Goal: Task Accomplishment & Management: Manage account settings

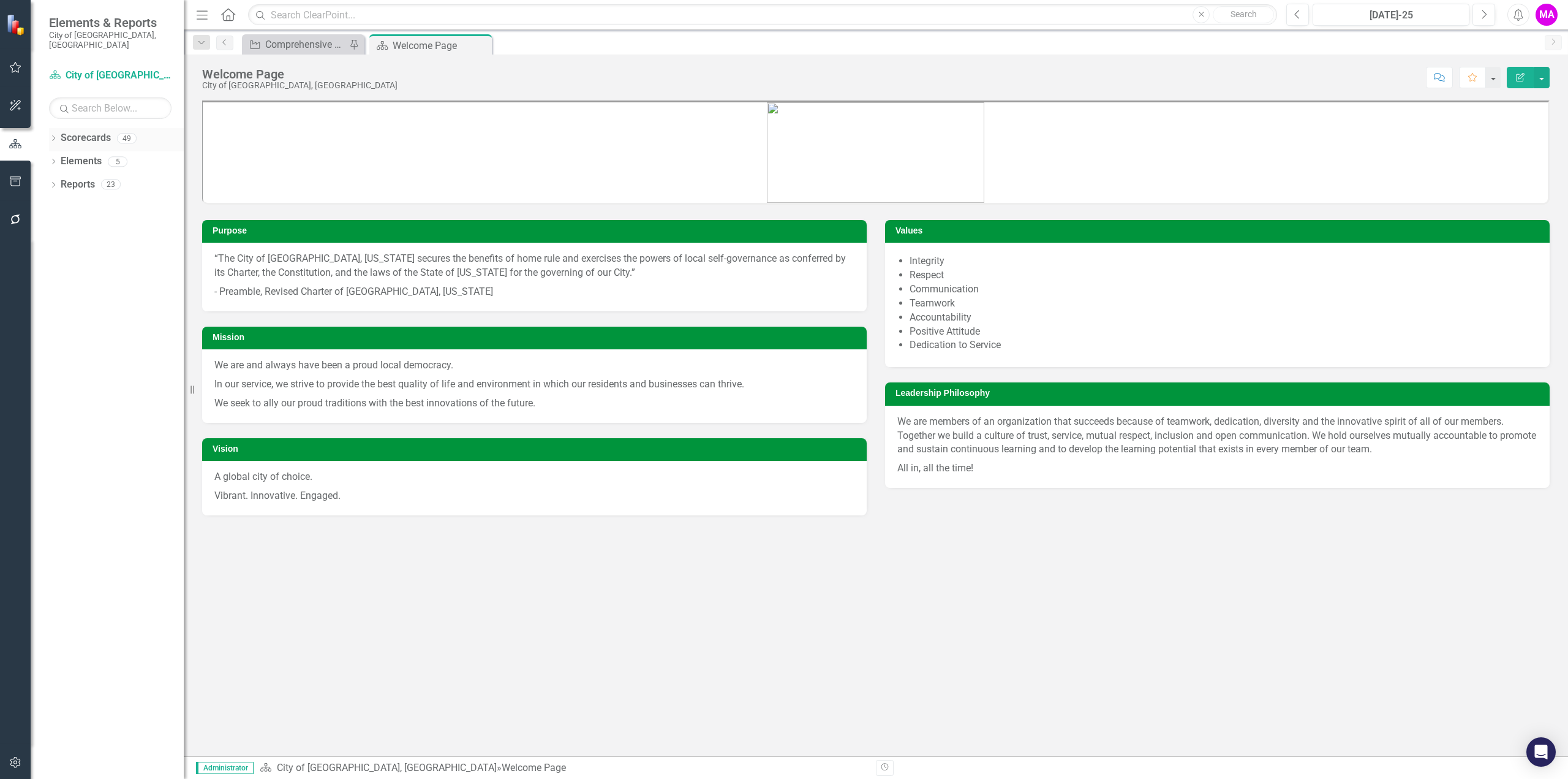
click at [94, 131] on link "Scorecards" at bounding box center [86, 138] width 51 height 14
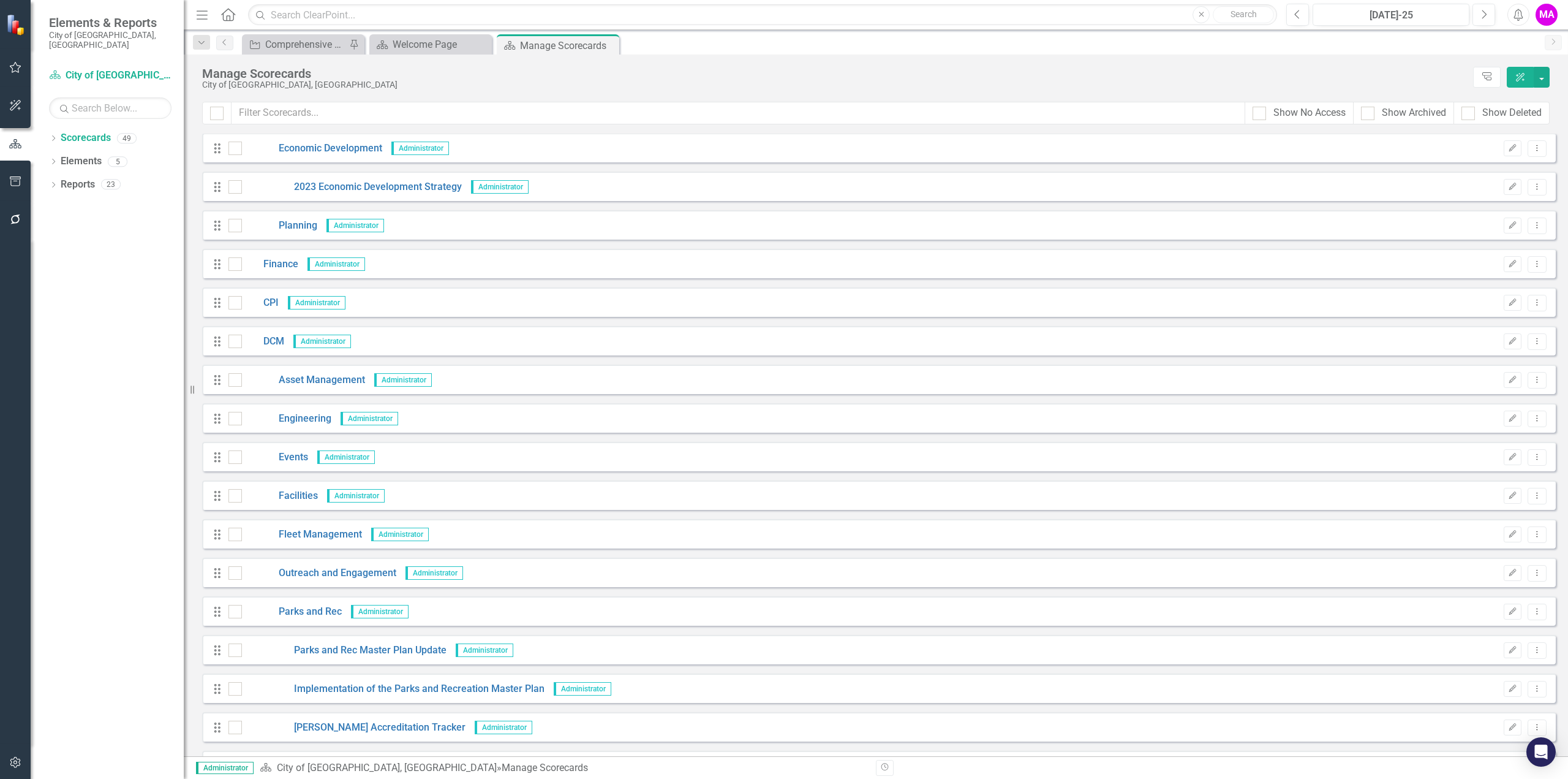
scroll to position [368, 0]
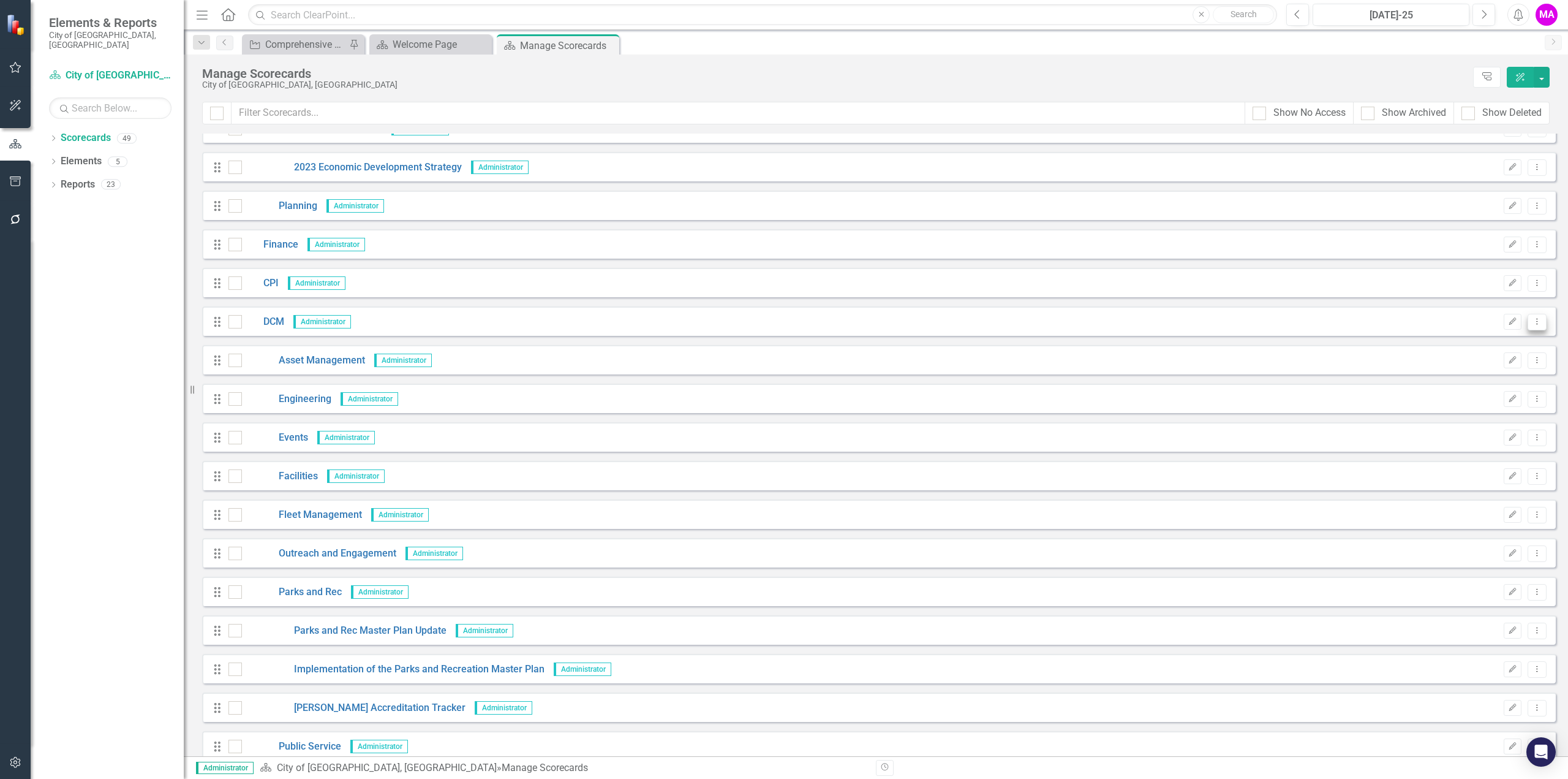
click at [1532, 323] on icon "Dropdown Menu" at bounding box center [1537, 321] width 11 height 8
click at [1511, 383] on link "Copy Forward Copy Forward Scorecard" at bounding box center [1469, 387] width 136 height 23
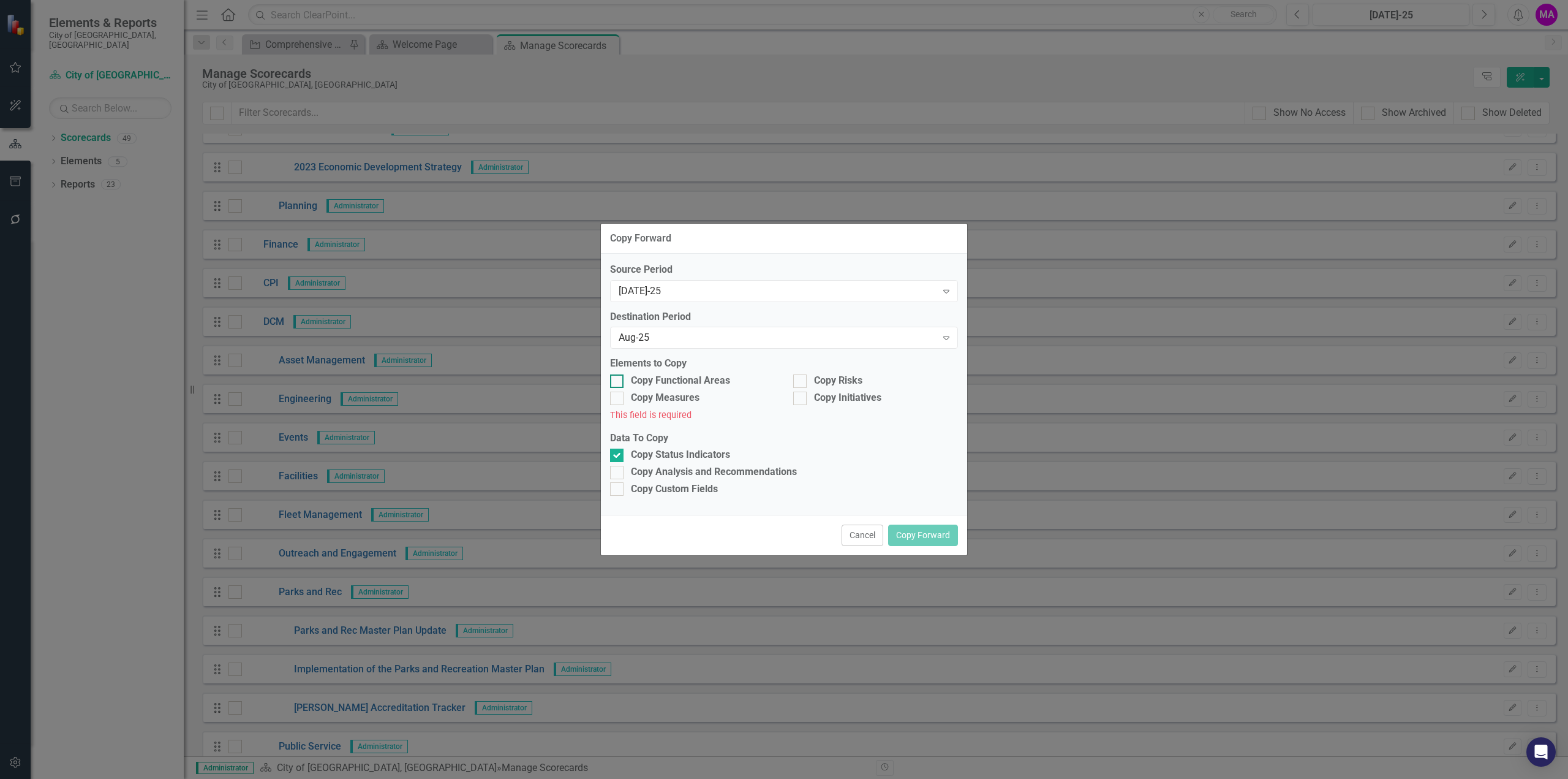
click at [625, 383] on div "Copy Functional Areas" at bounding box center [692, 381] width 165 height 14
click at [618, 383] on input "Copy Functional Areas" at bounding box center [614, 378] width 8 height 8
checkbox input "true"
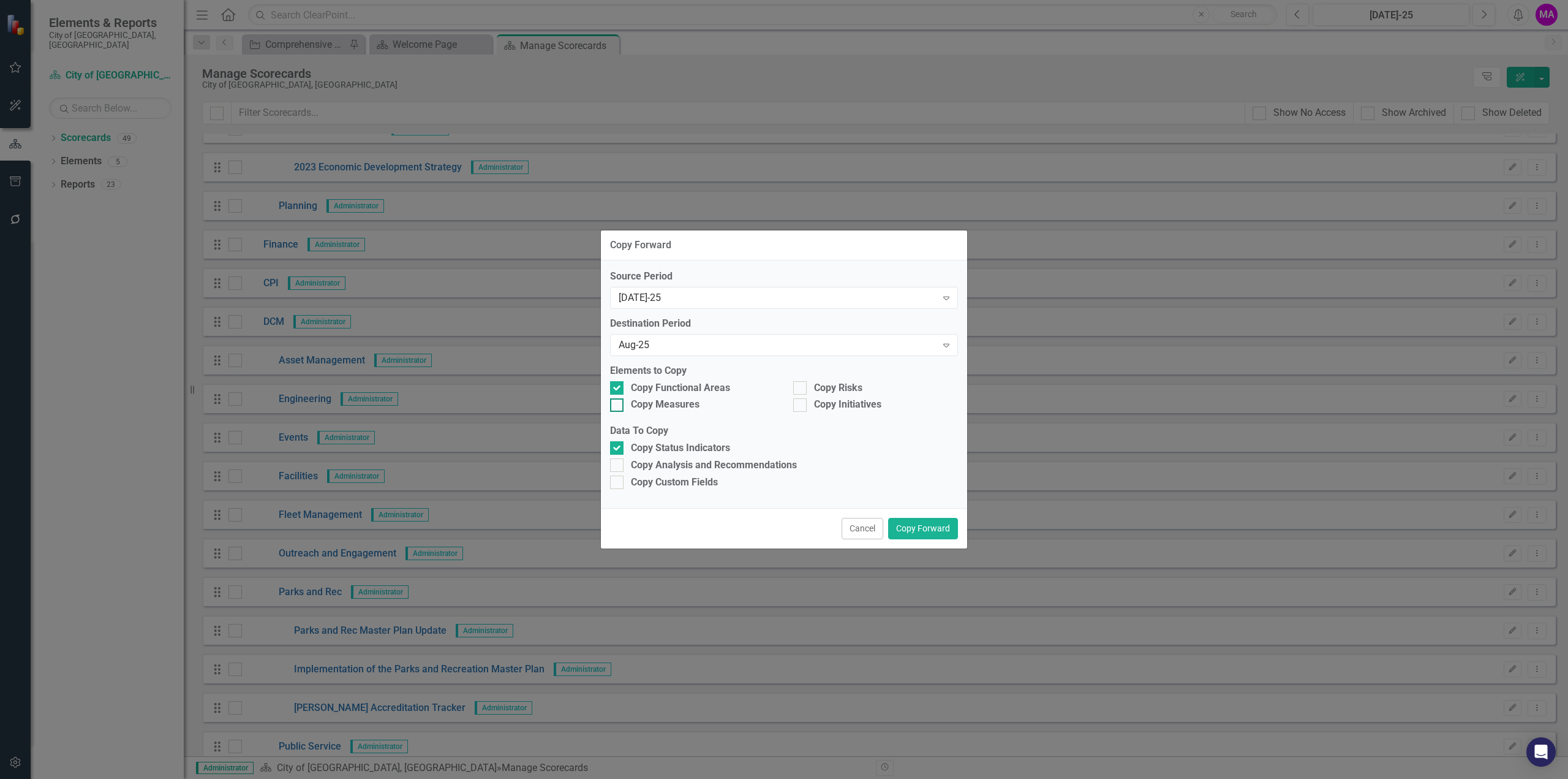
click at [618, 401] on div at bounding box center [617, 406] width 14 height 14
click at [618, 401] on input "Copy Measures" at bounding box center [614, 403] width 8 height 8
checkbox input "true"
click at [810, 386] on div "Copy Risks" at bounding box center [875, 388] width 165 height 14
click at [801, 386] on input "Copy Risks" at bounding box center [797, 385] width 8 height 8
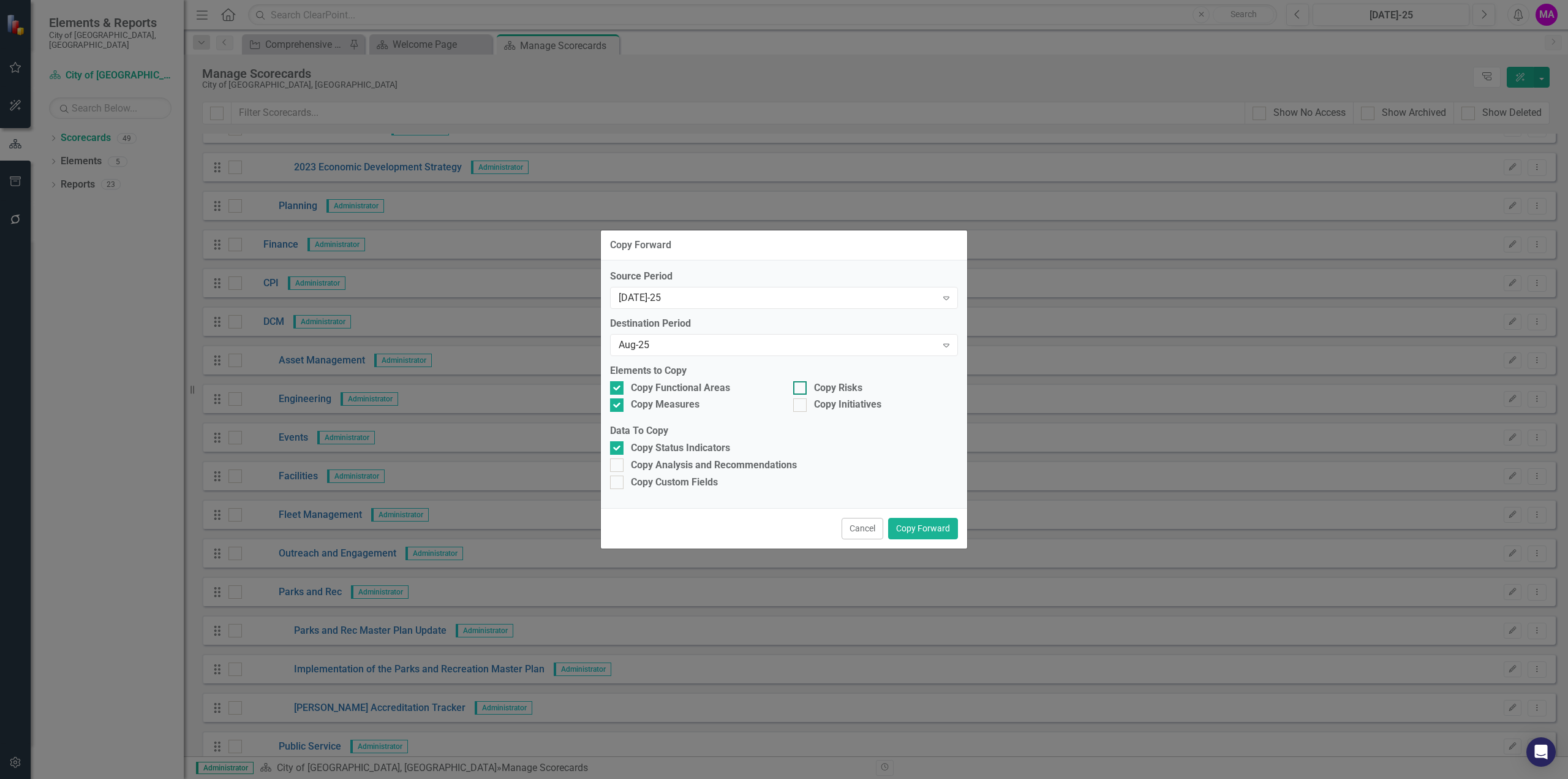
checkbox input "true"
click at [793, 407] on div at bounding box center [800, 406] width 14 height 14
click at [793, 406] on input "Copy Initiatives" at bounding box center [797, 403] width 8 height 8
checkbox input "true"
click at [850, 530] on button "Cancel" at bounding box center [862, 528] width 41 height 21
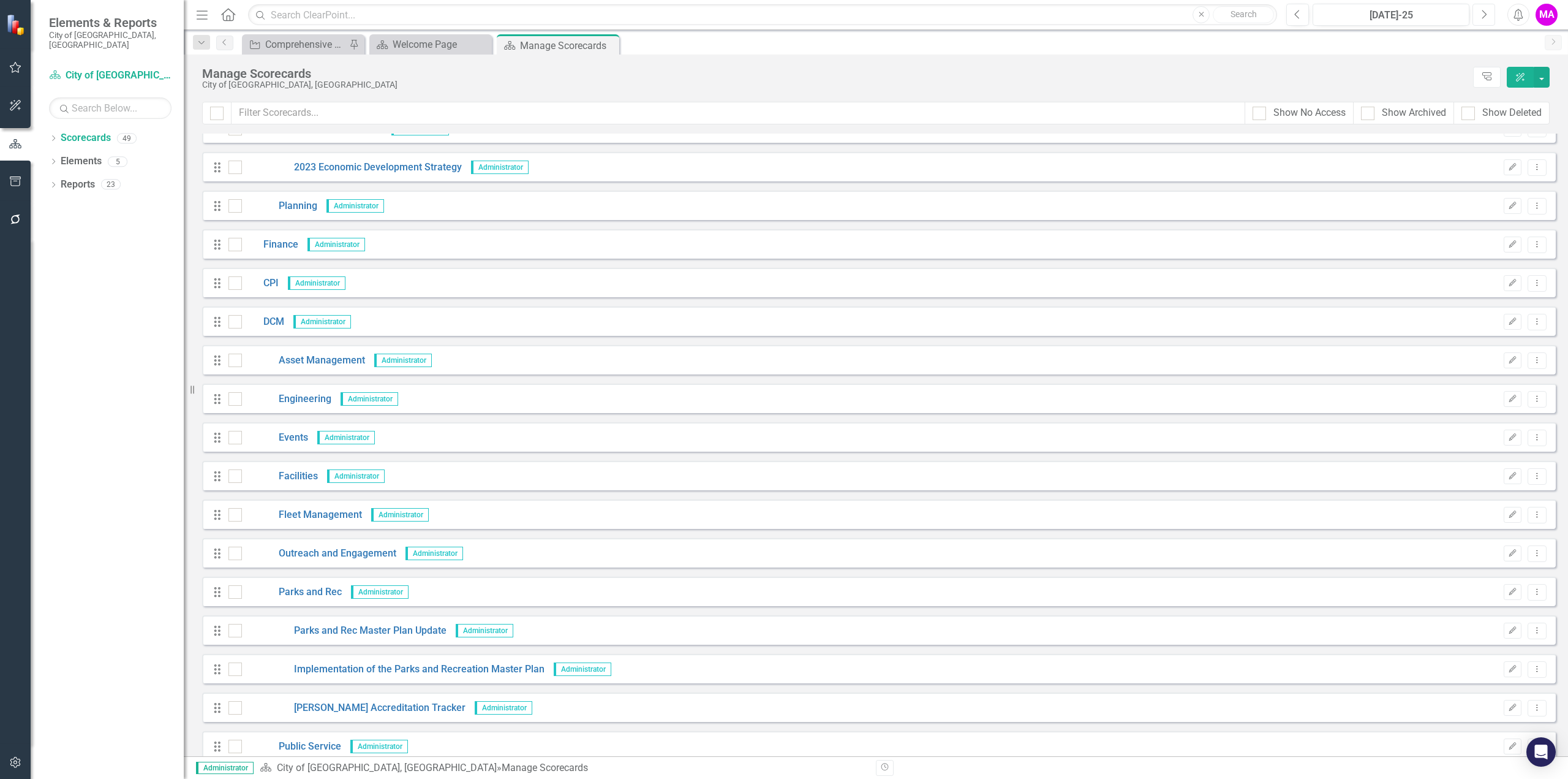
click at [1478, 13] on button "Next" at bounding box center [1484, 15] width 23 height 22
click at [1506, 328] on button "Edit" at bounding box center [1512, 321] width 18 height 16
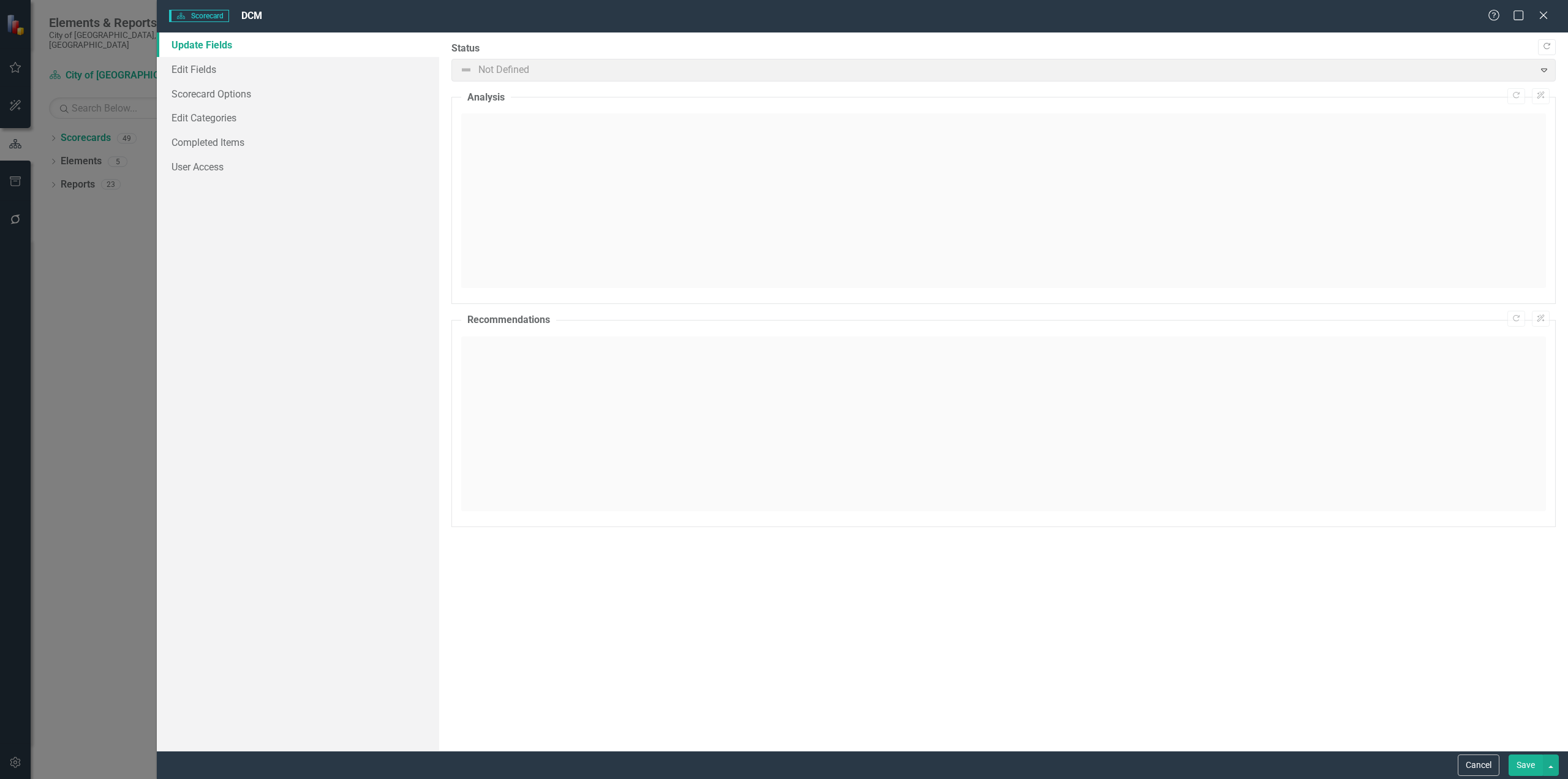
click at [1551, 7] on div "Scorecard Scorecard DCM Help Maximize Close" at bounding box center [862, 16] width 1411 height 32
click at [1546, 12] on icon "Close" at bounding box center [1543, 15] width 15 height 12
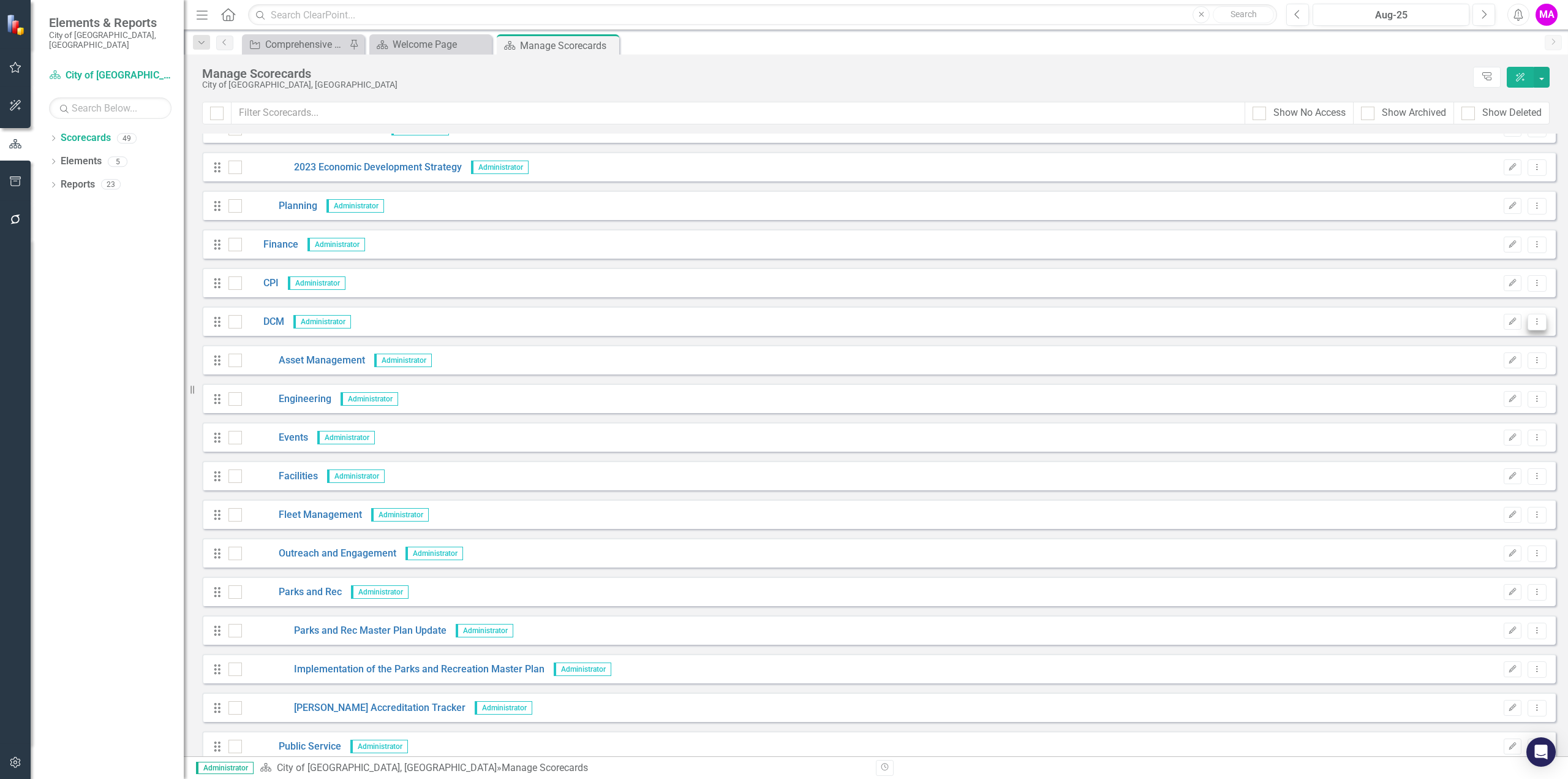
click at [1534, 320] on button "Dropdown Menu" at bounding box center [1537, 322] width 19 height 17
click at [1507, 390] on link "Copy Forward Copy Forward Scorecard" at bounding box center [1469, 387] width 136 height 23
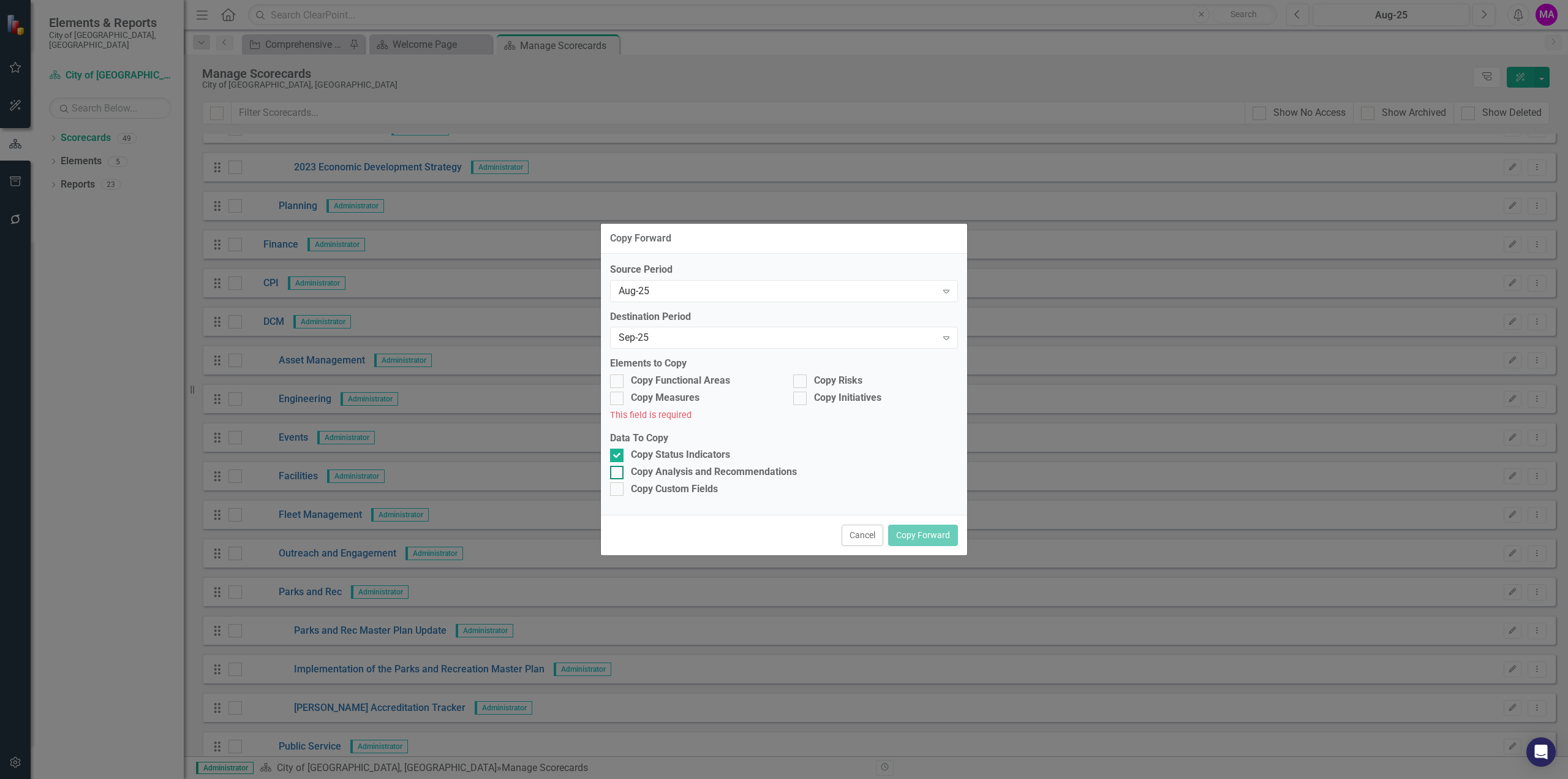
click at [619, 475] on div at bounding box center [617, 472] width 14 height 14
click at [618, 474] on input "Copy Analysis and Recommendations" at bounding box center [614, 469] width 8 height 8
checkbox input "true"
click at [618, 374] on div at bounding box center [617, 381] width 14 height 14
click at [618, 374] on input "Copy Functional Areas" at bounding box center [614, 378] width 8 height 8
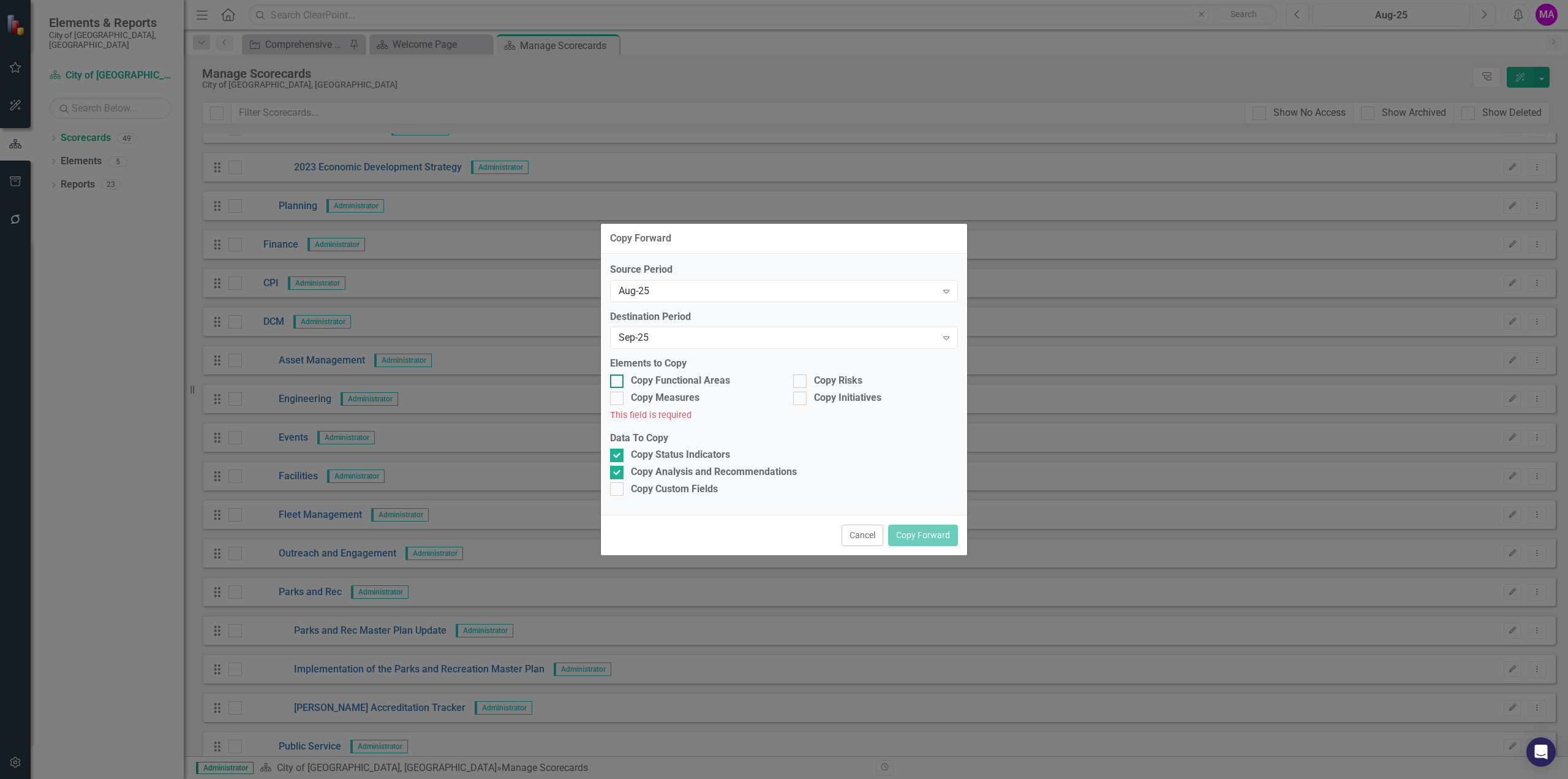
checkbox input "true"
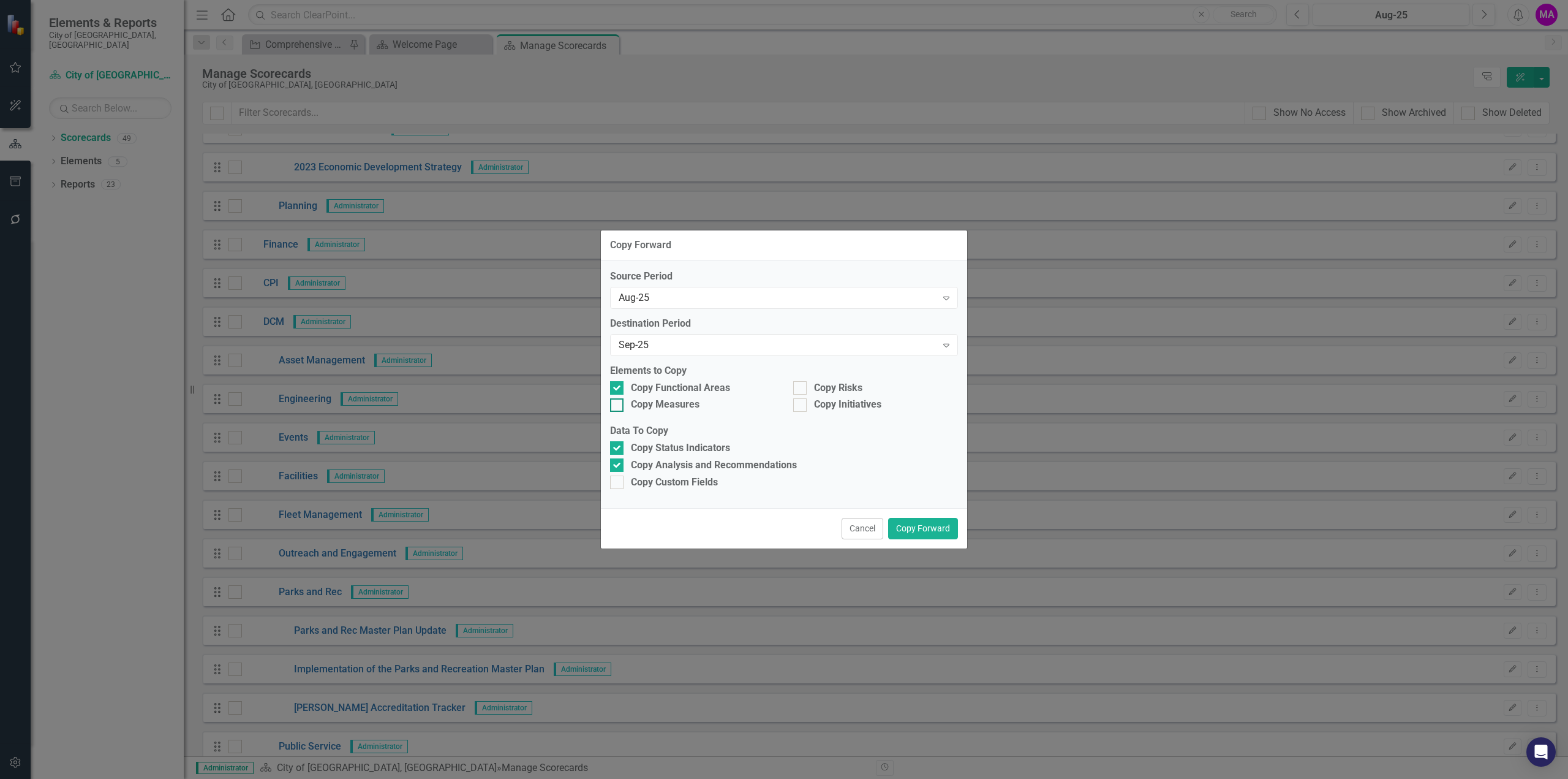
click at [621, 403] on div at bounding box center [617, 406] width 14 height 14
click at [618, 403] on input "Copy Measures" at bounding box center [614, 403] width 8 height 8
checkbox input "true"
click at [802, 390] on div at bounding box center [800, 388] width 14 height 14
click at [801, 390] on input "Copy Risks" at bounding box center [797, 385] width 8 height 8
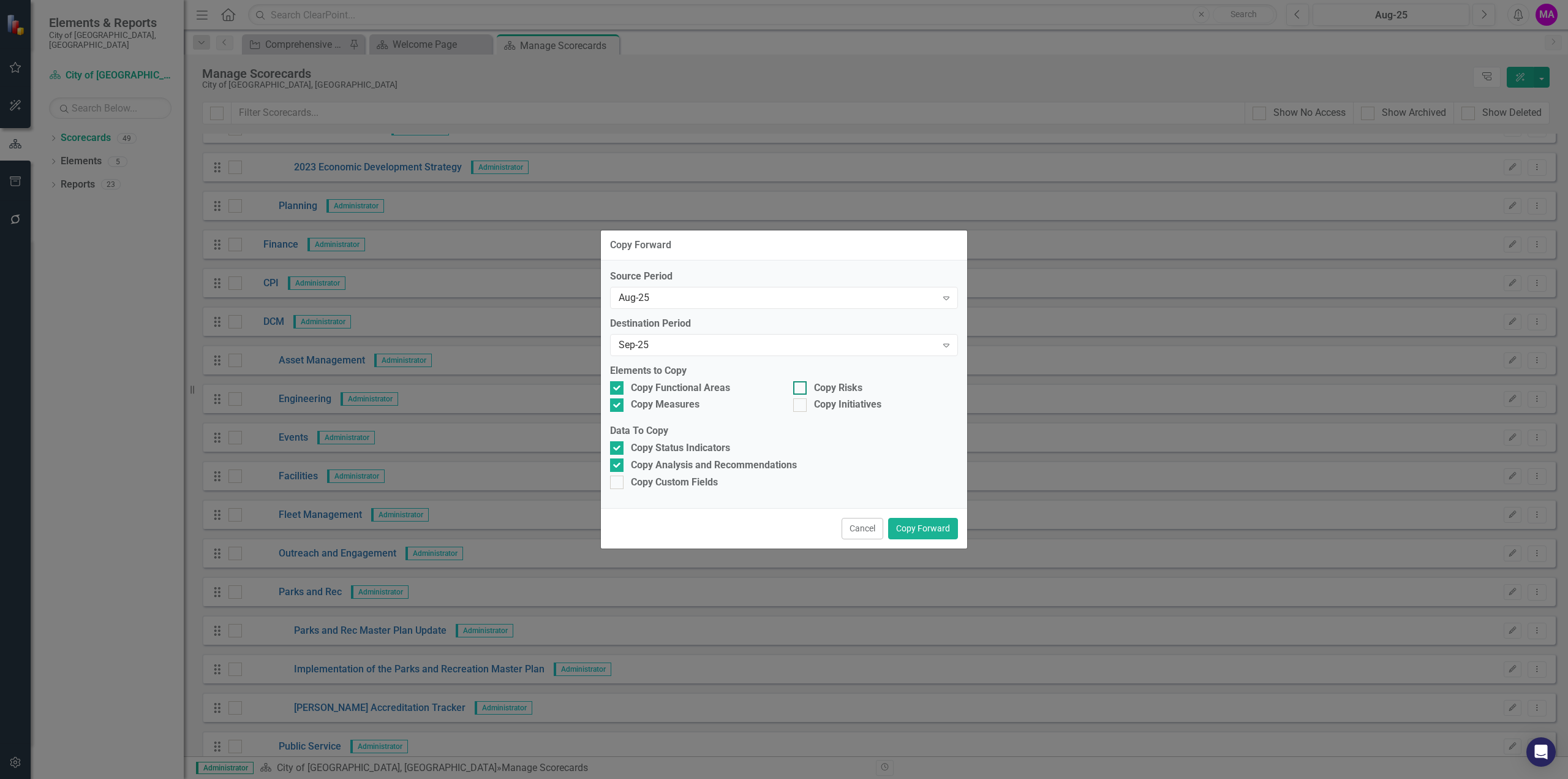
checkbox input "true"
click at [804, 408] on div at bounding box center [800, 406] width 14 height 14
click at [801, 406] on input "Copy Initiatives" at bounding box center [797, 403] width 8 height 8
checkbox input "true"
click at [928, 528] on button "Copy Forward" at bounding box center [923, 528] width 70 height 21
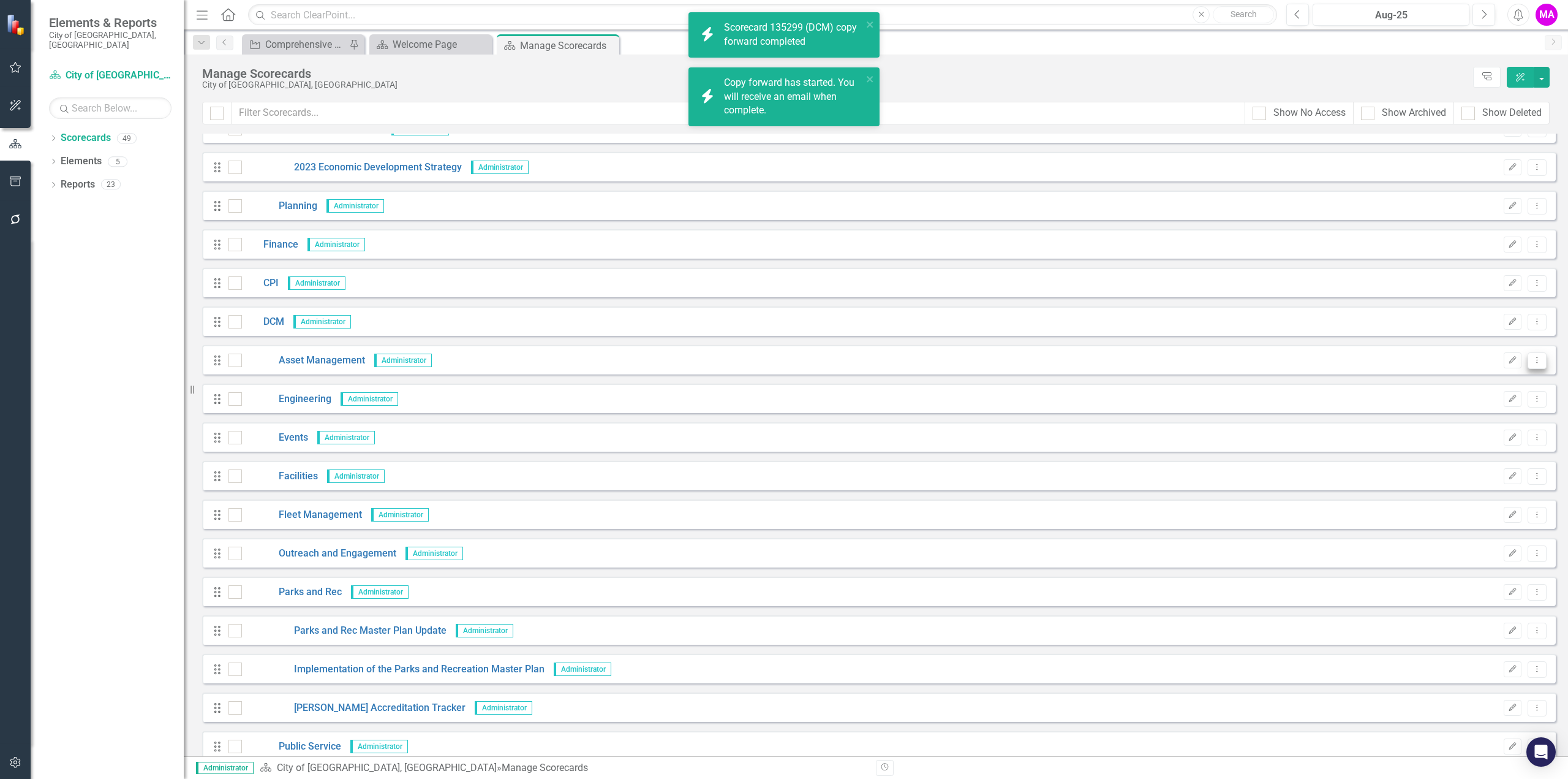
click at [1532, 360] on icon "Dropdown Menu" at bounding box center [1537, 360] width 11 height 8
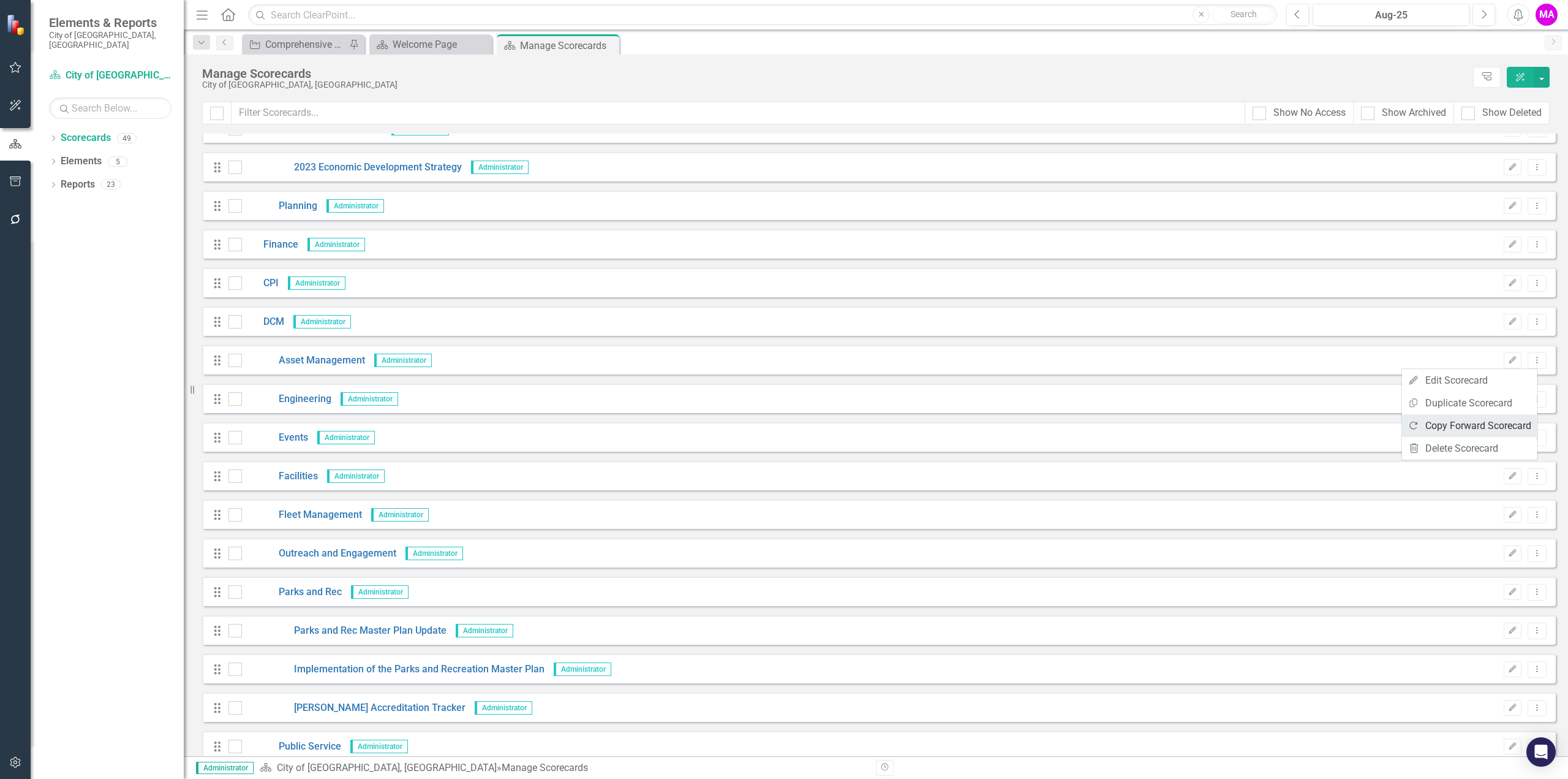
click at [1488, 429] on link "Copy Forward Copy Forward Scorecard" at bounding box center [1469, 426] width 136 height 23
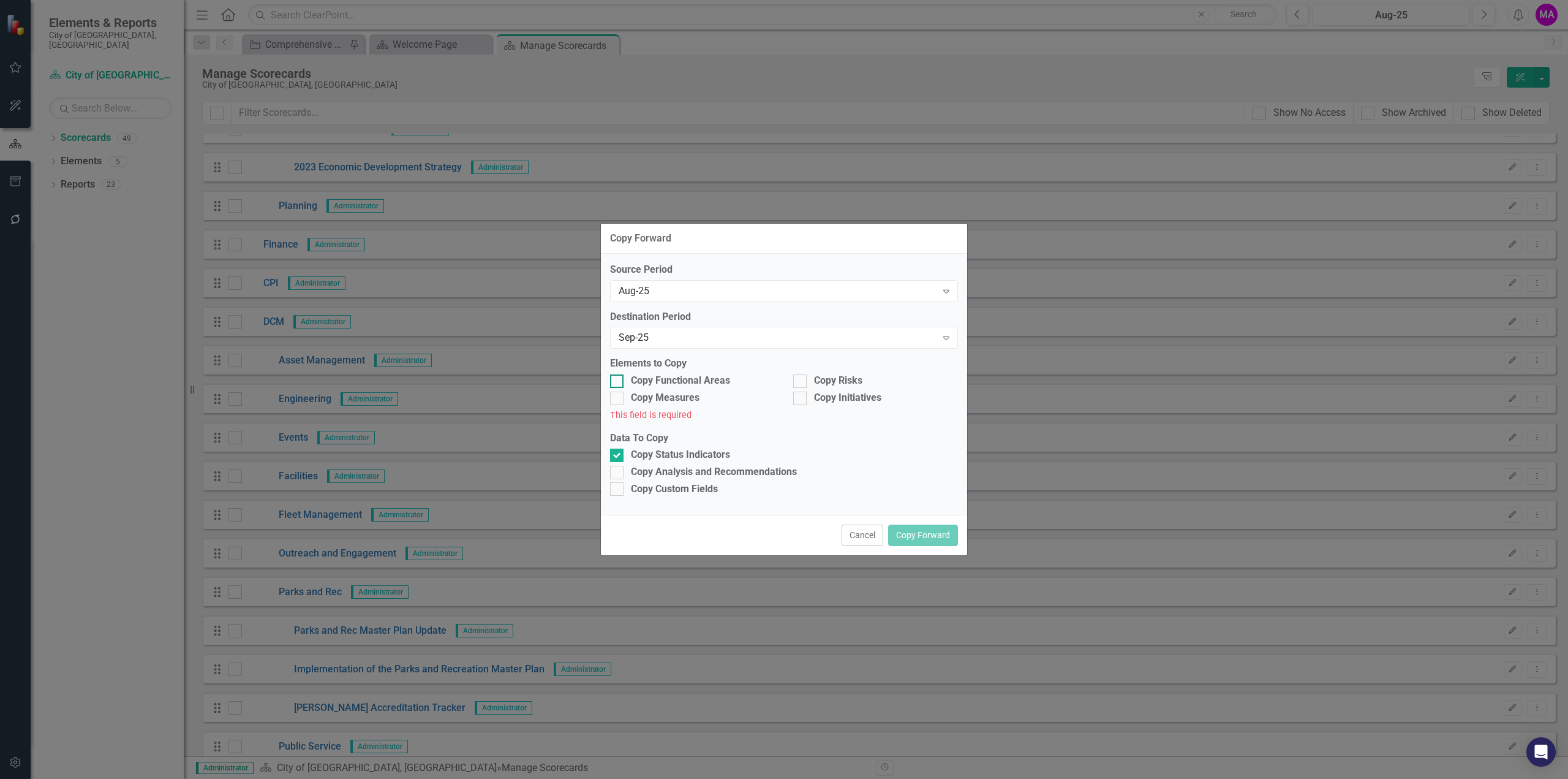
click at [618, 382] on div at bounding box center [617, 381] width 14 height 14
click at [618, 382] on input "Copy Functional Areas" at bounding box center [614, 378] width 8 height 8
checkbox input "true"
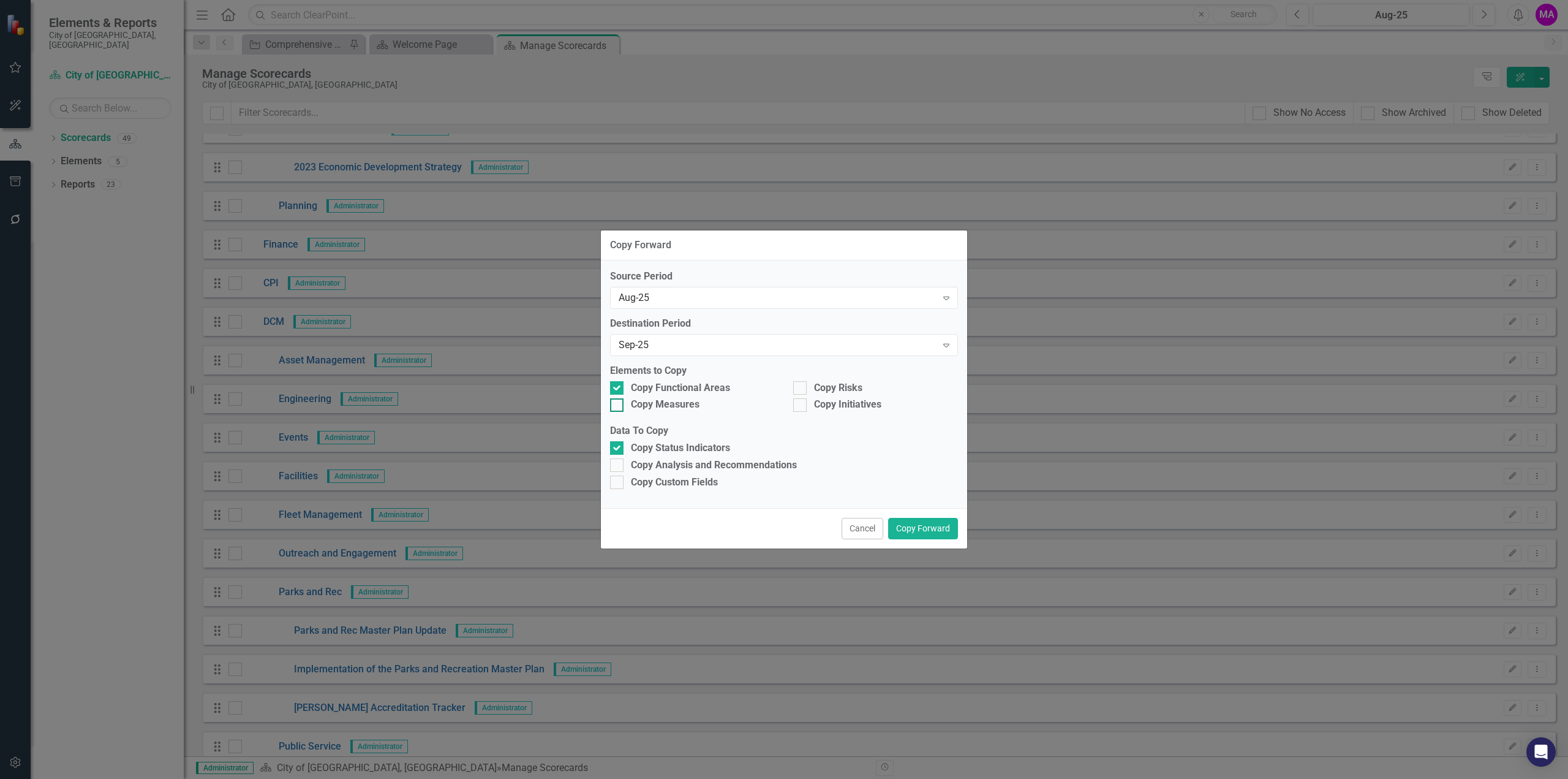
click at [616, 403] on input "Copy Measures" at bounding box center [614, 403] width 8 height 8
checkbox input "true"
click at [802, 388] on div at bounding box center [800, 388] width 14 height 14
click at [801, 388] on input "Copy Risks" at bounding box center [797, 385] width 8 height 8
checkbox input "true"
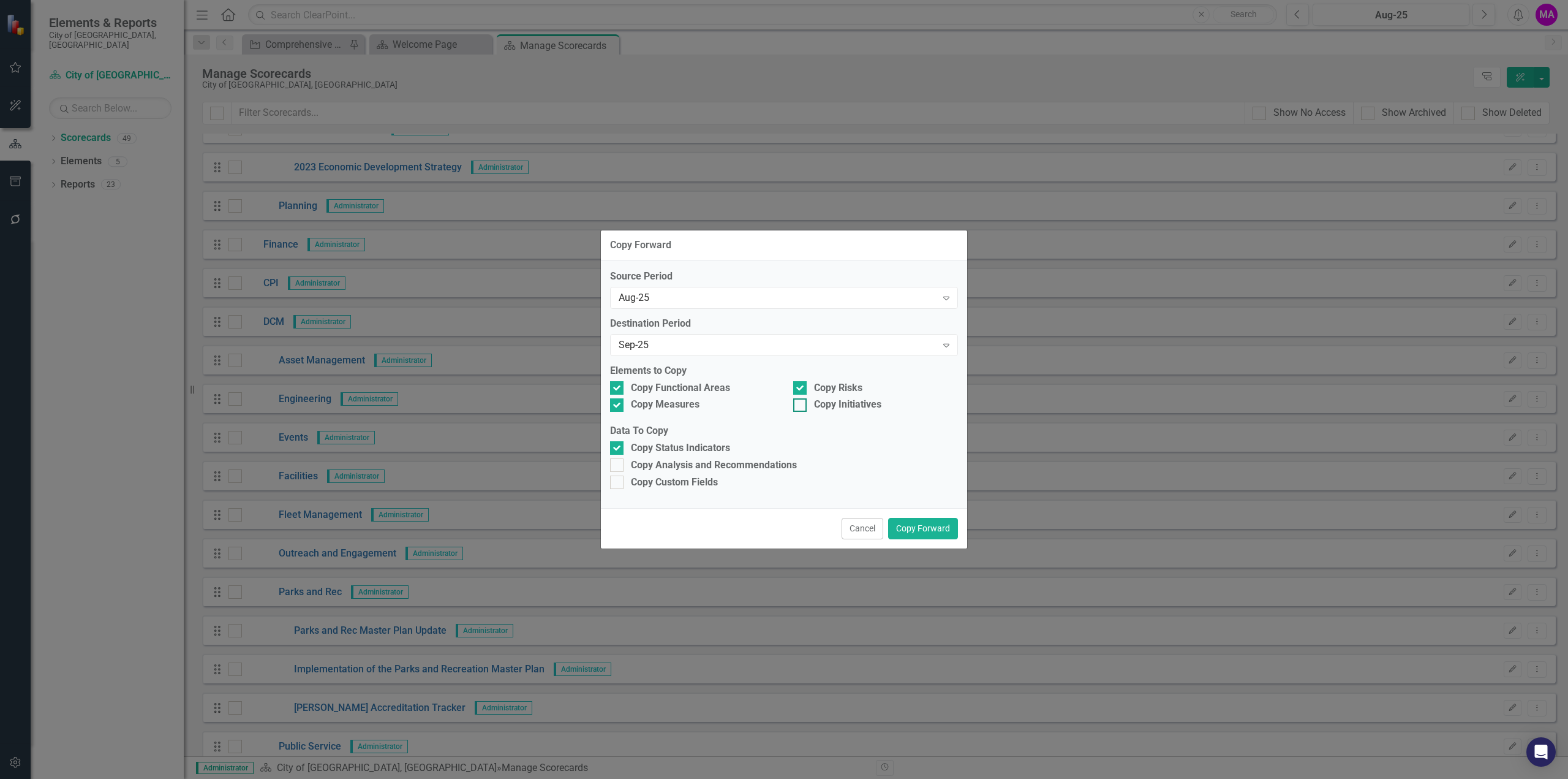
click at [805, 407] on div at bounding box center [800, 406] width 14 height 14
click at [801, 406] on input "Copy Initiatives" at bounding box center [797, 403] width 8 height 8
checkbox input "true"
click at [610, 464] on input "Copy Analysis and Recommendations" at bounding box center [614, 462] width 8 height 8
checkbox input "true"
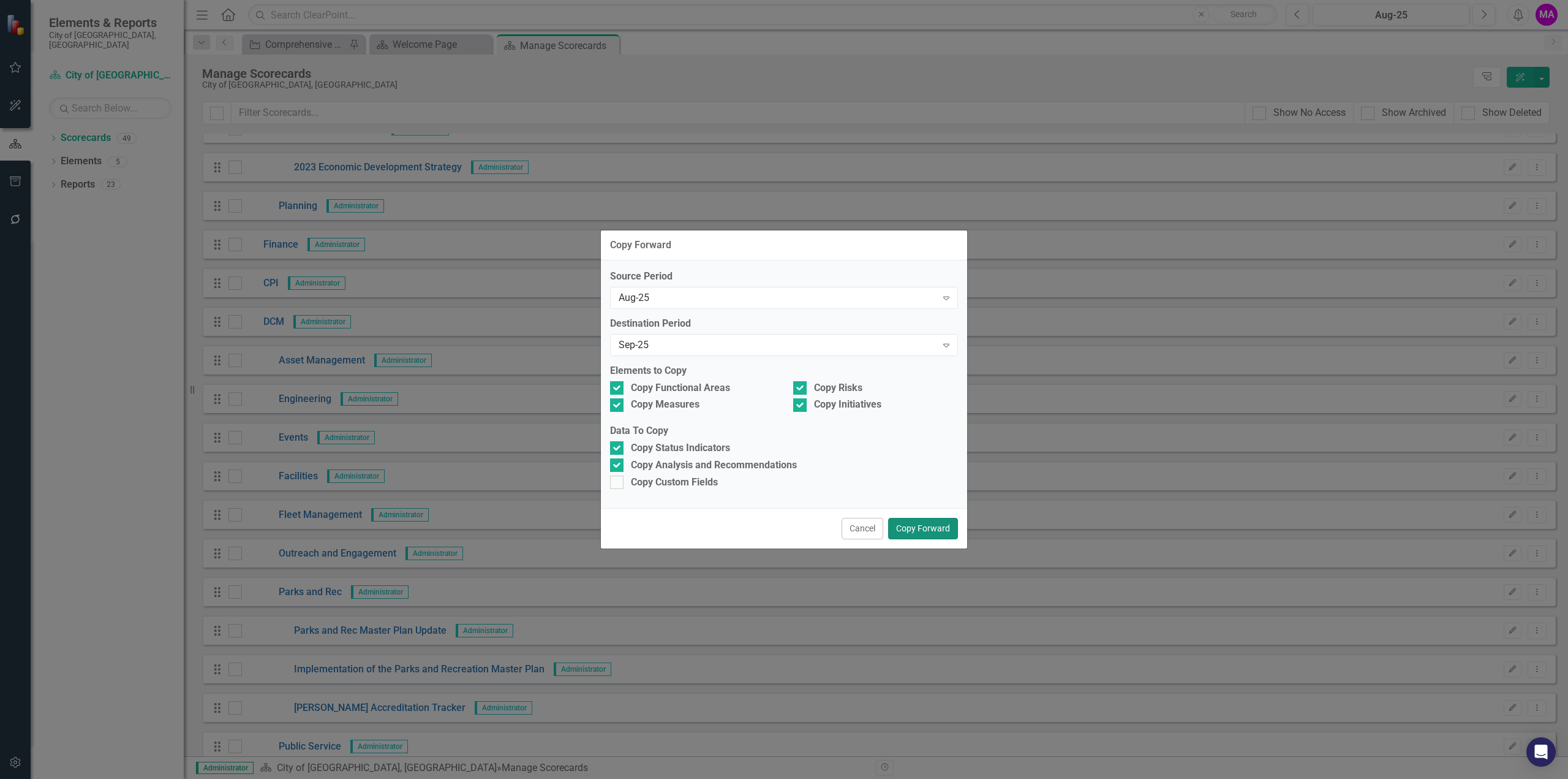
click at [914, 531] on button "Copy Forward" at bounding box center [923, 528] width 70 height 21
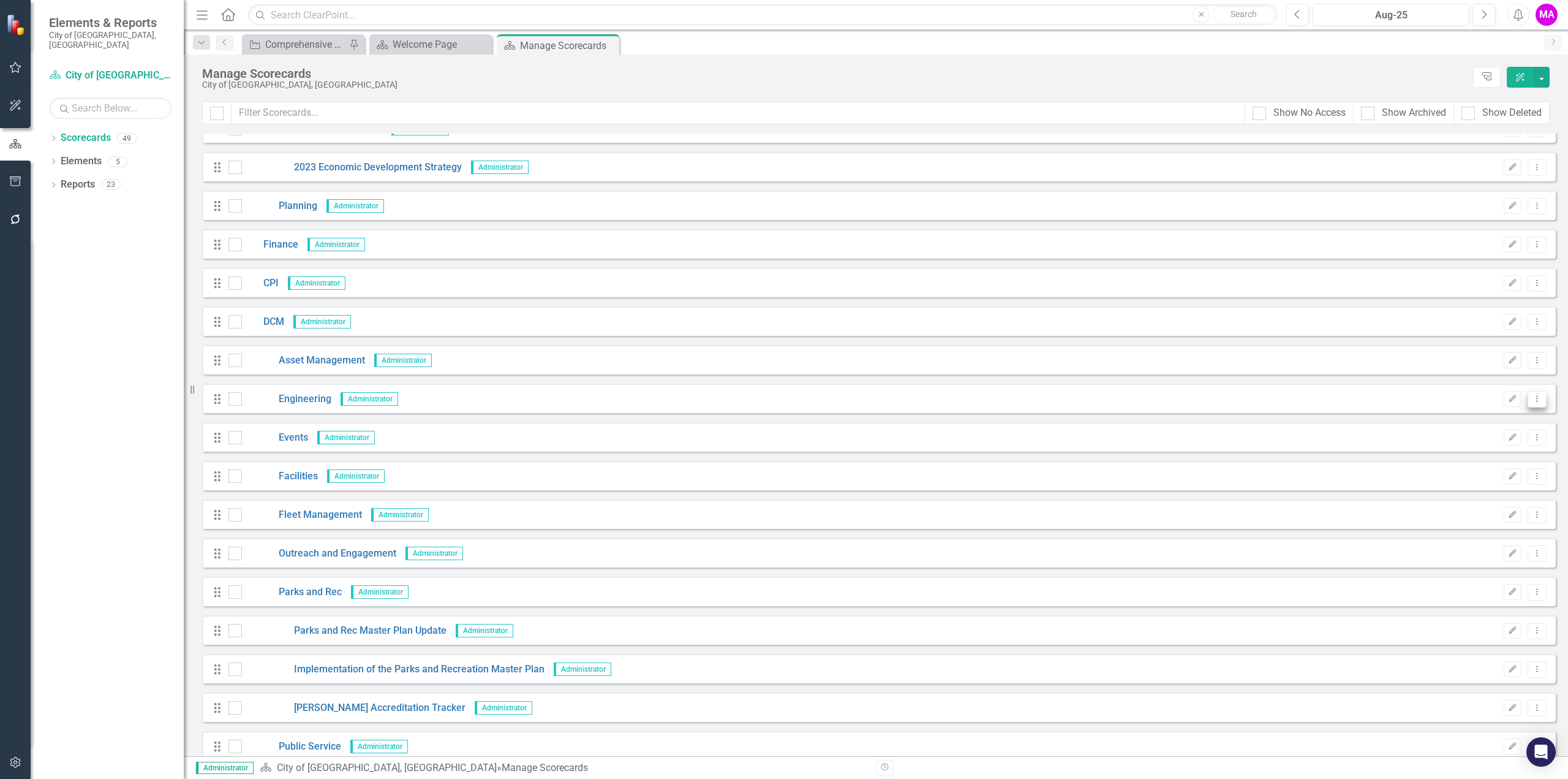
click at [1532, 400] on icon "Dropdown Menu" at bounding box center [1537, 399] width 11 height 8
click at [1506, 461] on link "Copy Forward Copy Forward Scorecard" at bounding box center [1469, 465] width 136 height 23
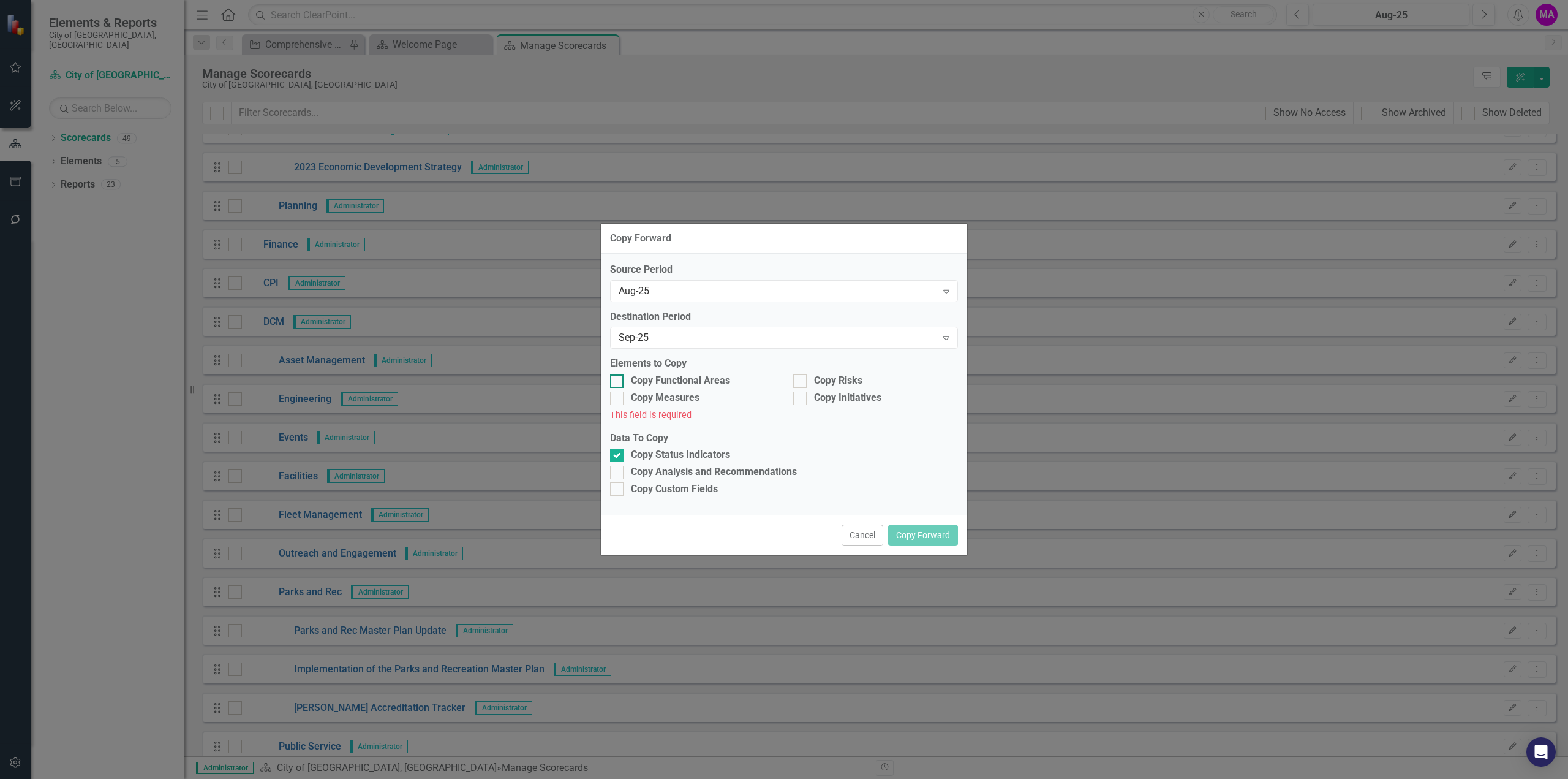
click at [622, 384] on div at bounding box center [617, 381] width 14 height 14
click at [618, 383] on input "Copy Functional Areas" at bounding box center [614, 378] width 8 height 8
checkbox input "true"
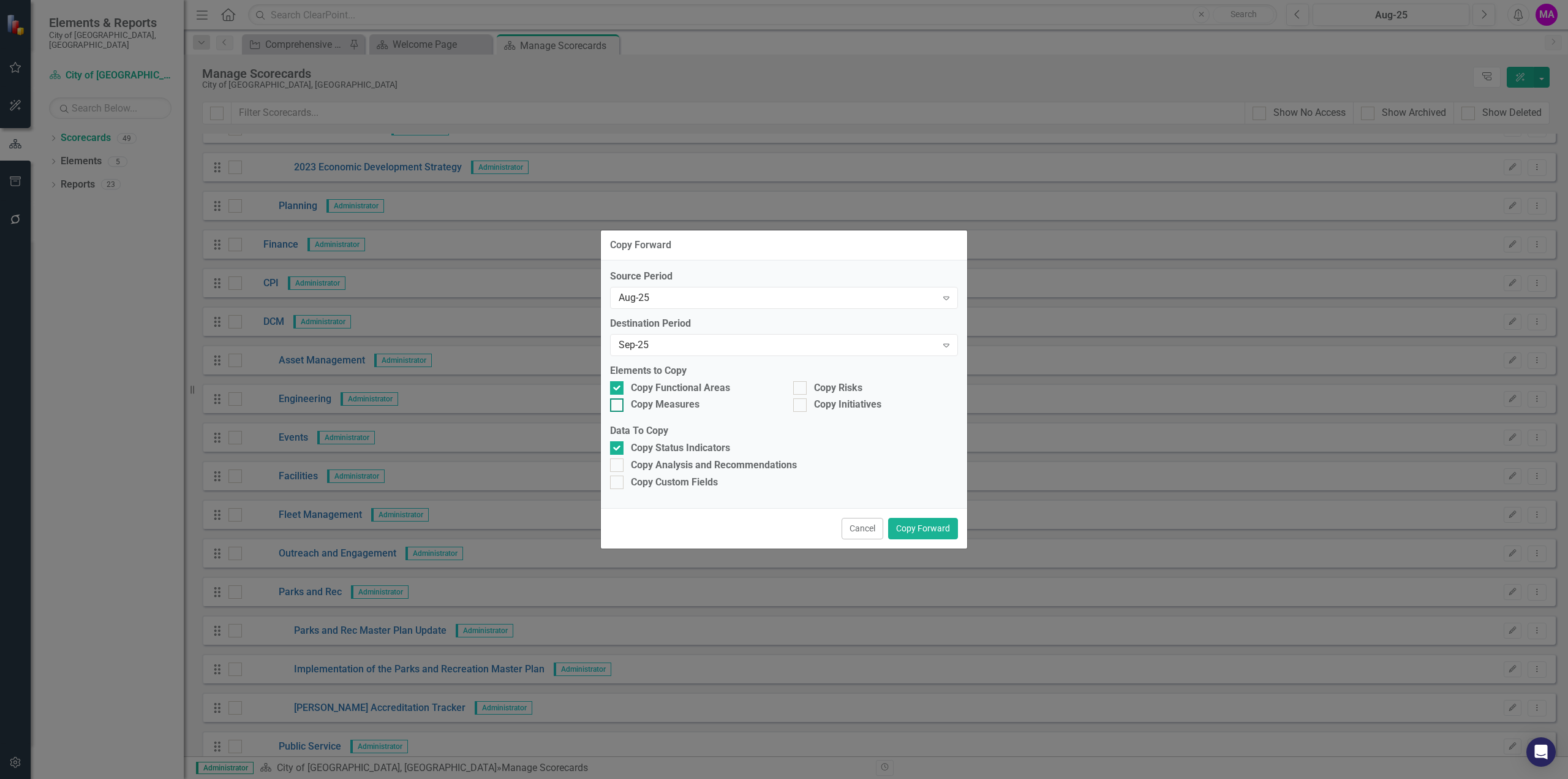
click at [622, 399] on div at bounding box center [617, 406] width 14 height 14
click at [618, 399] on input "Copy Measures" at bounding box center [614, 403] width 8 height 8
checkbox input "true"
click at [798, 386] on input "Copy Risks" at bounding box center [797, 385] width 8 height 8
checkbox input "true"
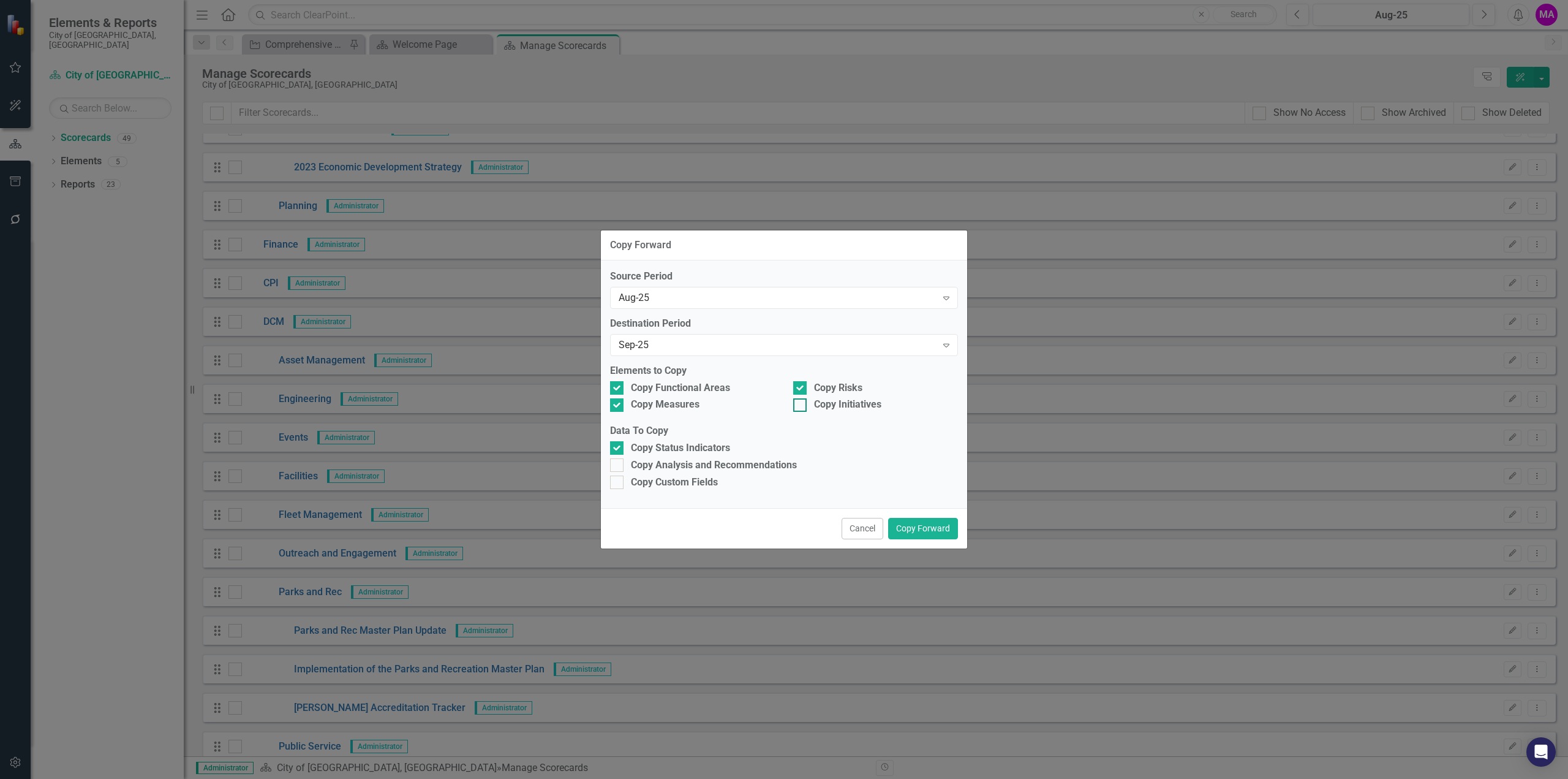
click at [804, 410] on div at bounding box center [800, 406] width 14 height 14
click at [801, 406] on input "Copy Initiatives" at bounding box center [797, 403] width 8 height 8
checkbox input "true"
click at [622, 468] on div at bounding box center [617, 465] width 14 height 14
click at [618, 466] on input "Copy Analysis and Recommendations" at bounding box center [614, 462] width 8 height 8
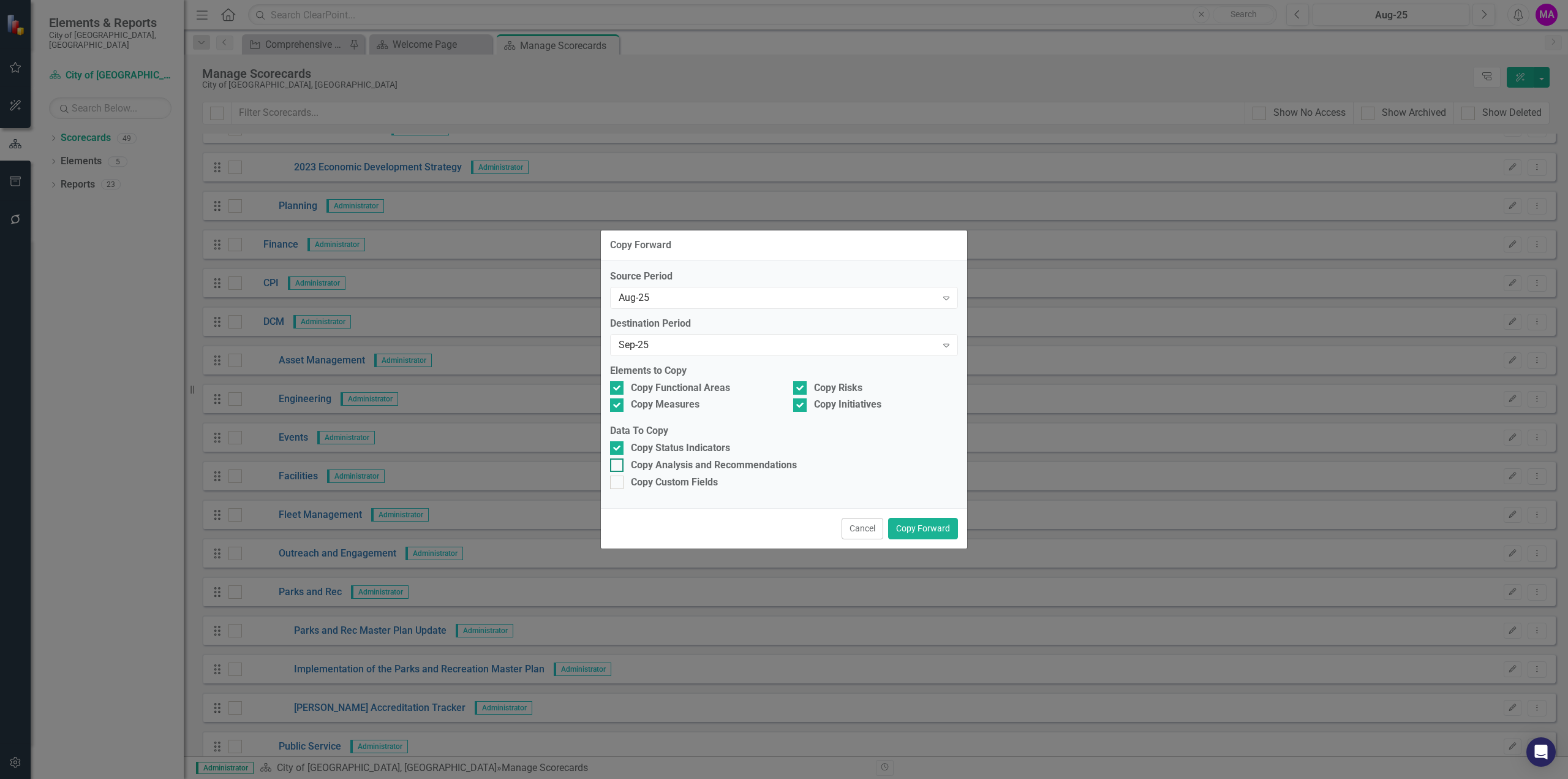
checkbox input "true"
click at [938, 527] on button "Copy Forward" at bounding box center [923, 528] width 70 height 21
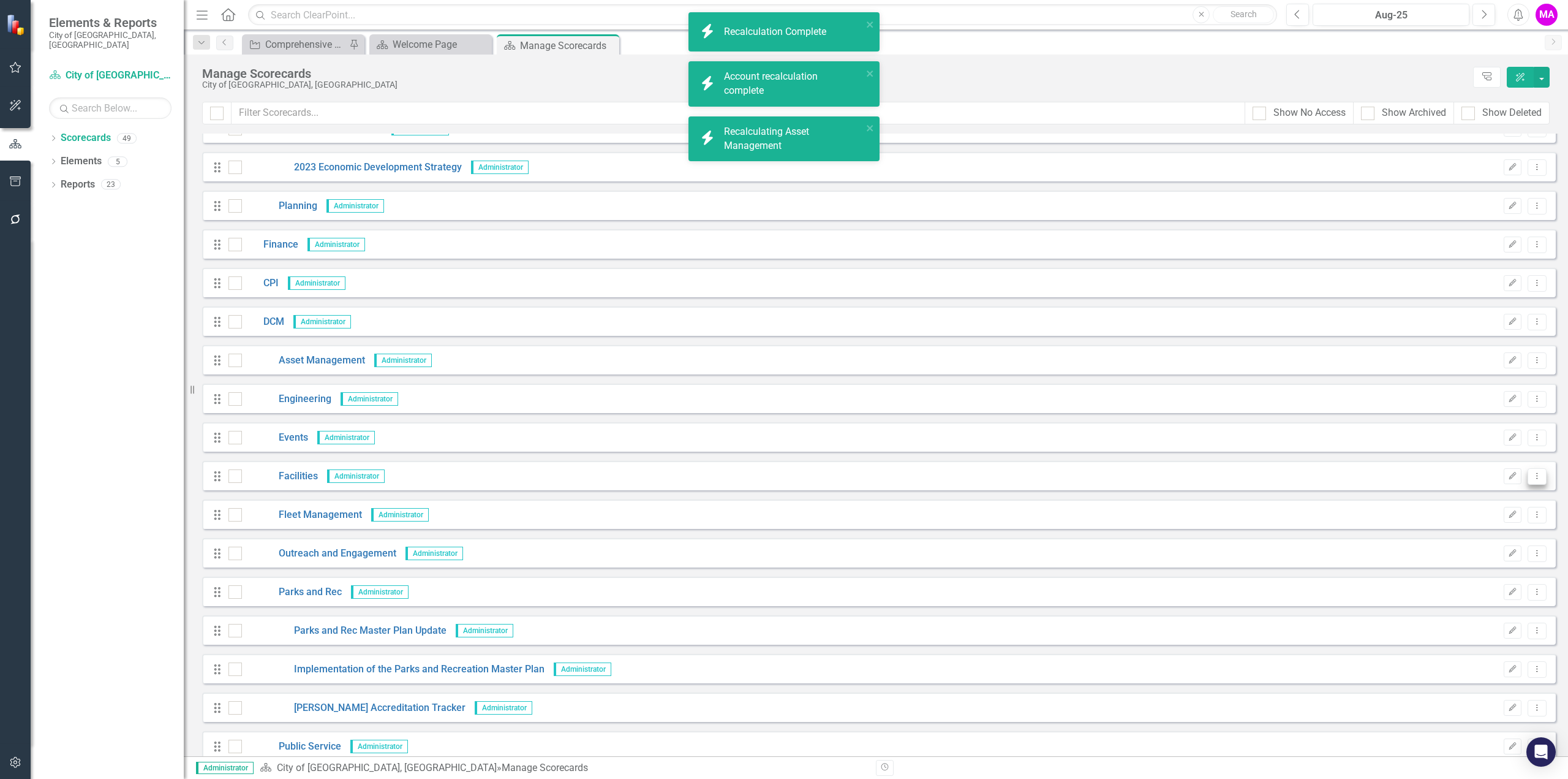
click at [1533, 478] on icon "Dropdown Menu" at bounding box center [1537, 475] width 11 height 8
click at [1488, 536] on link "Copy Forward Copy Forward Scorecard" at bounding box center [1469, 541] width 136 height 23
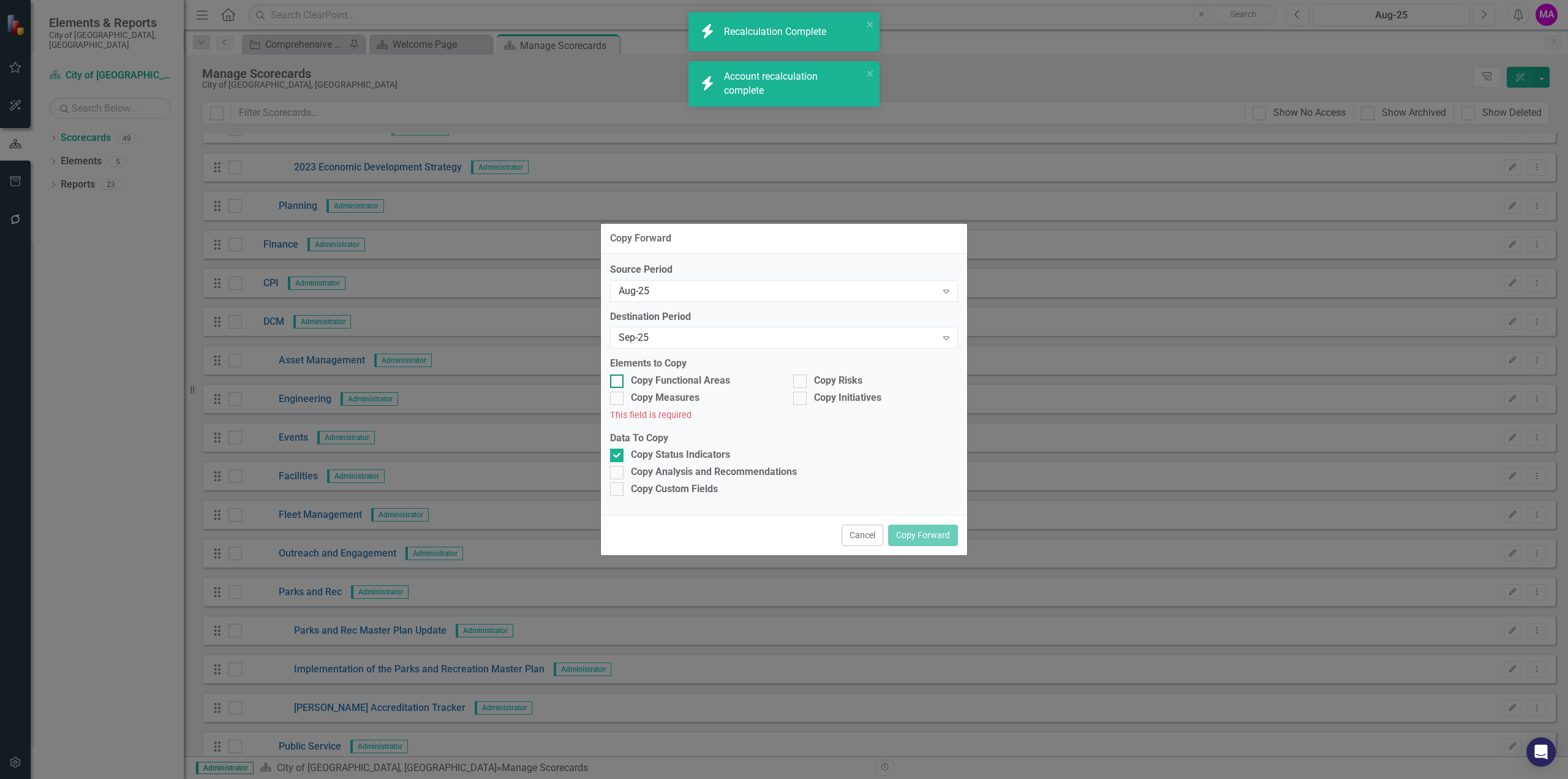
click at [622, 378] on div at bounding box center [617, 381] width 14 height 14
click at [618, 378] on input "Copy Functional Areas" at bounding box center [614, 378] width 8 height 8
checkbox input "true"
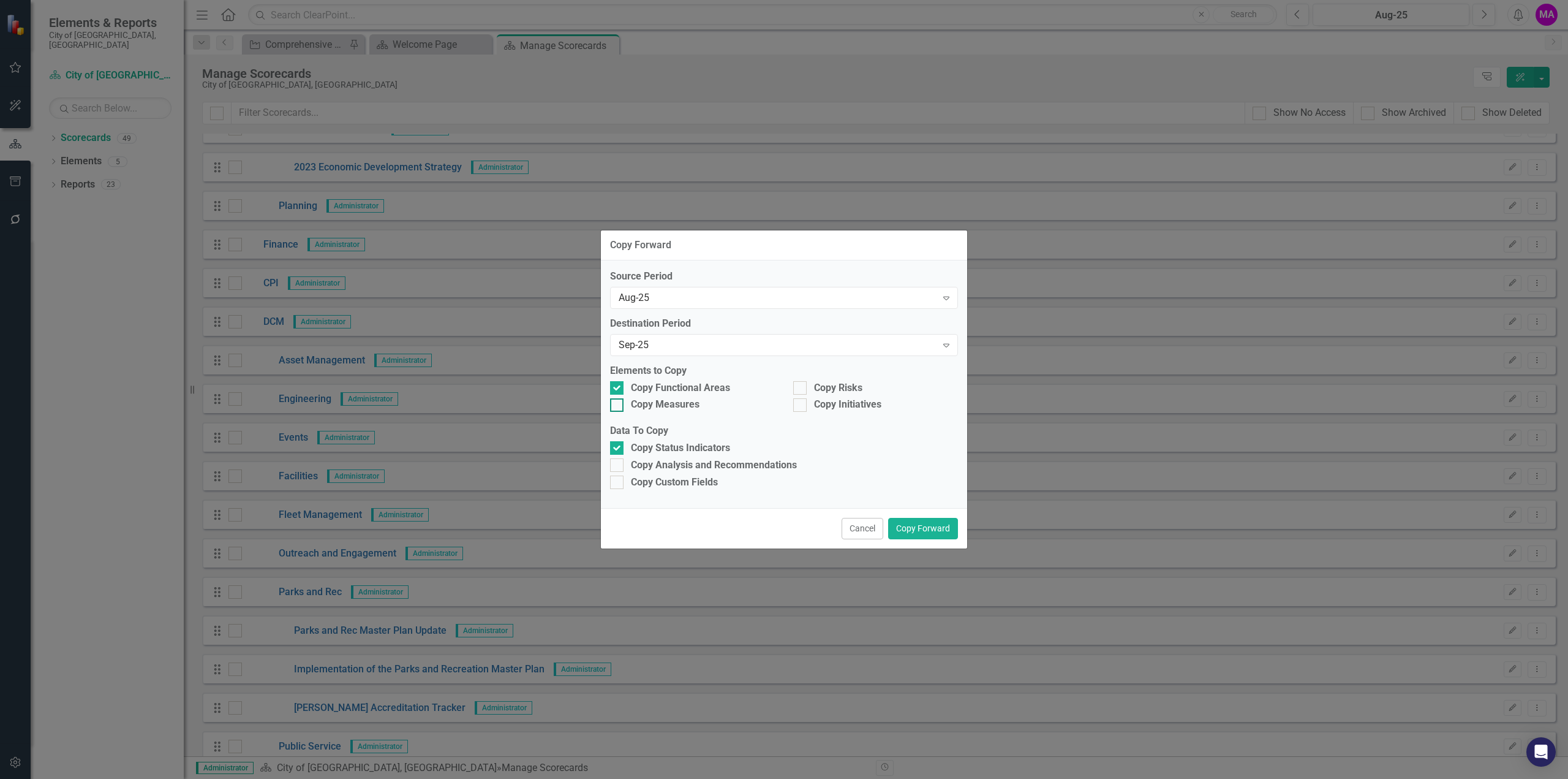
click at [618, 409] on div at bounding box center [617, 406] width 14 height 14
click at [618, 406] on input "Copy Measures" at bounding box center [614, 403] width 8 height 8
checkbox input "true"
click at [802, 386] on div at bounding box center [800, 388] width 14 height 14
click at [801, 386] on input "Copy Risks" at bounding box center [797, 385] width 8 height 8
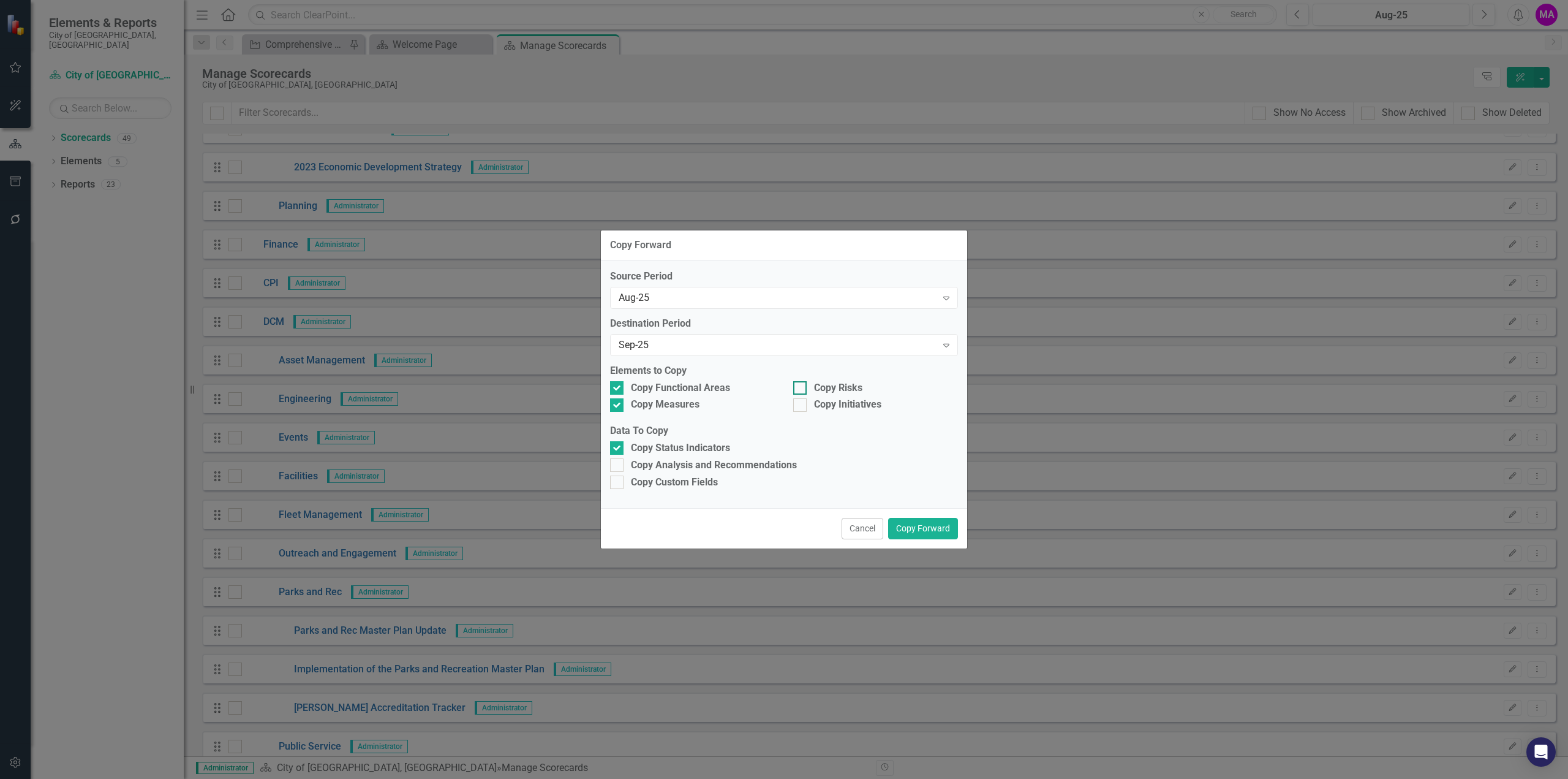
checkbox input "true"
click at [802, 410] on div at bounding box center [800, 406] width 14 height 14
click at [801, 406] on input "Copy Initiatives" at bounding box center [797, 403] width 8 height 8
checkbox input "true"
click at [619, 465] on div at bounding box center [617, 465] width 14 height 14
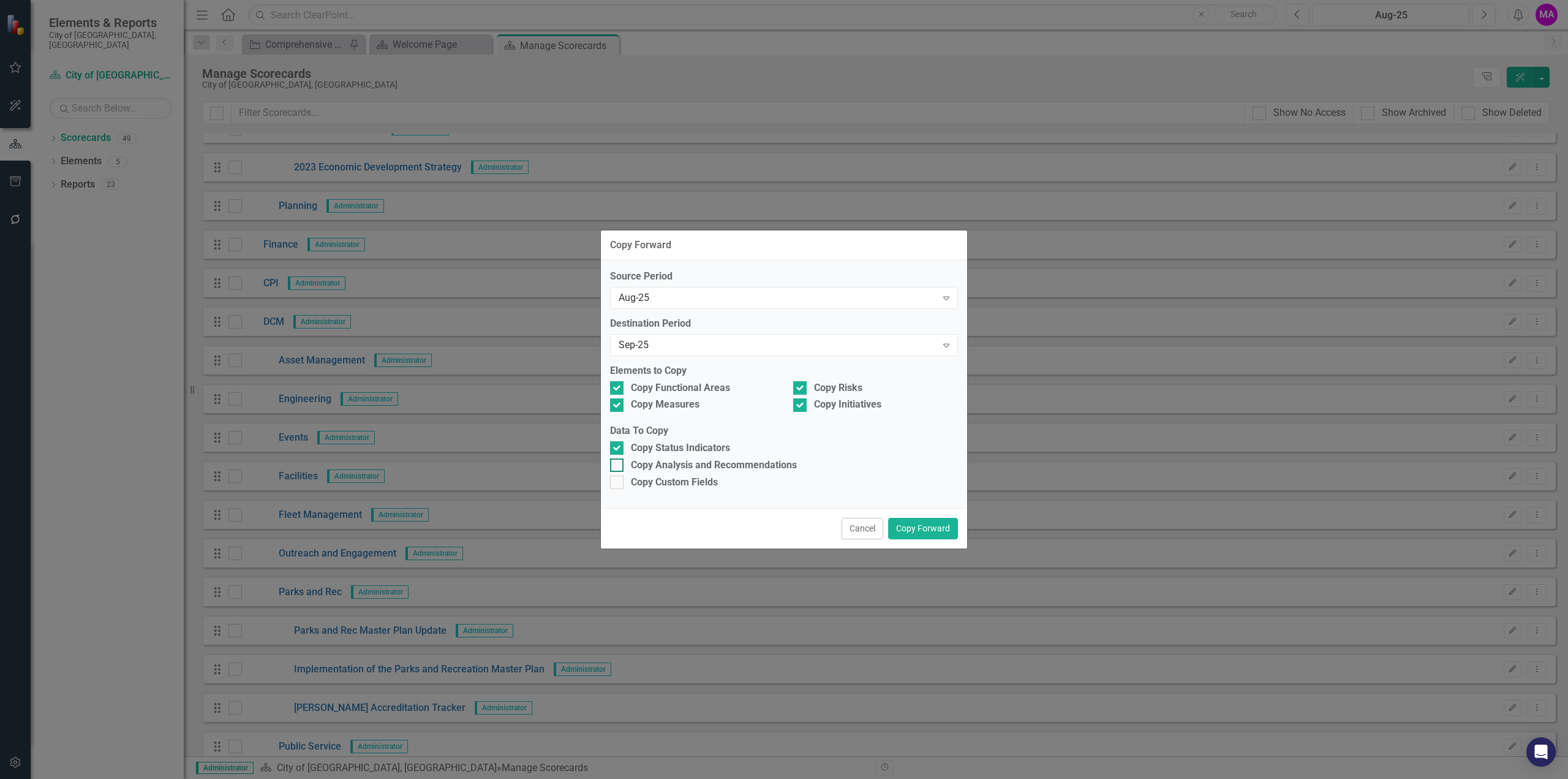
click at [618, 465] on input "Copy Analysis and Recommendations" at bounding box center [614, 462] width 8 height 8
checkbox input "true"
click at [940, 528] on button "Copy Forward" at bounding box center [923, 528] width 70 height 21
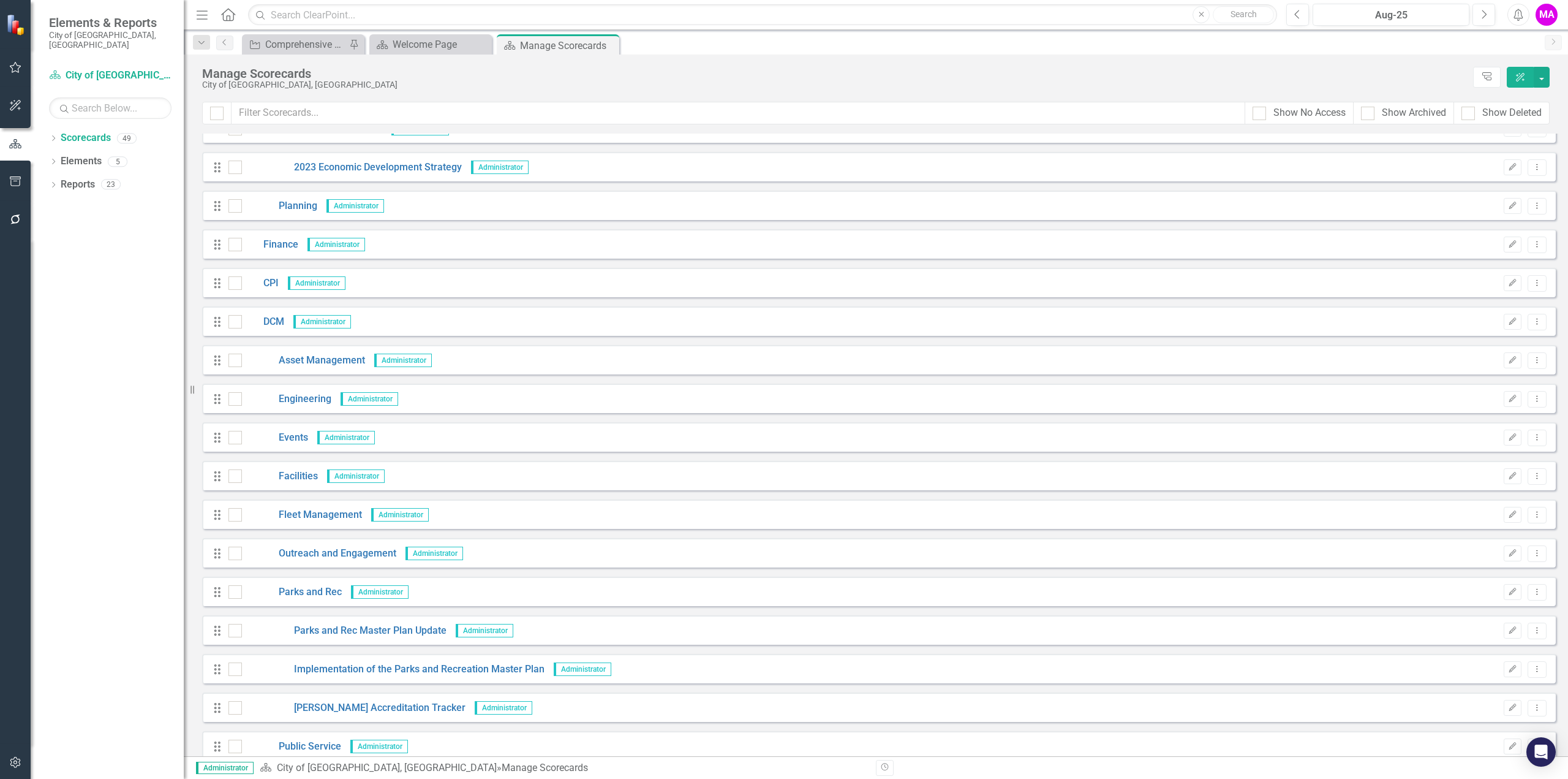
drag, startPoint x: 963, startPoint y: 508, endPoint x: 1091, endPoint y: 513, distance: 128.1
click at [997, 510] on div "Drag Fleet Management Administrator Edit Dropdown Menu" at bounding box center [879, 514] width 1353 height 29
click at [1539, 512] on div "Drag Fleet Management Administrator Edit Dropdown Menu" at bounding box center [879, 514] width 1353 height 29
click at [1532, 595] on icon "Dropdown Menu" at bounding box center [1537, 591] width 11 height 8
click at [1484, 656] on link "Copy Forward Copy Forward Scorecard" at bounding box center [1469, 657] width 136 height 23
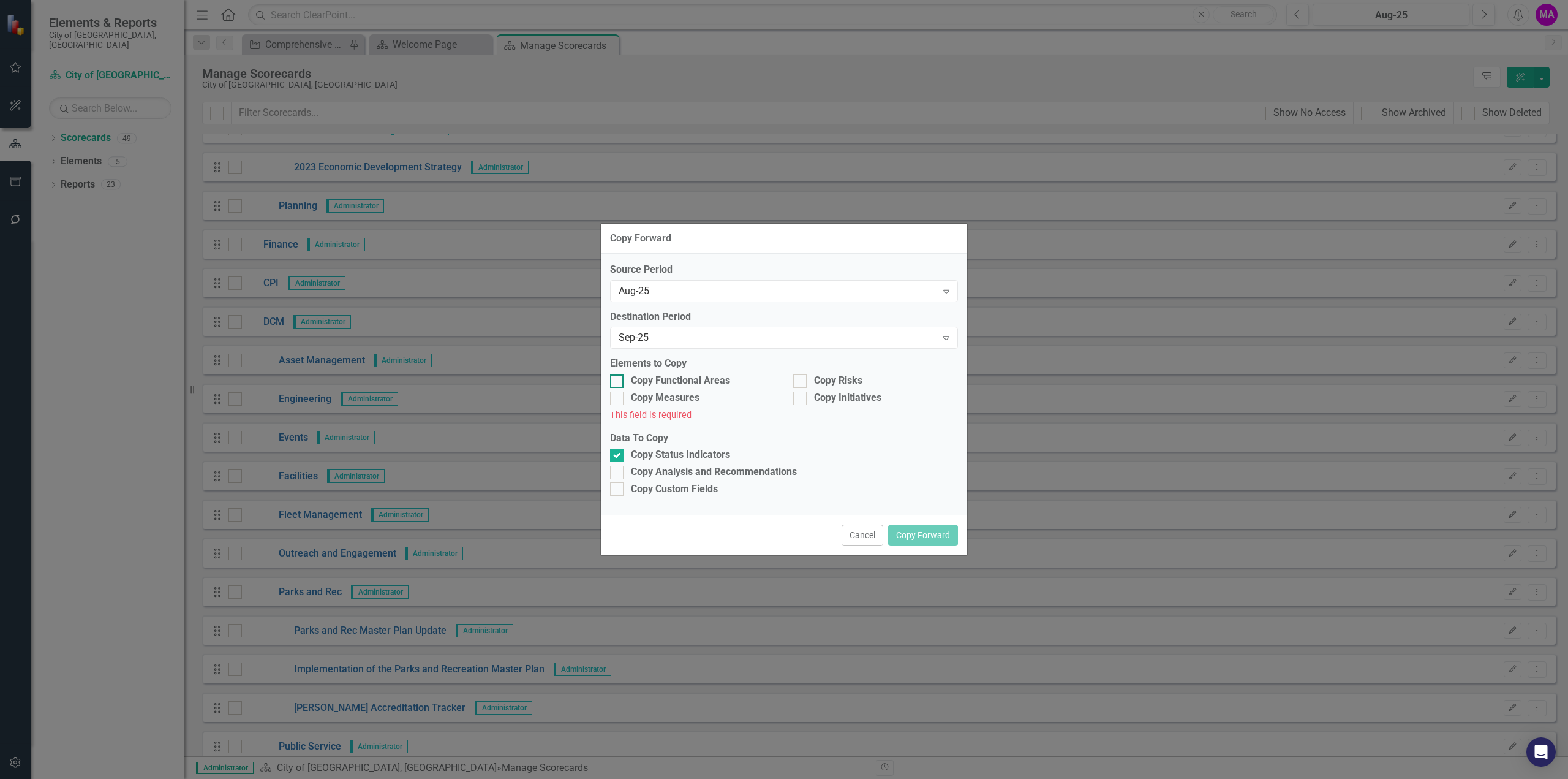
click at [619, 386] on div at bounding box center [617, 381] width 14 height 14
click at [618, 383] on input "Copy Functional Areas" at bounding box center [614, 378] width 8 height 8
checkbox input "true"
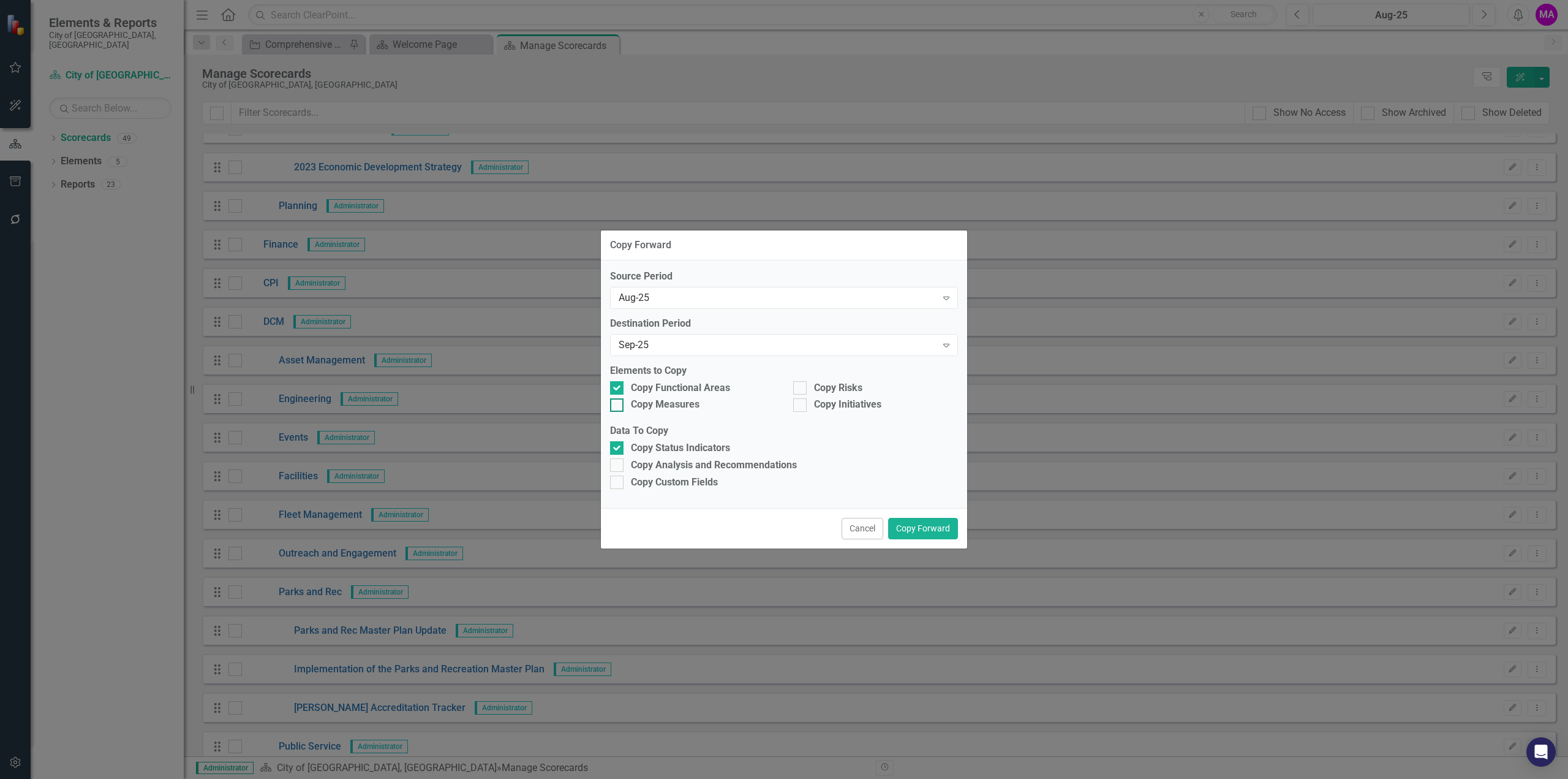
click at [620, 404] on div at bounding box center [617, 406] width 14 height 14
click at [618, 404] on input "Copy Measures" at bounding box center [614, 403] width 8 height 8
checkbox input "true"
click at [799, 386] on input "Copy Risks" at bounding box center [797, 385] width 8 height 8
checkbox input "true"
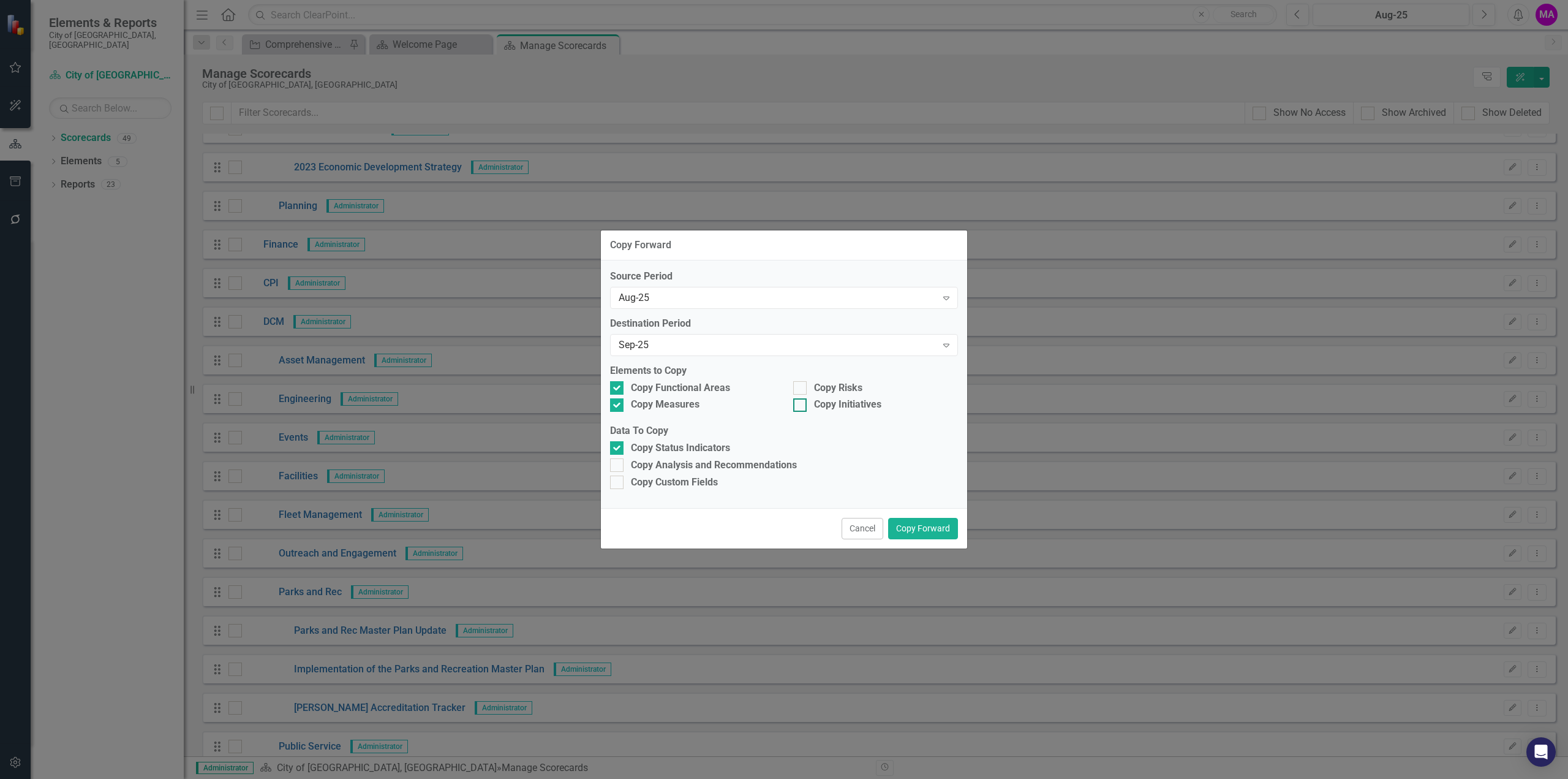
click at [804, 406] on div at bounding box center [800, 406] width 14 height 14
click at [801, 406] on input "Copy Initiatives" at bounding box center [797, 403] width 8 height 8
checkbox input "true"
click at [615, 467] on div at bounding box center [617, 465] width 14 height 14
click at [615, 466] on input "Copy Analysis and Recommendations" at bounding box center [614, 462] width 8 height 8
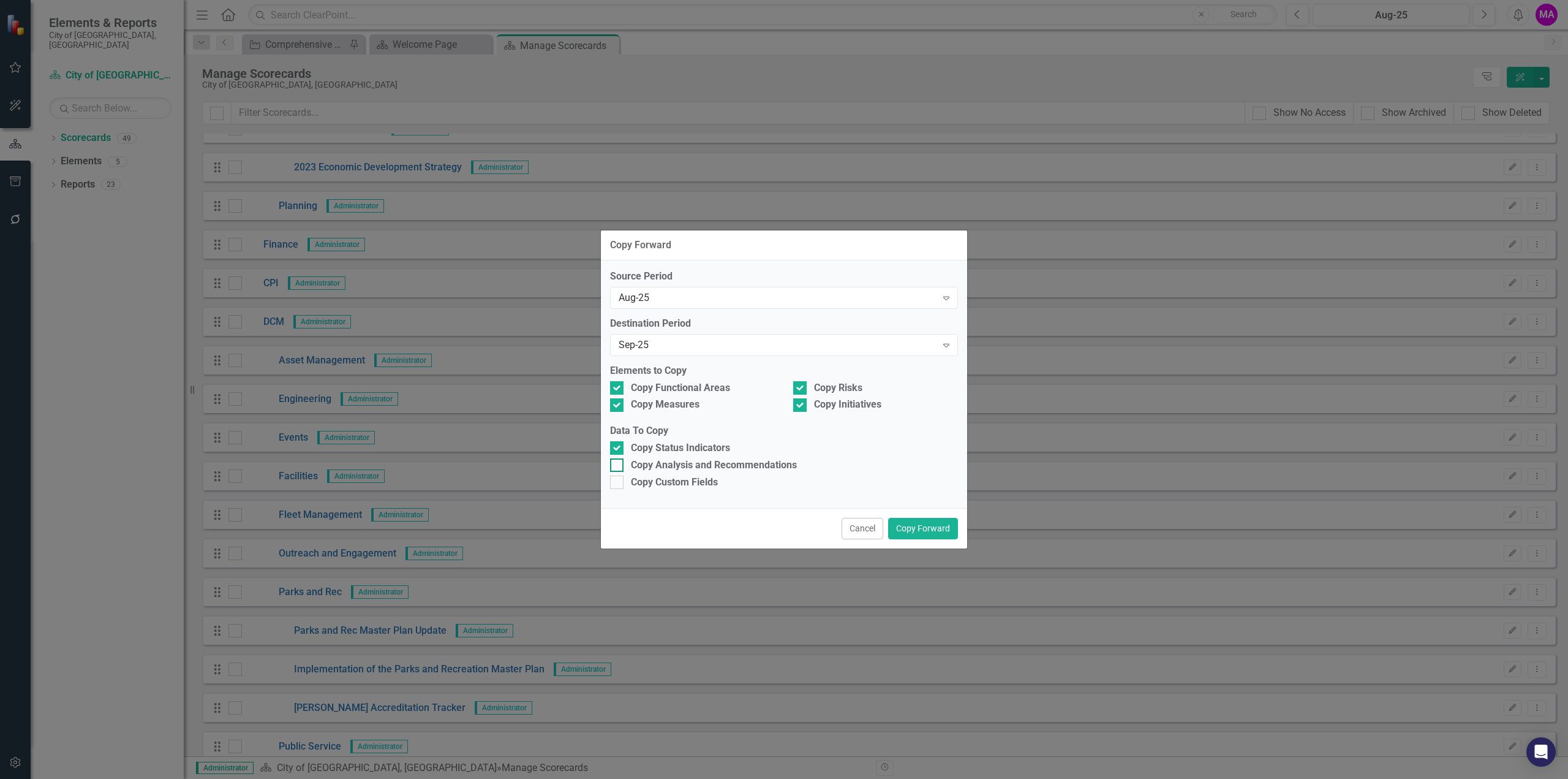
checkbox input "true"
click at [923, 521] on button "Copy Forward" at bounding box center [923, 528] width 70 height 21
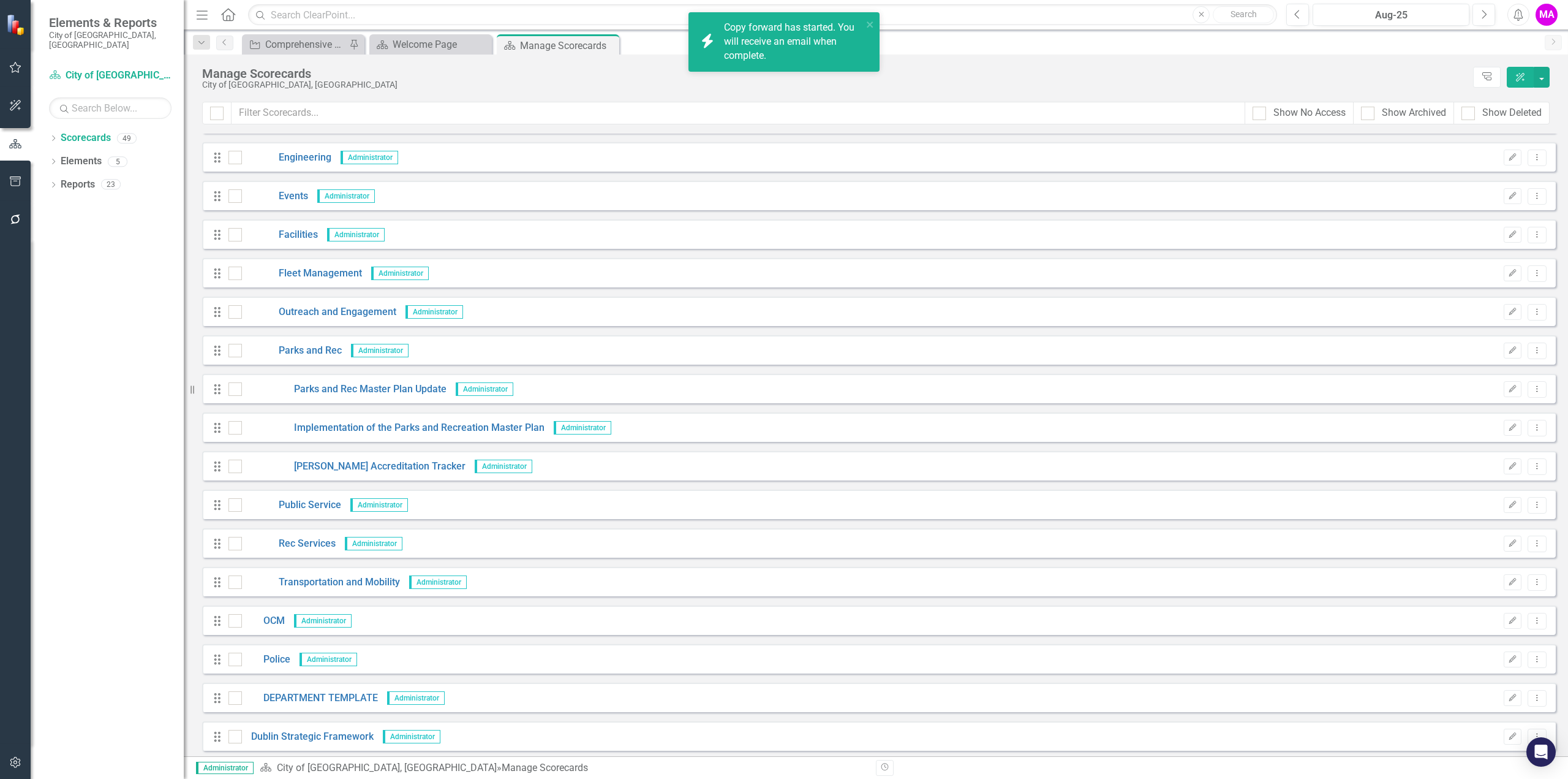
scroll to position [613, 0]
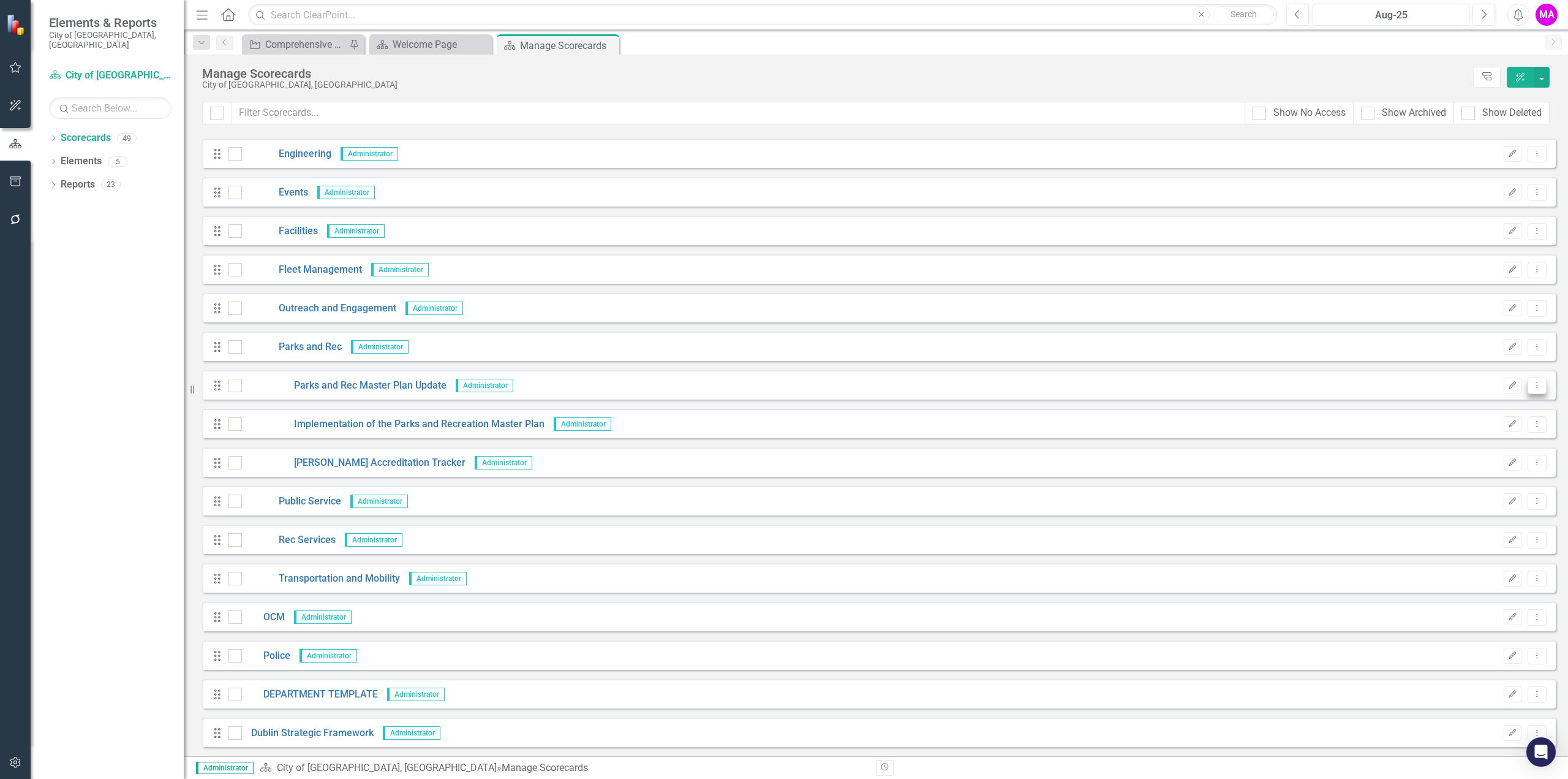
click at [1534, 383] on icon "Dropdown Menu" at bounding box center [1537, 385] width 11 height 8
click at [1475, 444] on link "Copy Forward Copy Forward Scorecard" at bounding box center [1469, 451] width 136 height 23
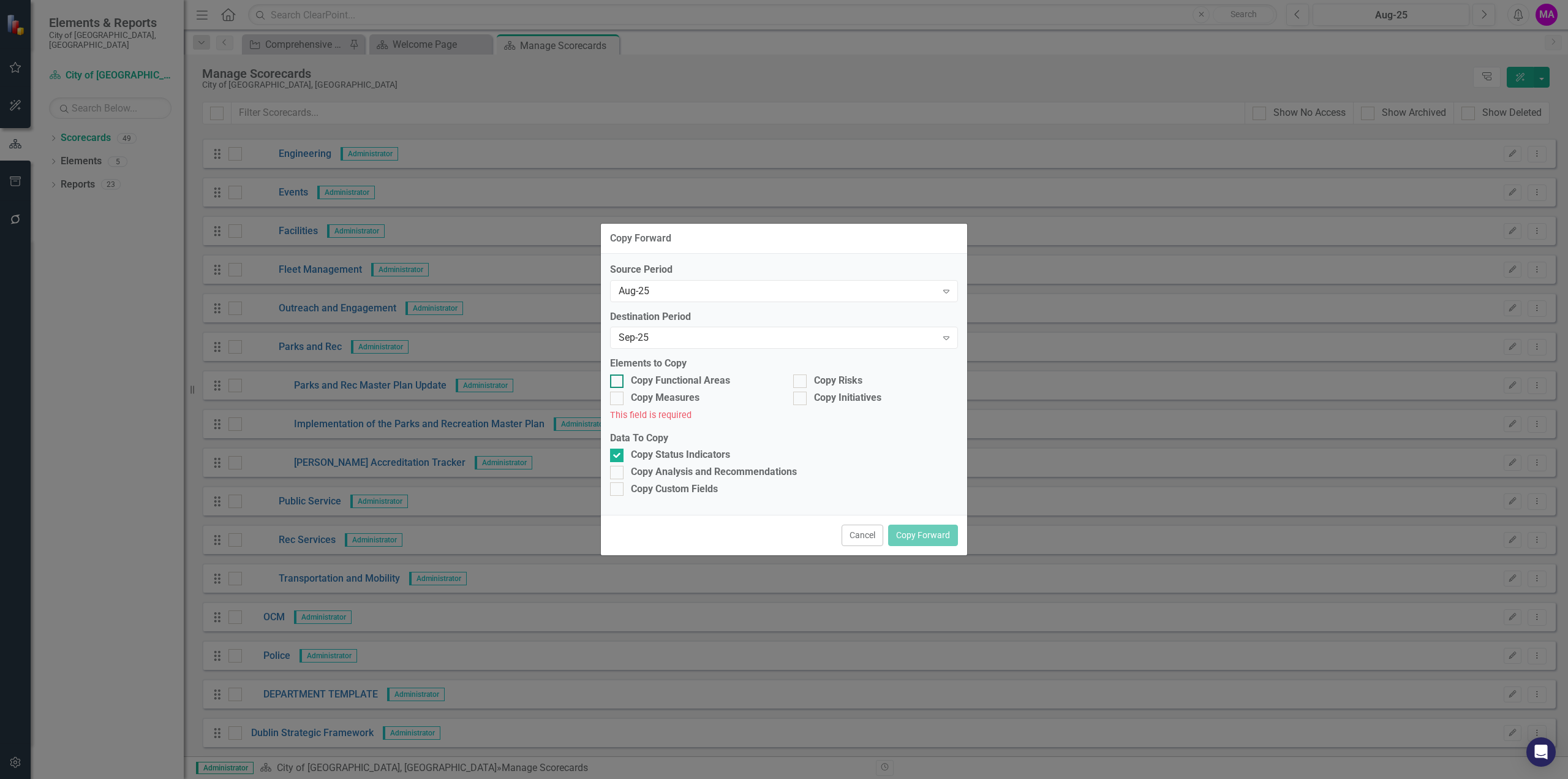
click at [620, 382] on div at bounding box center [617, 381] width 14 height 14
click at [618, 382] on input "Copy Functional Areas" at bounding box center [614, 378] width 8 height 8
checkbox input "true"
click at [620, 400] on div at bounding box center [617, 399] width 14 height 14
click at [618, 399] on input "Copy Measures" at bounding box center [614, 396] width 8 height 8
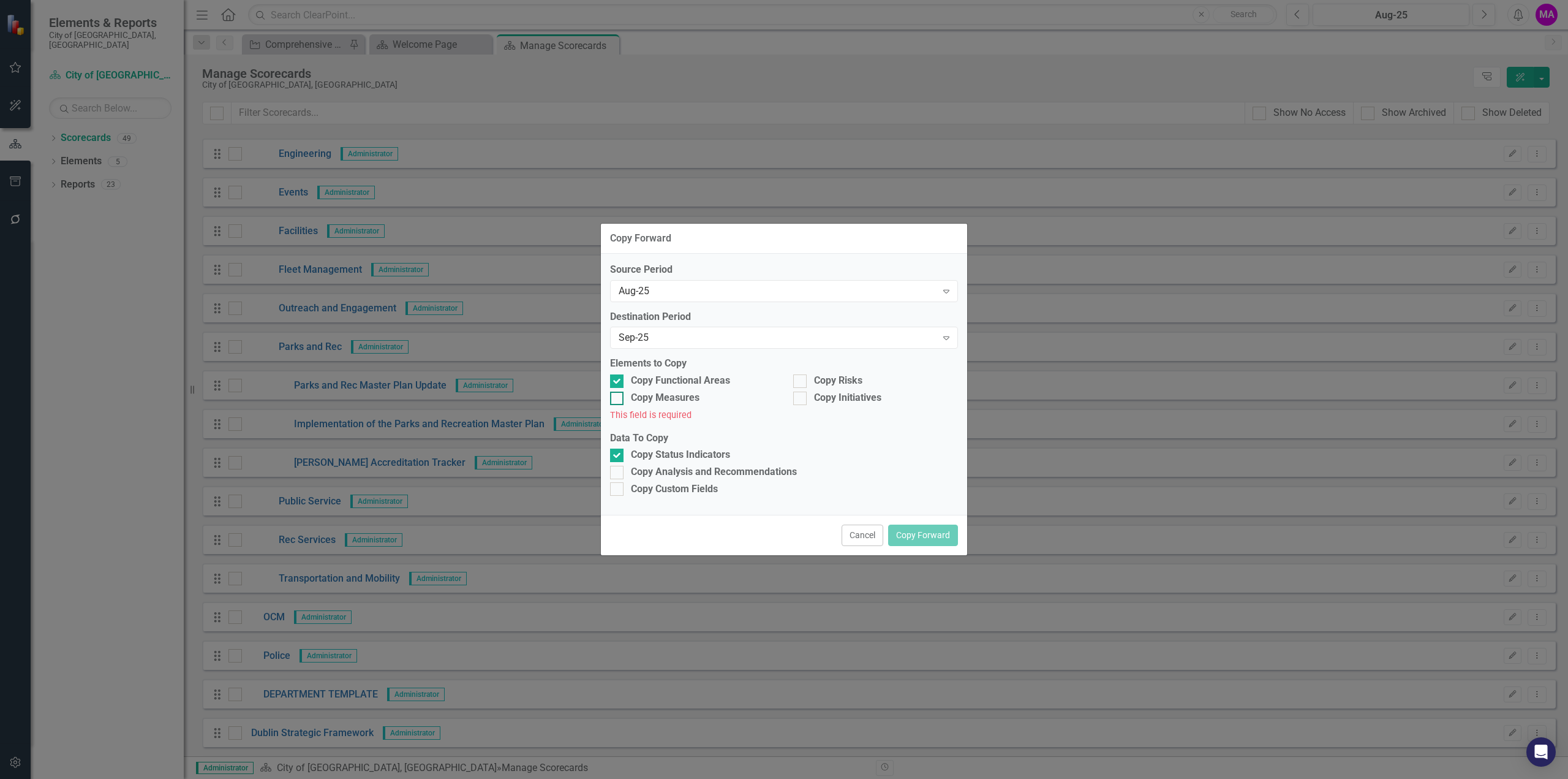
checkbox input "true"
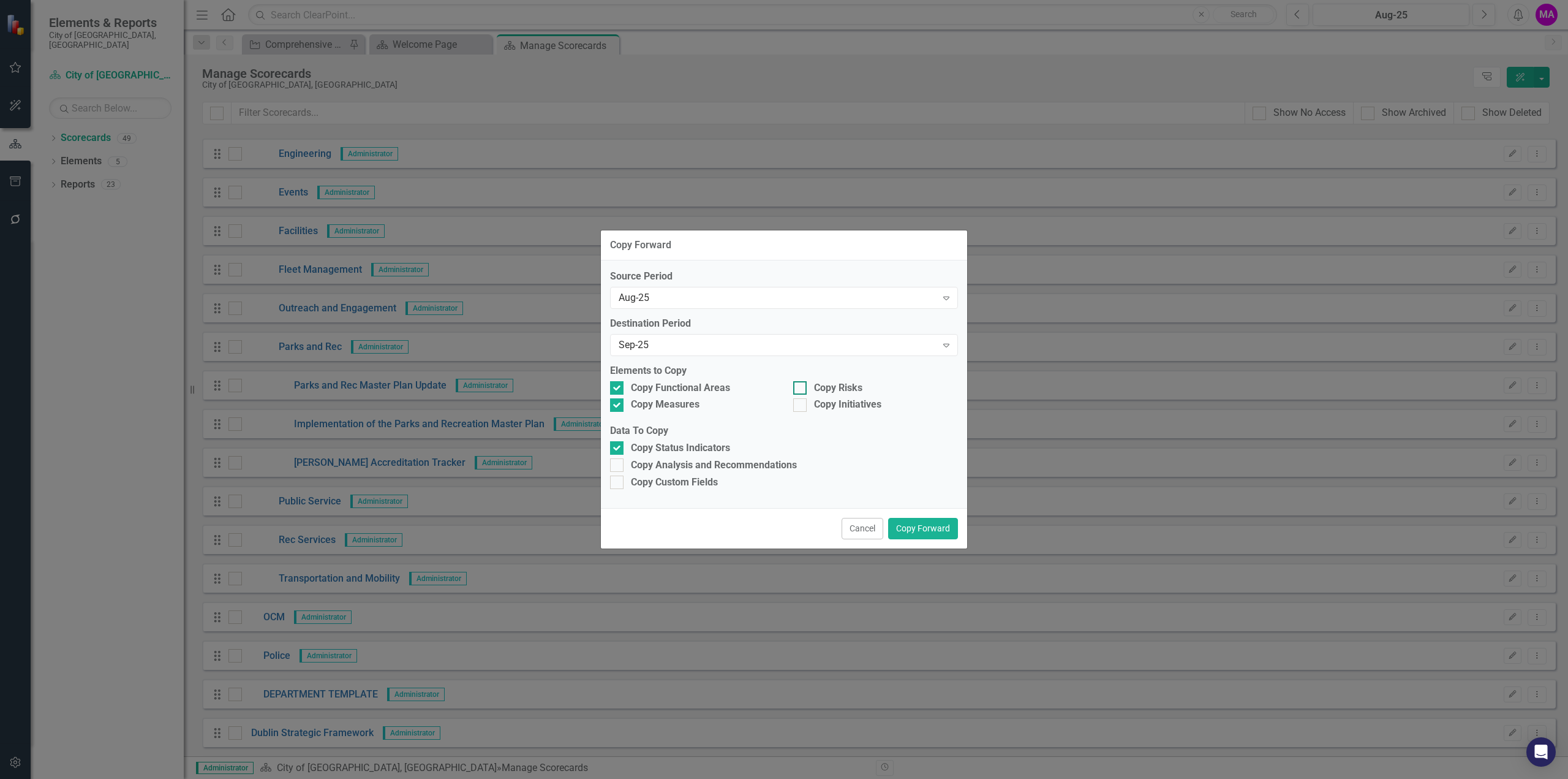
click at [799, 387] on input "Copy Risks" at bounding box center [797, 385] width 8 height 8
checkbox input "true"
click at [799, 401] on input "Copy Initiatives" at bounding box center [797, 403] width 8 height 8
checkbox input "true"
click at [615, 464] on input "Copy Analysis and Recommendations" at bounding box center [614, 462] width 8 height 8
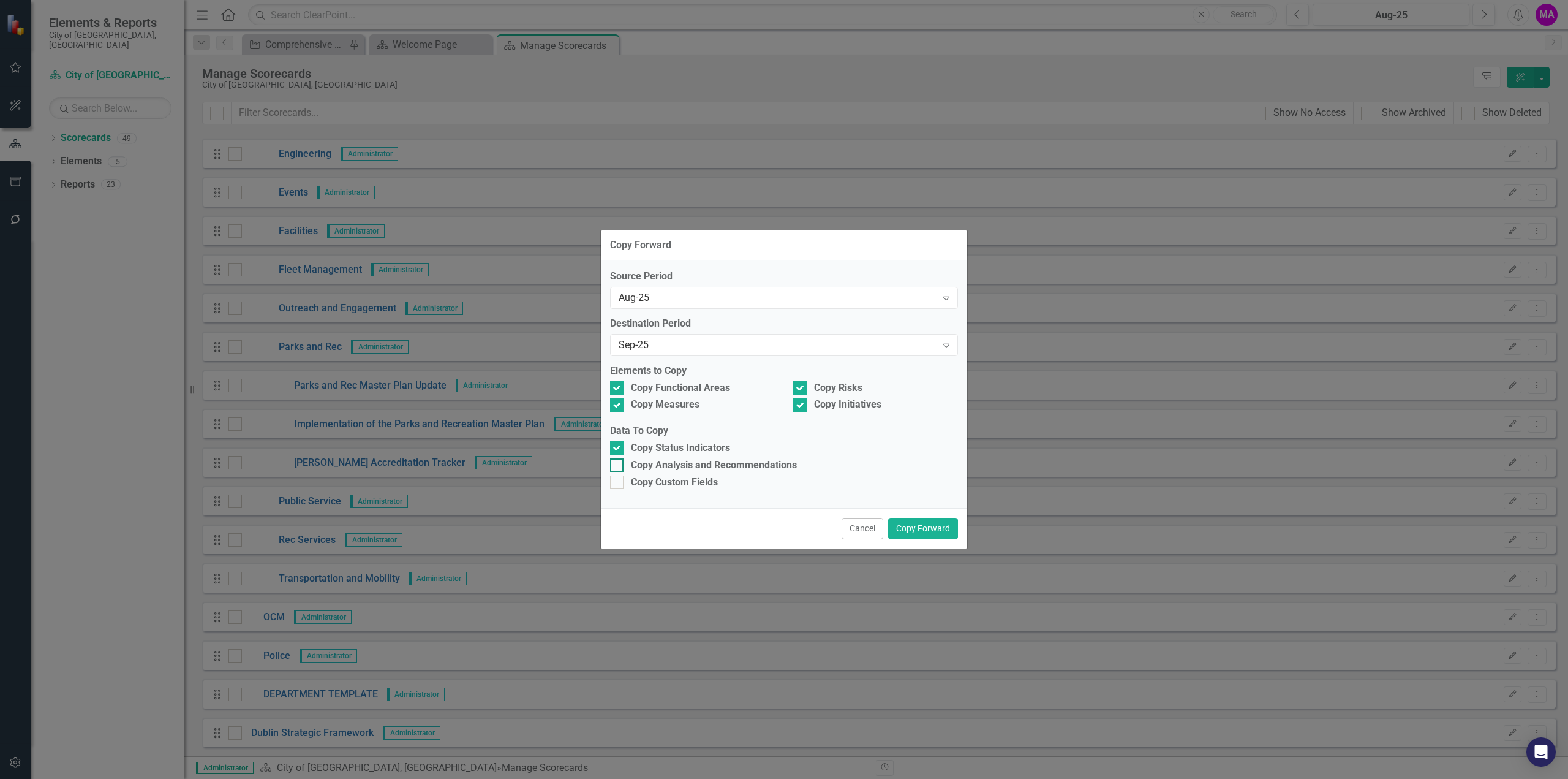
checkbox input "true"
click at [931, 532] on button "Copy Forward" at bounding box center [923, 528] width 70 height 21
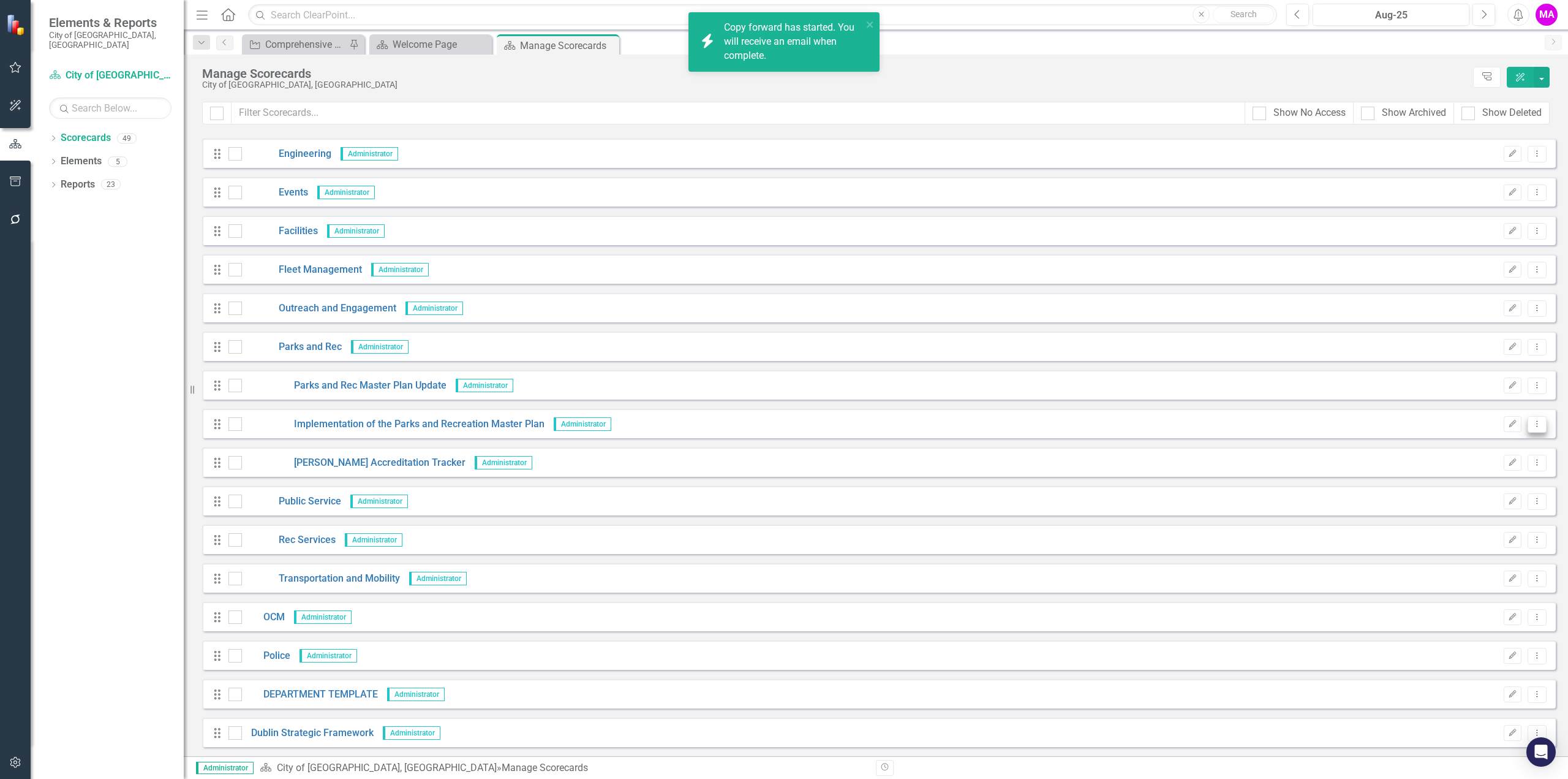
click at [1527, 422] on button "Dropdown Menu" at bounding box center [1537, 425] width 19 height 17
click at [1500, 496] on link "Copy Forward Copy Forward Scorecard" at bounding box center [1469, 489] width 136 height 23
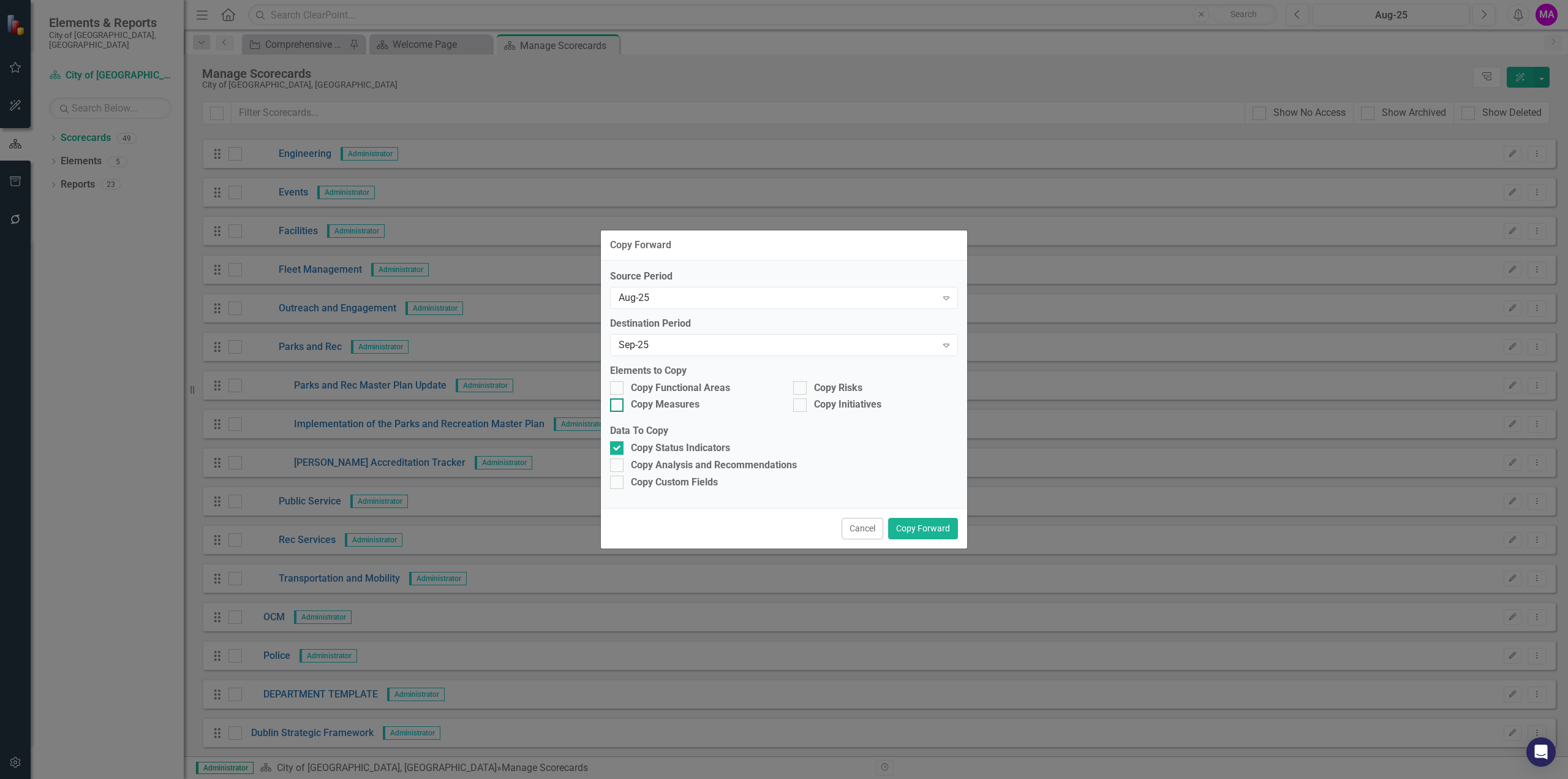
click at [612, 390] on input "Copy Functional Areas" at bounding box center [614, 385] width 8 height 8
checkbox input "true"
click at [624, 413] on div "Copy Measures" at bounding box center [692, 406] width 183 height 17
click at [618, 409] on div at bounding box center [617, 406] width 14 height 14
click at [618, 406] on input "Copy Measures" at bounding box center [614, 403] width 8 height 8
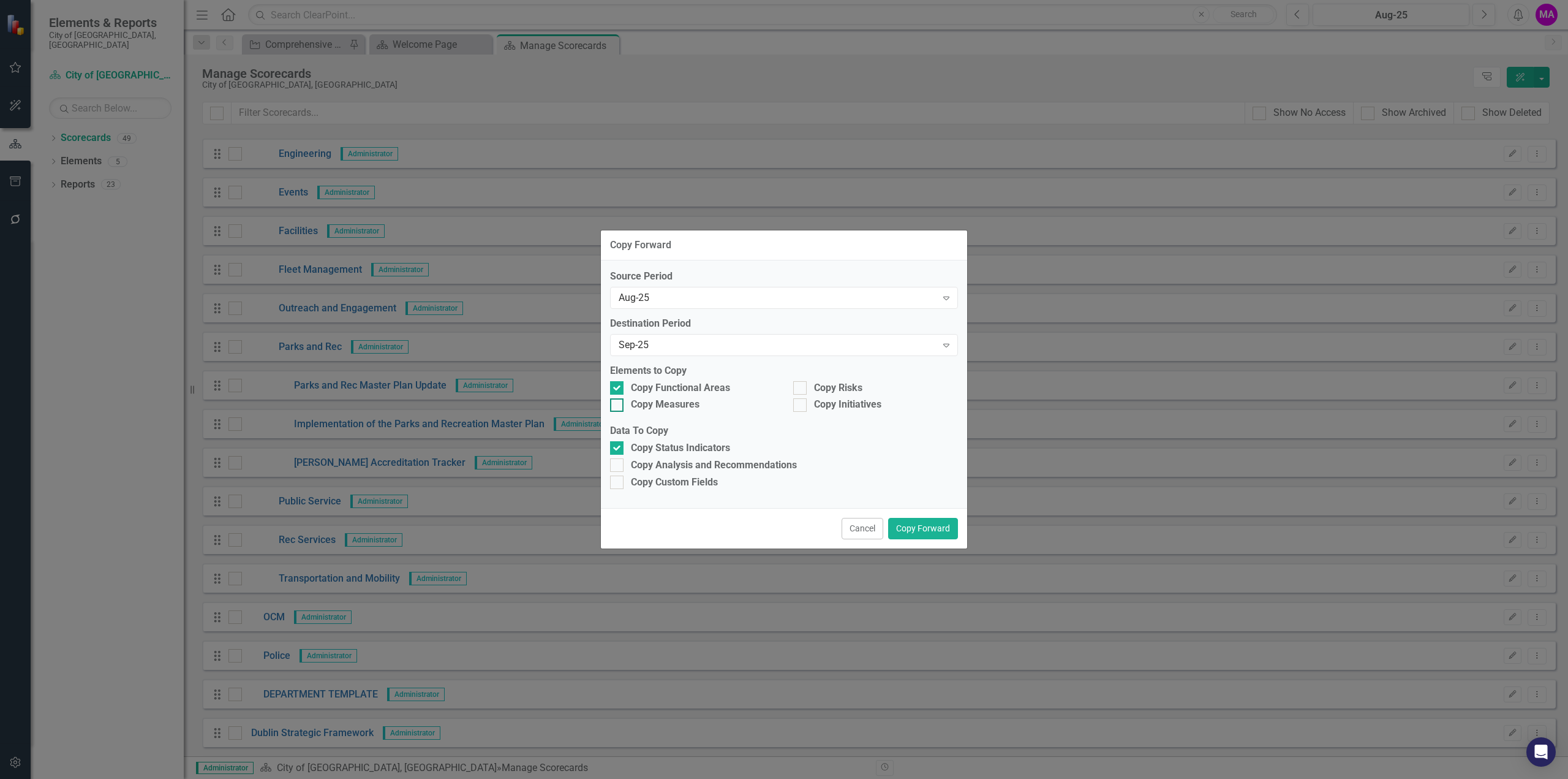
checkbox input "true"
click at [801, 384] on div at bounding box center [800, 388] width 14 height 14
click at [801, 384] on input "Copy Risks" at bounding box center [797, 385] width 8 height 8
checkbox input "true"
click at [801, 405] on div at bounding box center [800, 406] width 14 height 14
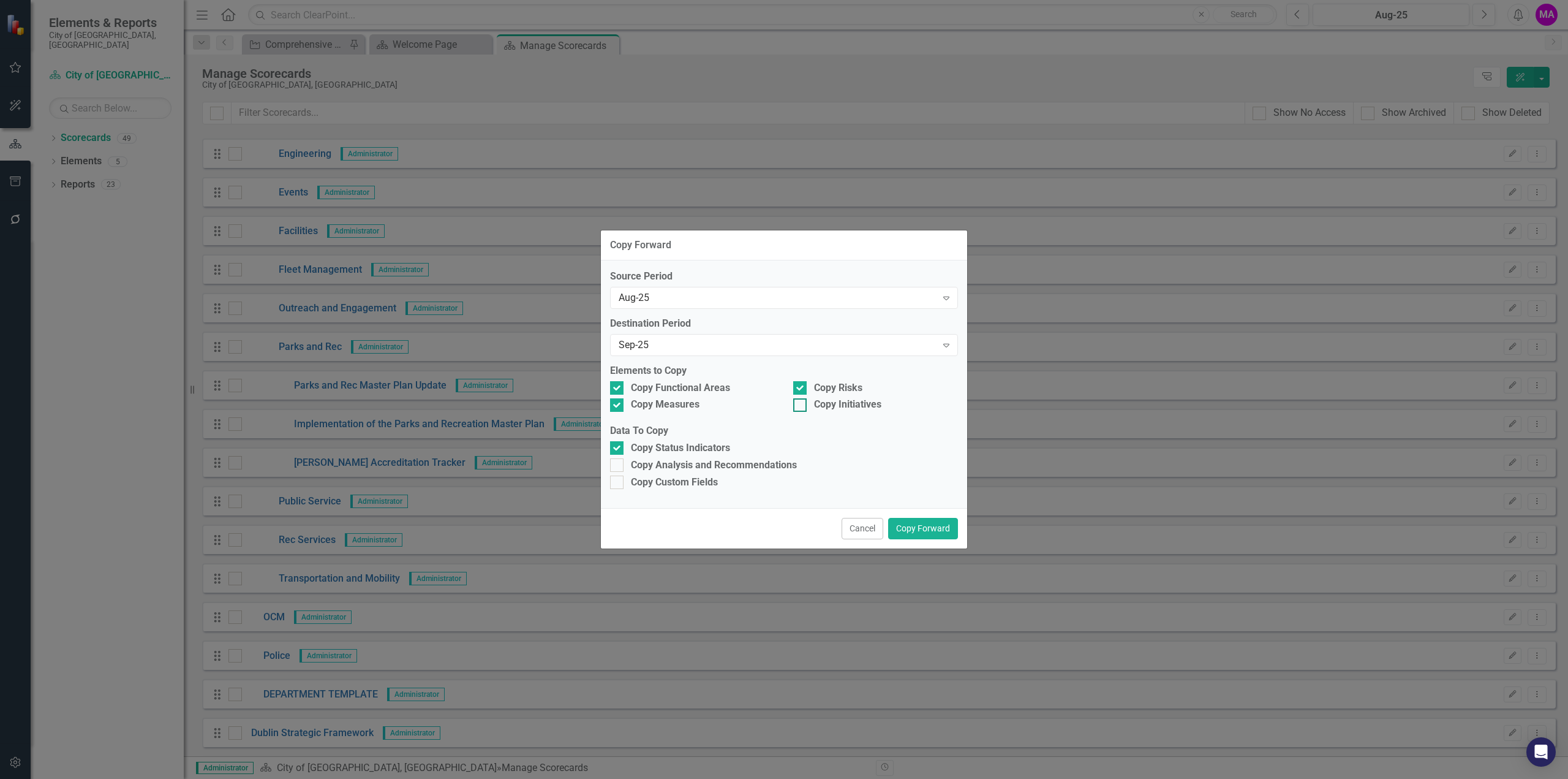
click at [801, 405] on input "Copy Initiatives" at bounding box center [797, 403] width 8 height 8
checkbox input "true"
click at [633, 470] on div "Copy Analysis and Recommendations" at bounding box center [713, 465] width 166 height 14
click at [618, 466] on input "Copy Analysis and Recommendations" at bounding box center [614, 462] width 8 height 8
checkbox input "true"
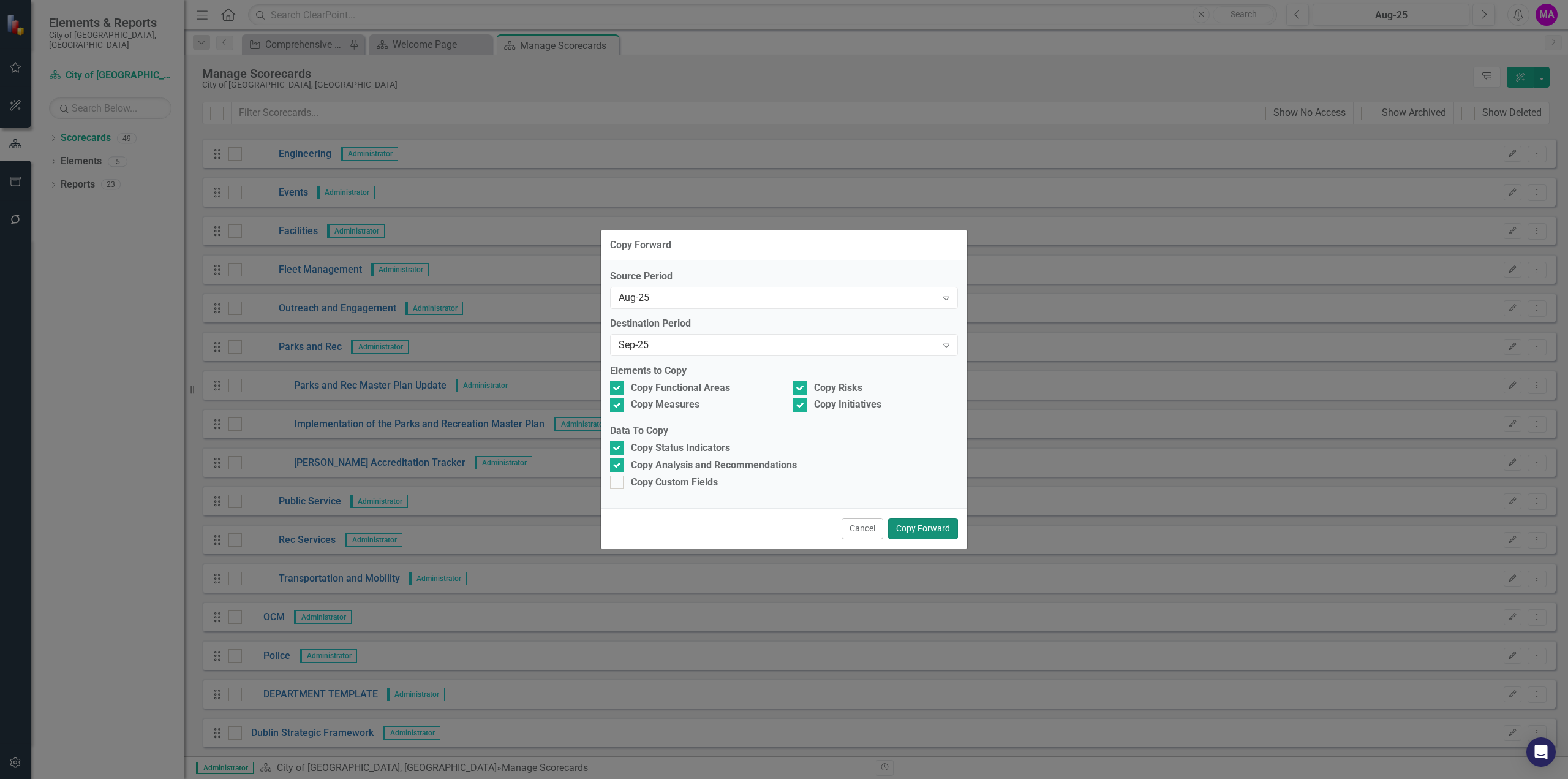
click at [939, 528] on button "Copy Forward" at bounding box center [923, 528] width 70 height 21
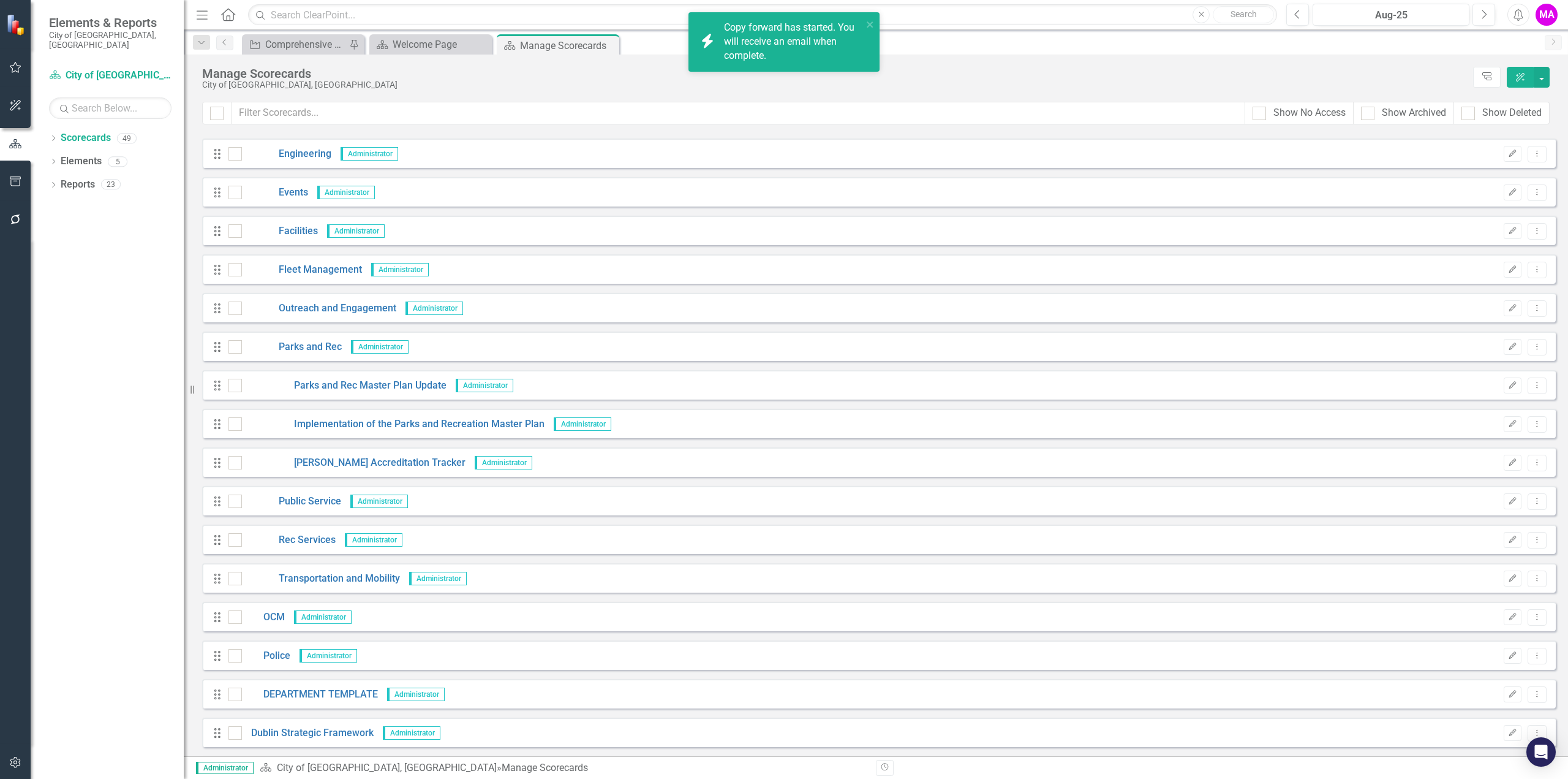
click at [1538, 462] on div "Drag CAPRA Accreditation Tracker Administrator Edit Dropdown Menu" at bounding box center [879, 462] width 1353 height 29
click at [1532, 462] on icon "Dropdown Menu" at bounding box center [1537, 462] width 11 height 8
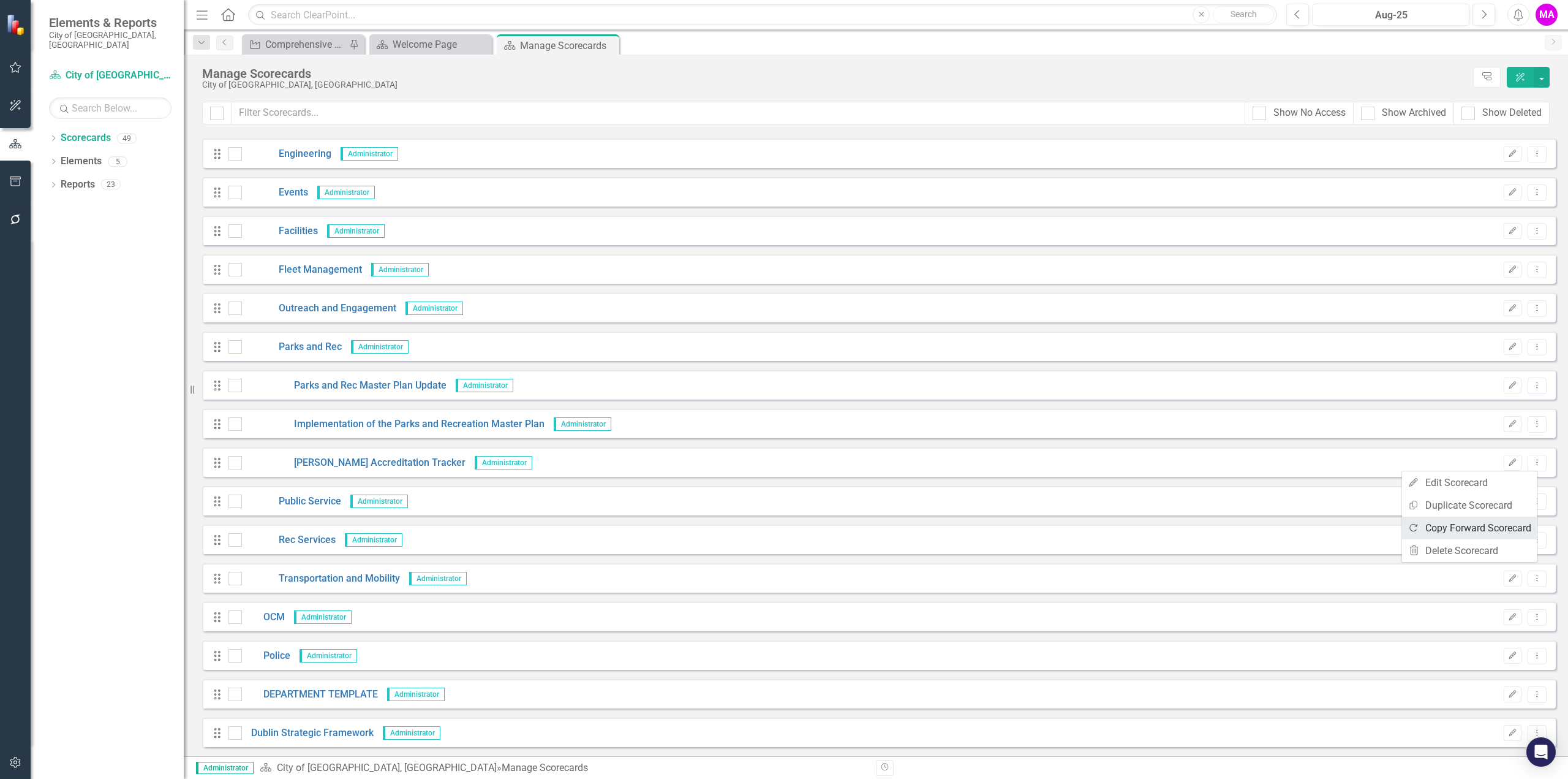
click at [1454, 525] on link "Copy Forward Copy Forward Scorecard" at bounding box center [1469, 528] width 136 height 23
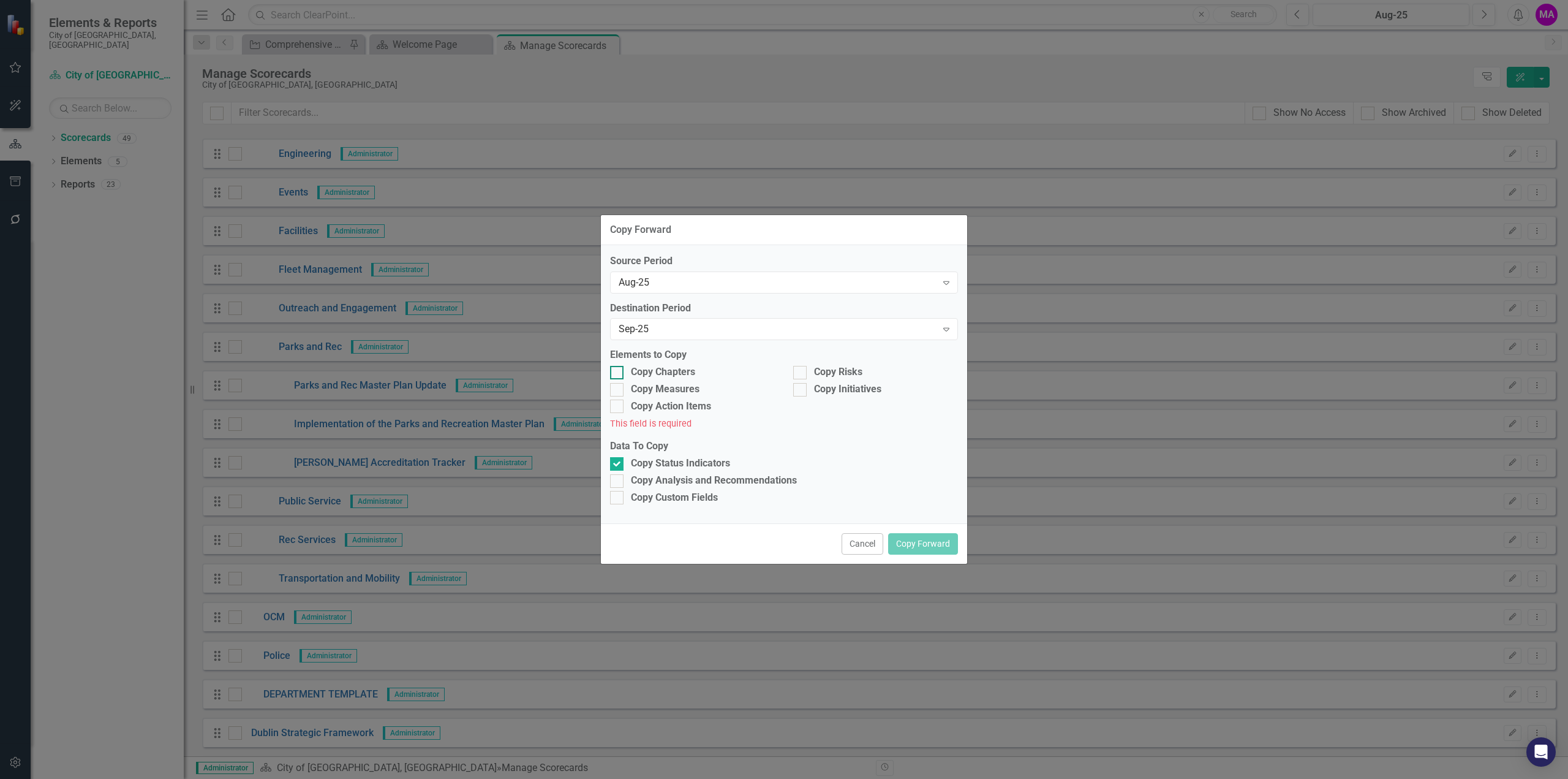
click at [615, 371] on input "Copy Chapters" at bounding box center [614, 370] width 8 height 8
checkbox input "true"
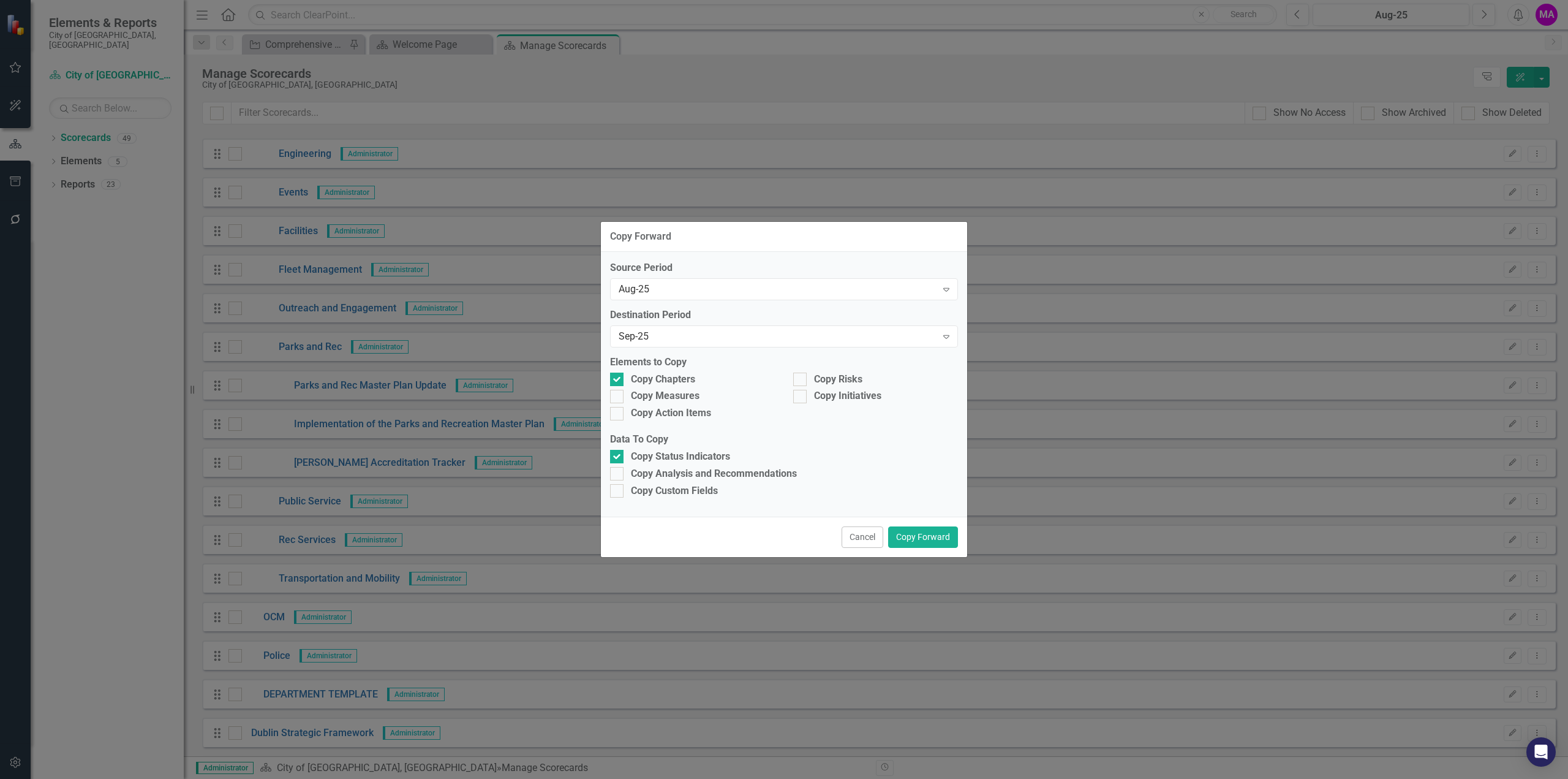
click at [854, 534] on button "Cancel" at bounding box center [862, 537] width 41 height 21
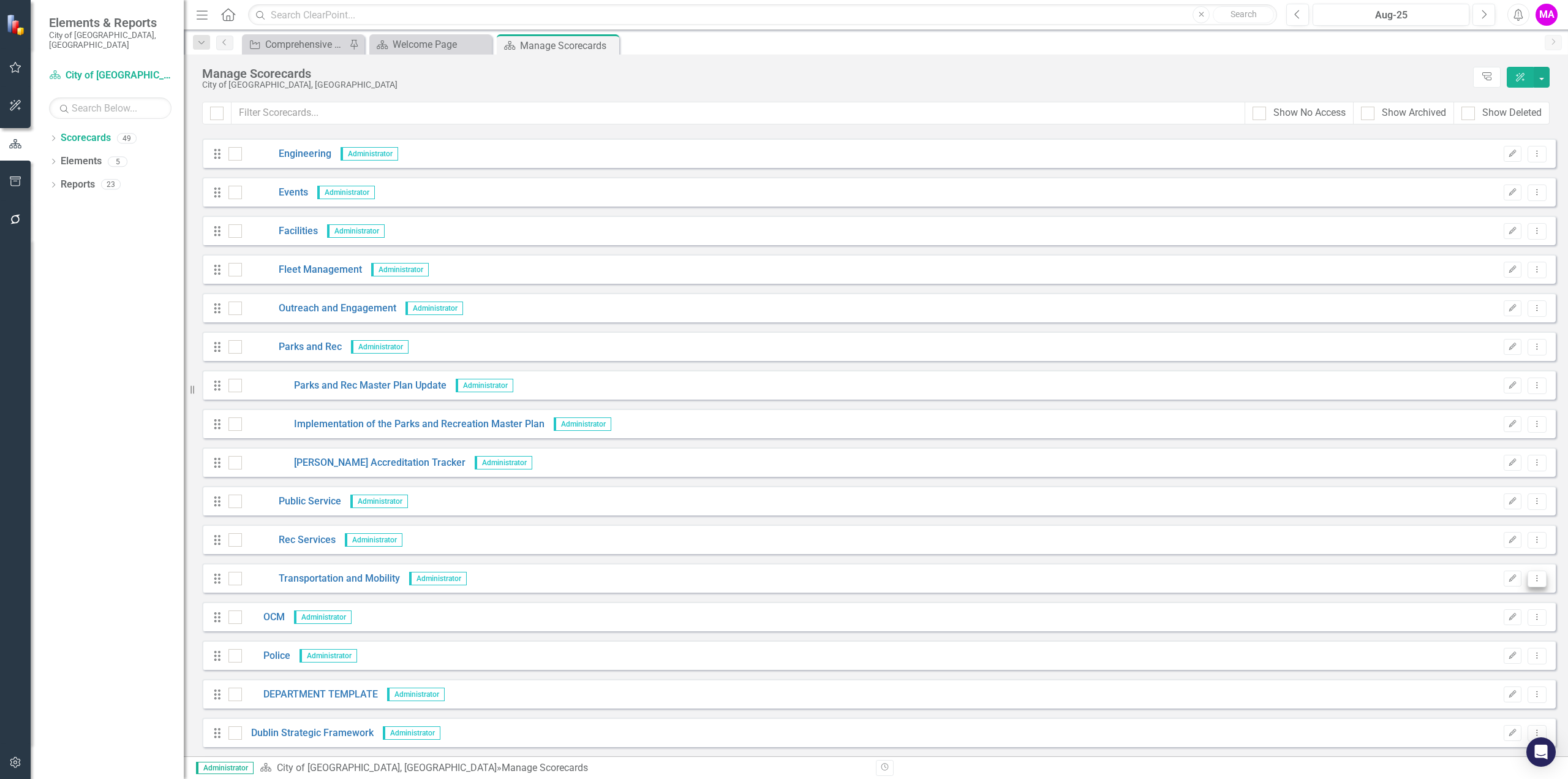
click at [1532, 575] on icon "Dropdown Menu" at bounding box center [1537, 578] width 11 height 8
click at [1480, 646] on link "Copy Forward Copy Forward Scorecard" at bounding box center [1469, 644] width 136 height 23
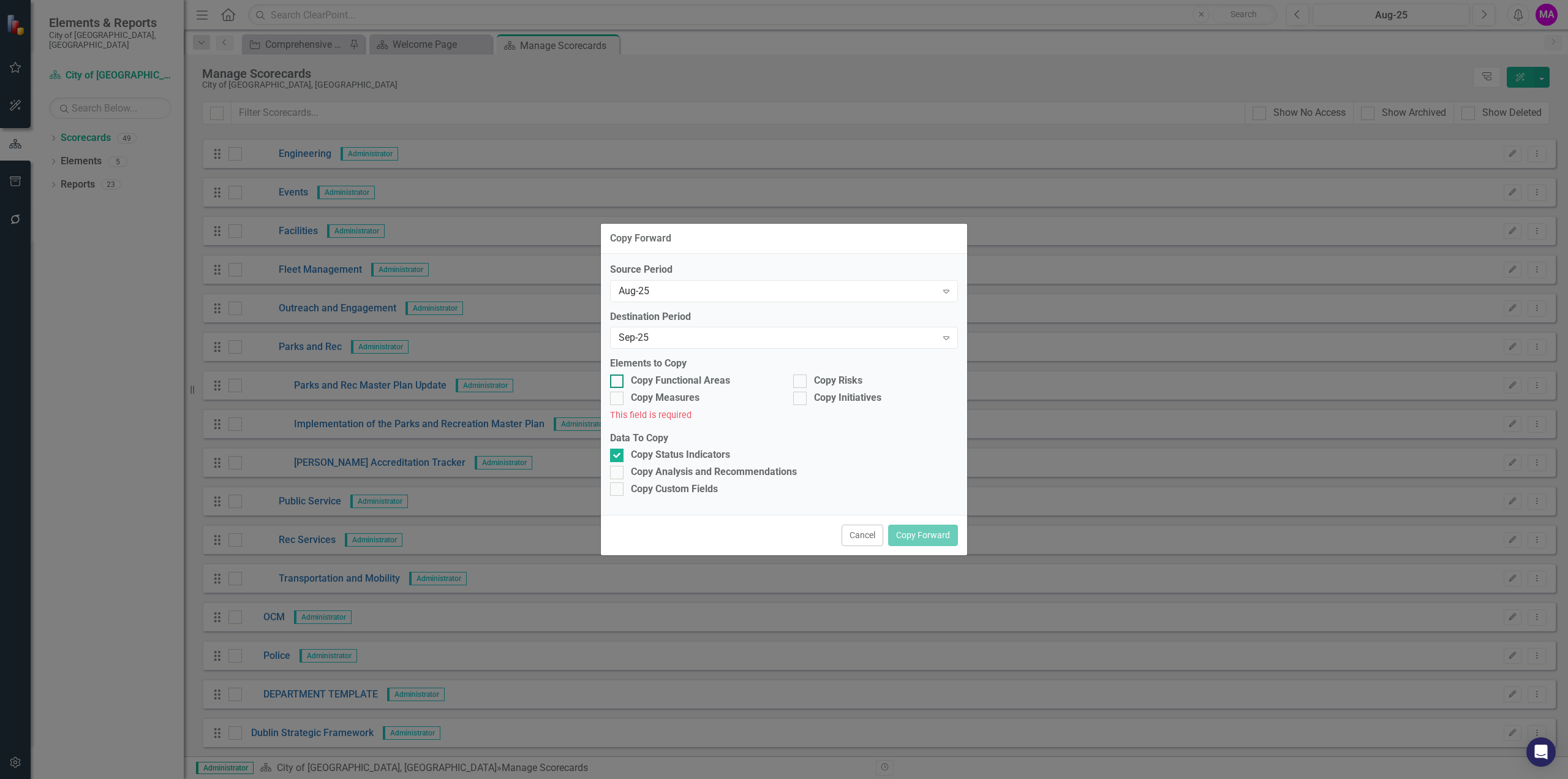
click at [617, 382] on input "Copy Functional Areas" at bounding box center [614, 378] width 8 height 8
checkbox input "true"
click at [620, 403] on div at bounding box center [617, 399] width 14 height 14
click at [618, 399] on input "Copy Measures" at bounding box center [614, 396] width 8 height 8
checkbox input "true"
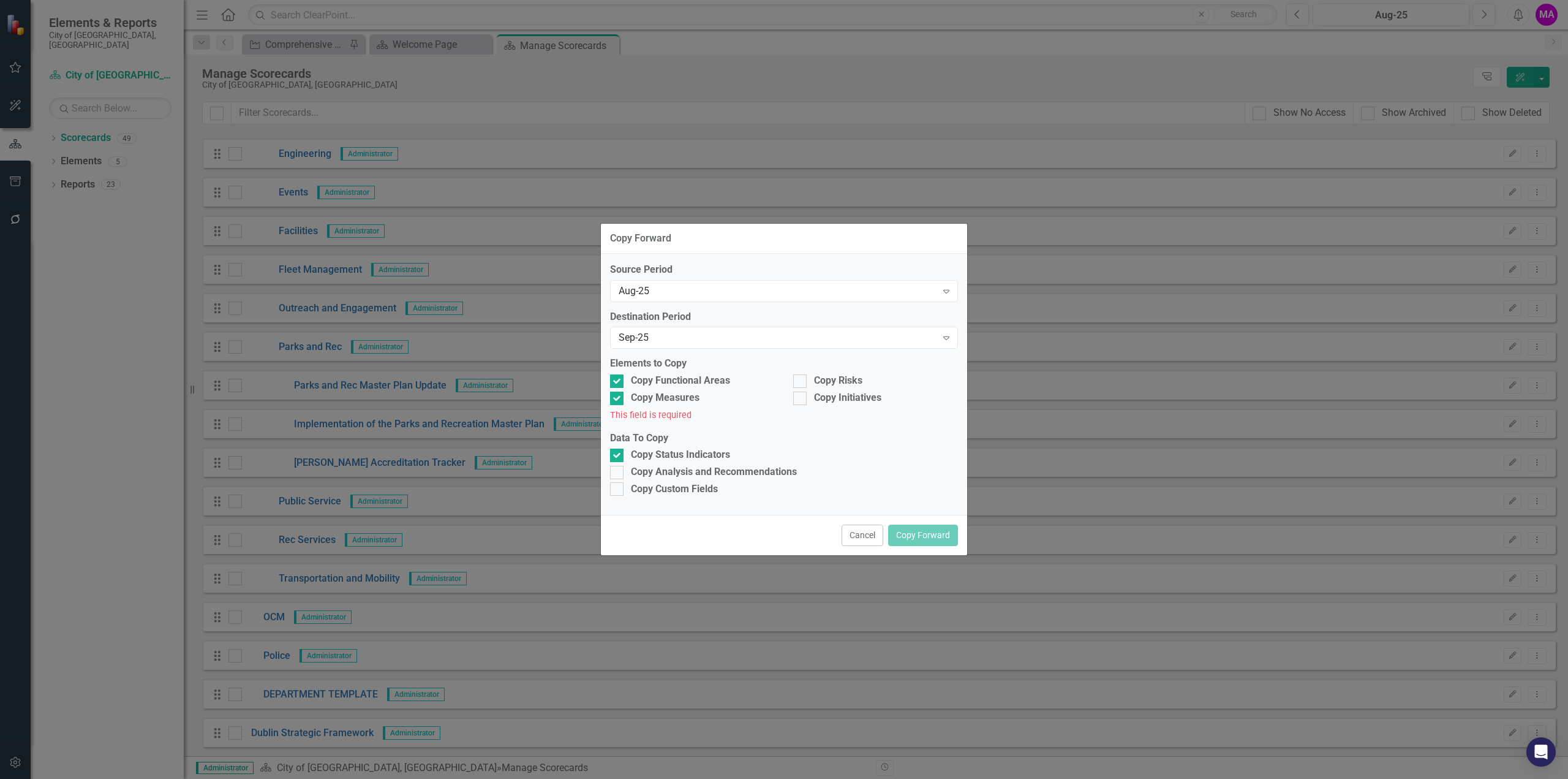
click at [799, 383] on div at bounding box center [800, 381] width 14 height 14
click at [799, 383] on input "Copy Risks" at bounding box center [797, 378] width 8 height 8
checkbox input "true"
click at [802, 403] on div at bounding box center [800, 399] width 14 height 14
click at [801, 399] on input "Copy Initiatives" at bounding box center [797, 396] width 8 height 8
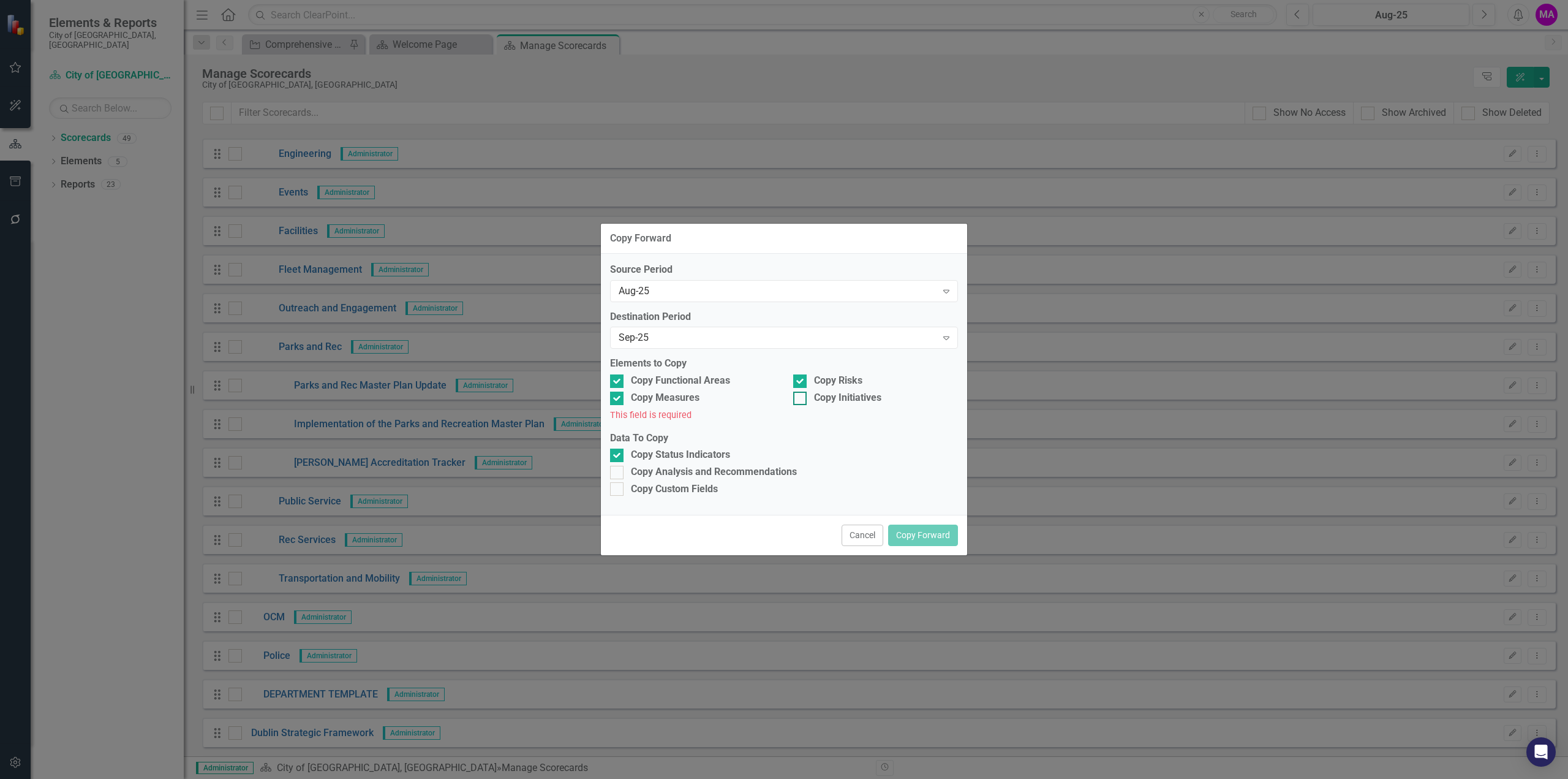
checkbox input "true"
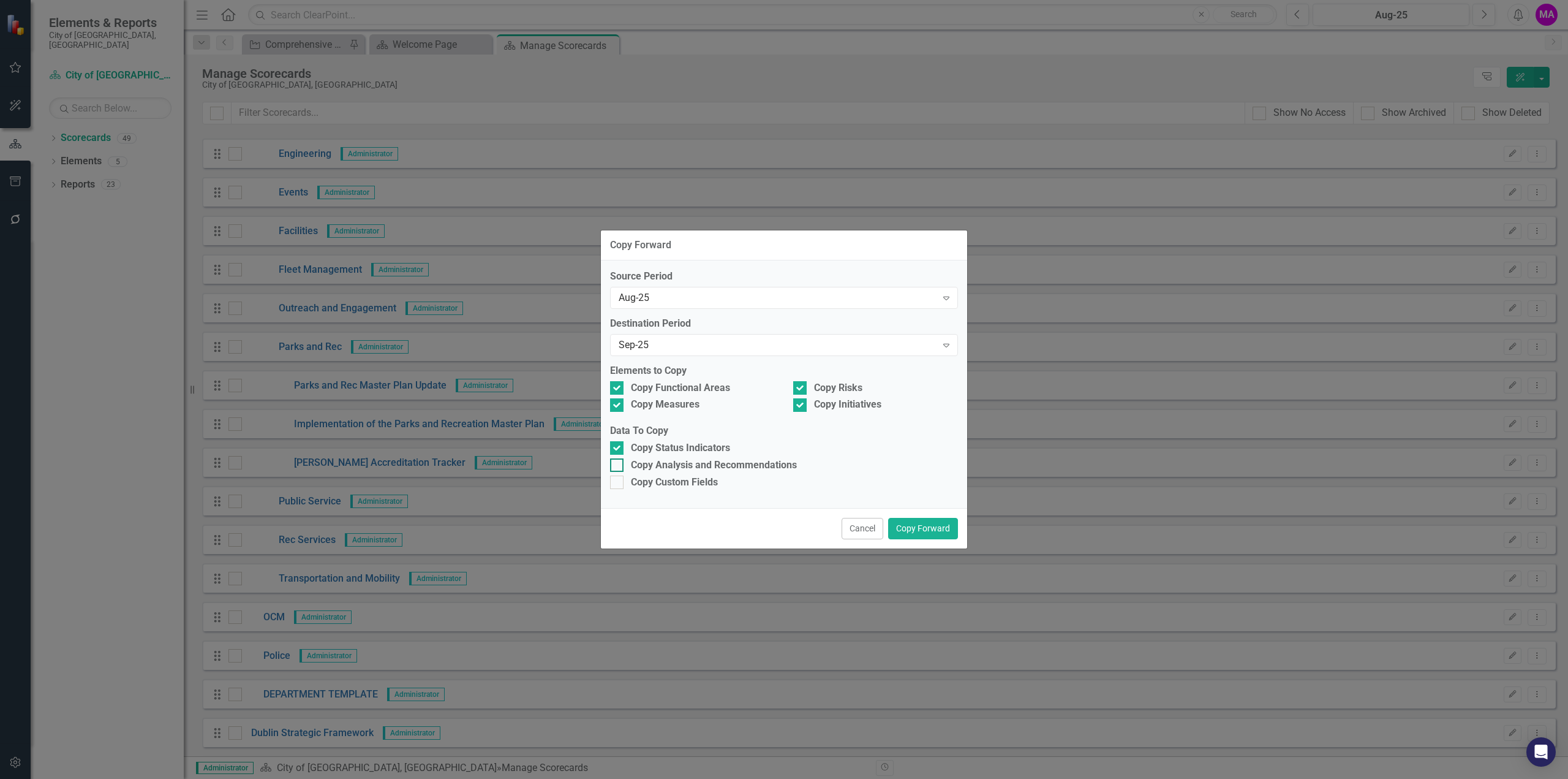
click at [620, 465] on div at bounding box center [617, 465] width 14 height 14
click at [618, 465] on input "Copy Analysis and Recommendations" at bounding box center [614, 462] width 8 height 8
checkbox input "true"
click at [940, 528] on button "Copy Forward" at bounding box center [923, 528] width 70 height 21
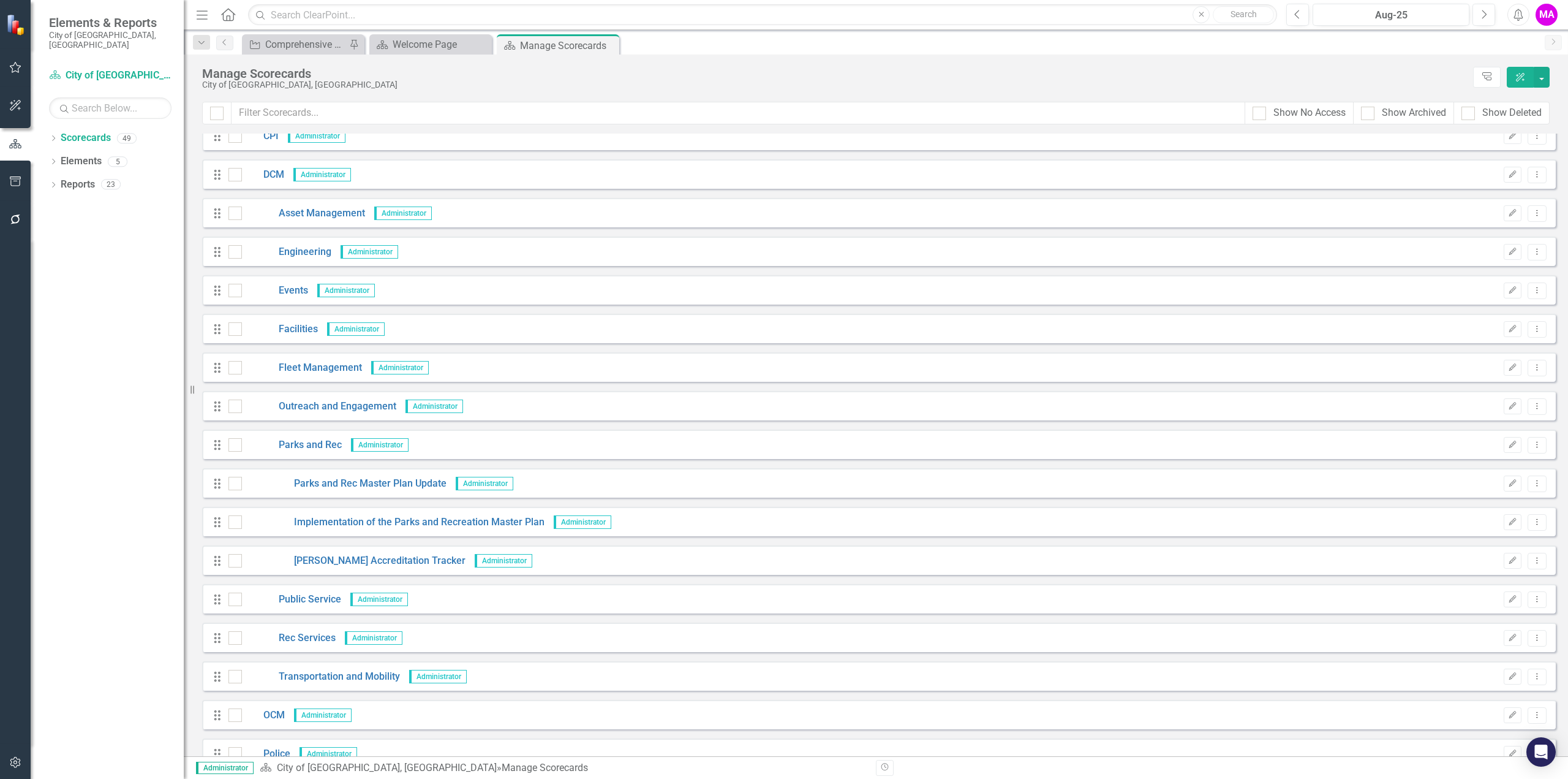
scroll to position [429, 0]
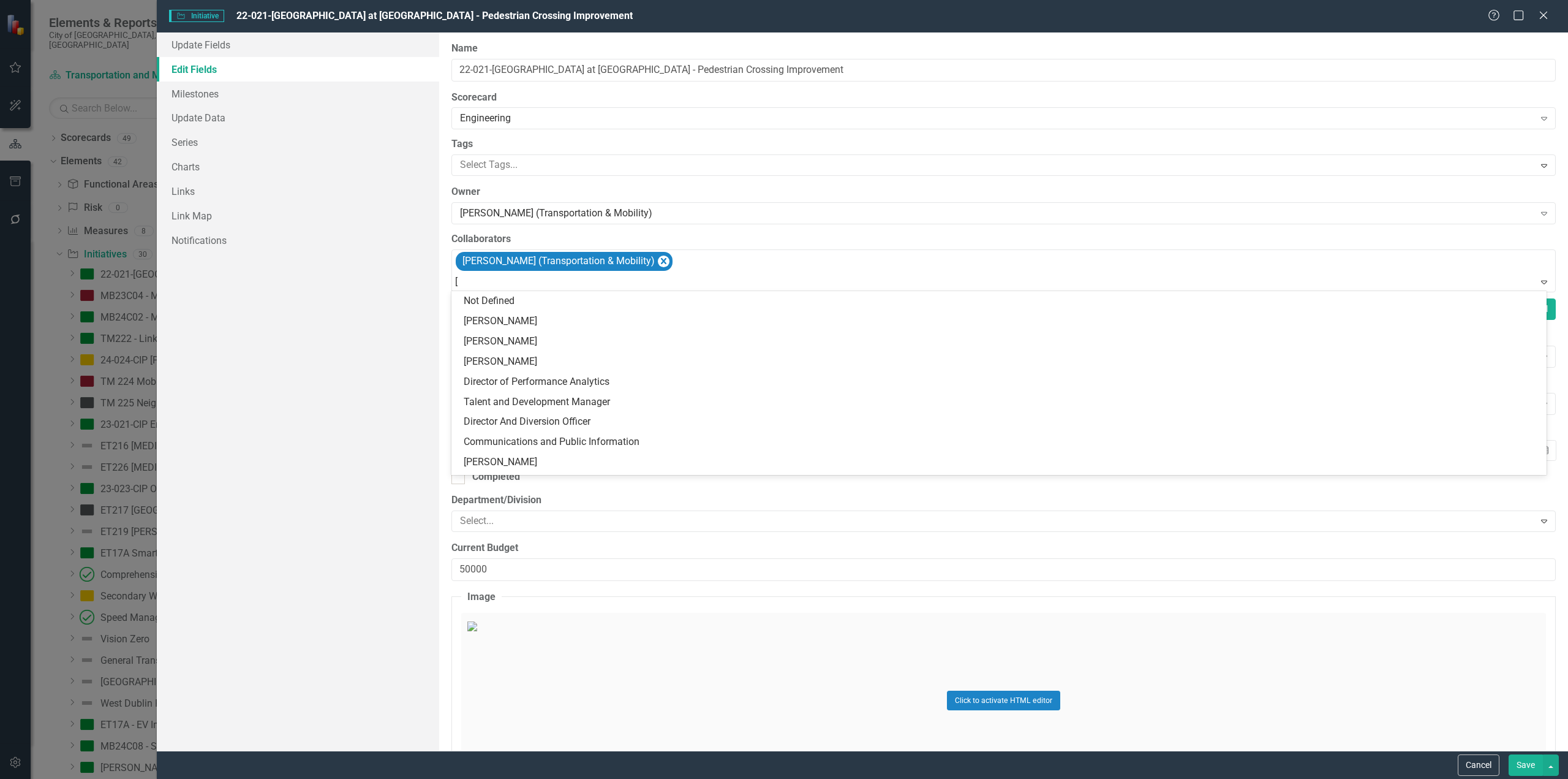
type input "[PERSON_NAME]"
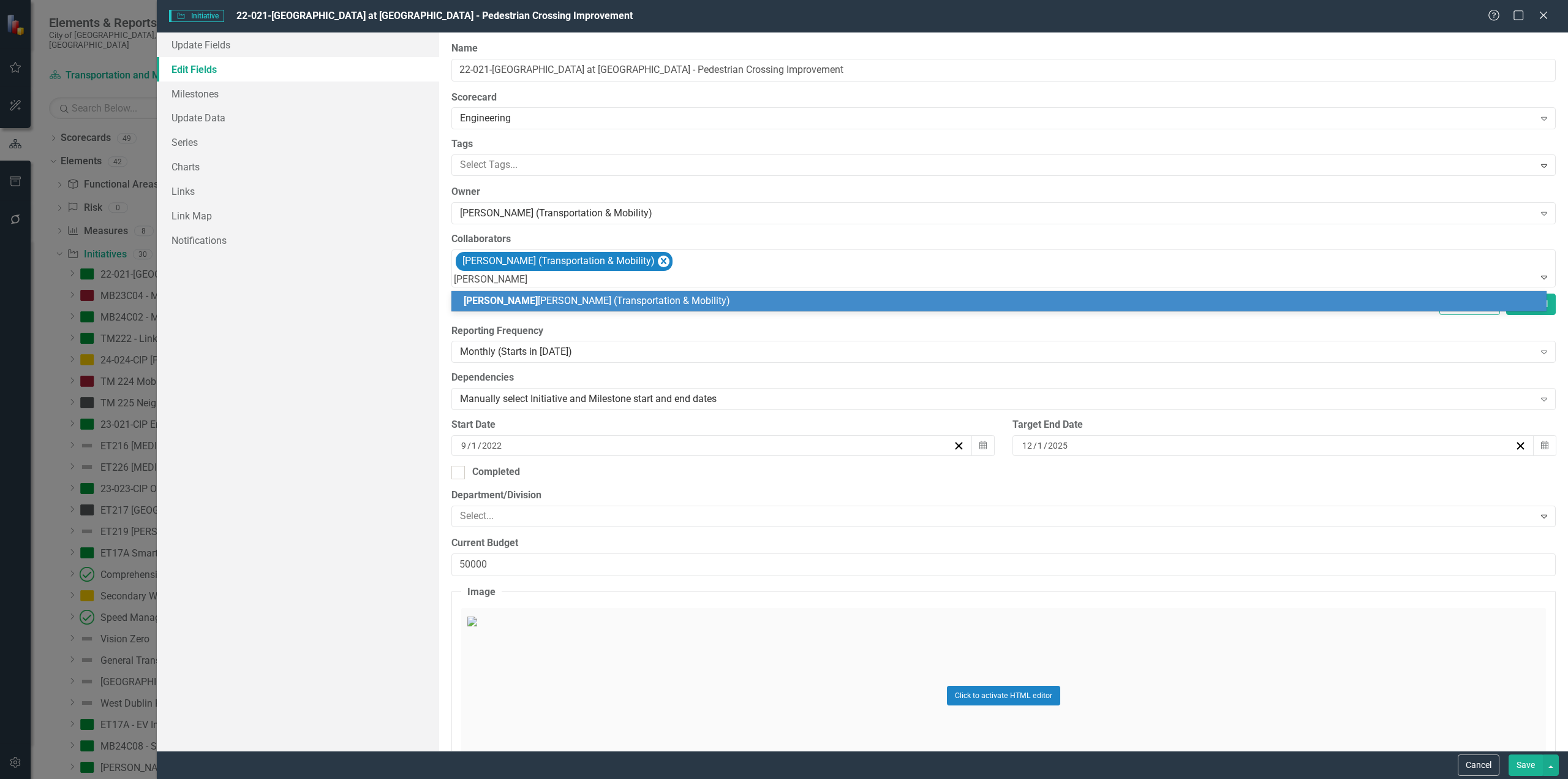
click at [680, 302] on div "[PERSON_NAME] (Transportation & Mobility)" at bounding box center [1002, 301] width 1076 height 14
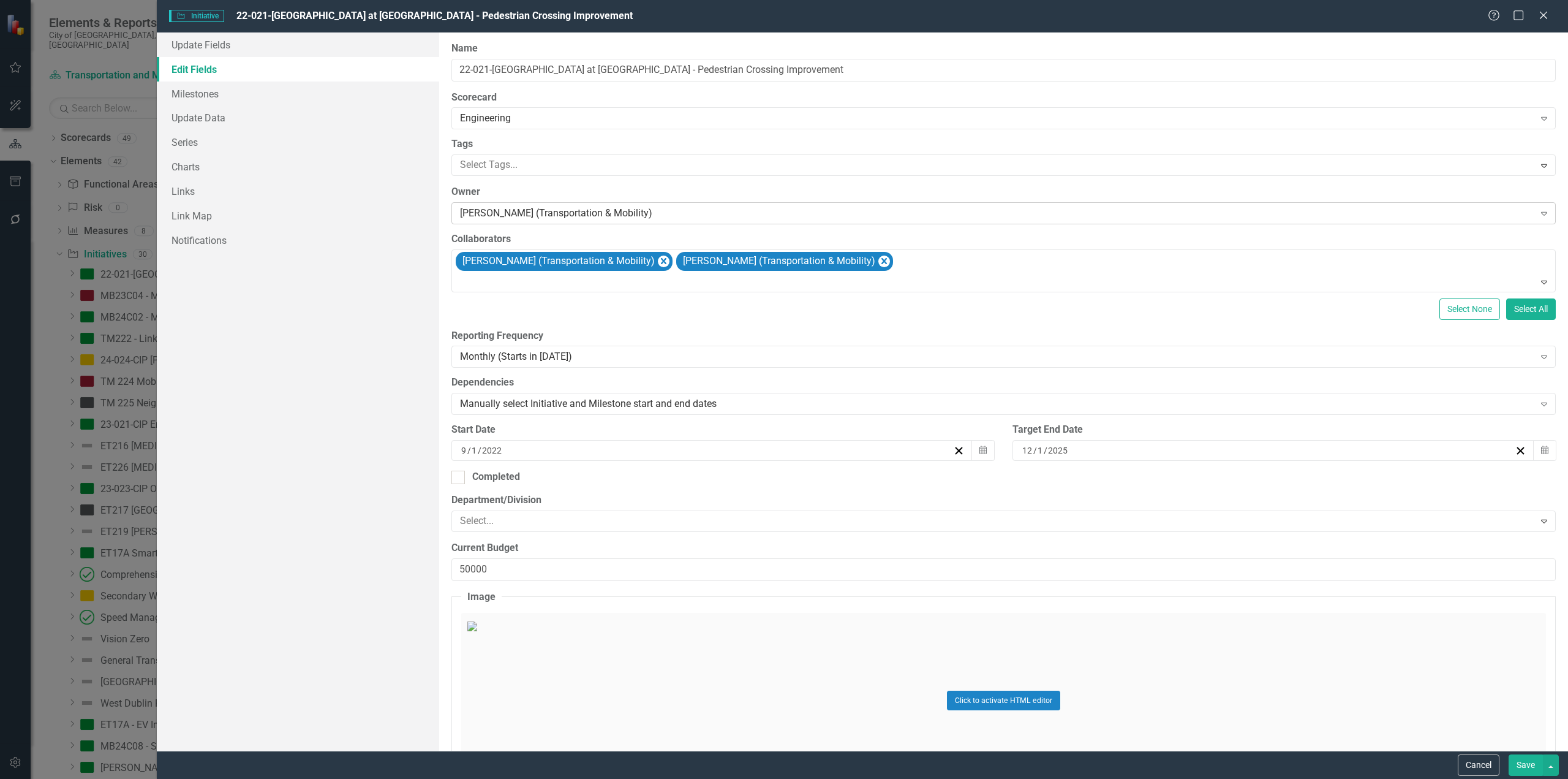
click at [622, 214] on div "[PERSON_NAME] (Transportation & Mobility)" at bounding box center [997, 213] width 1074 height 14
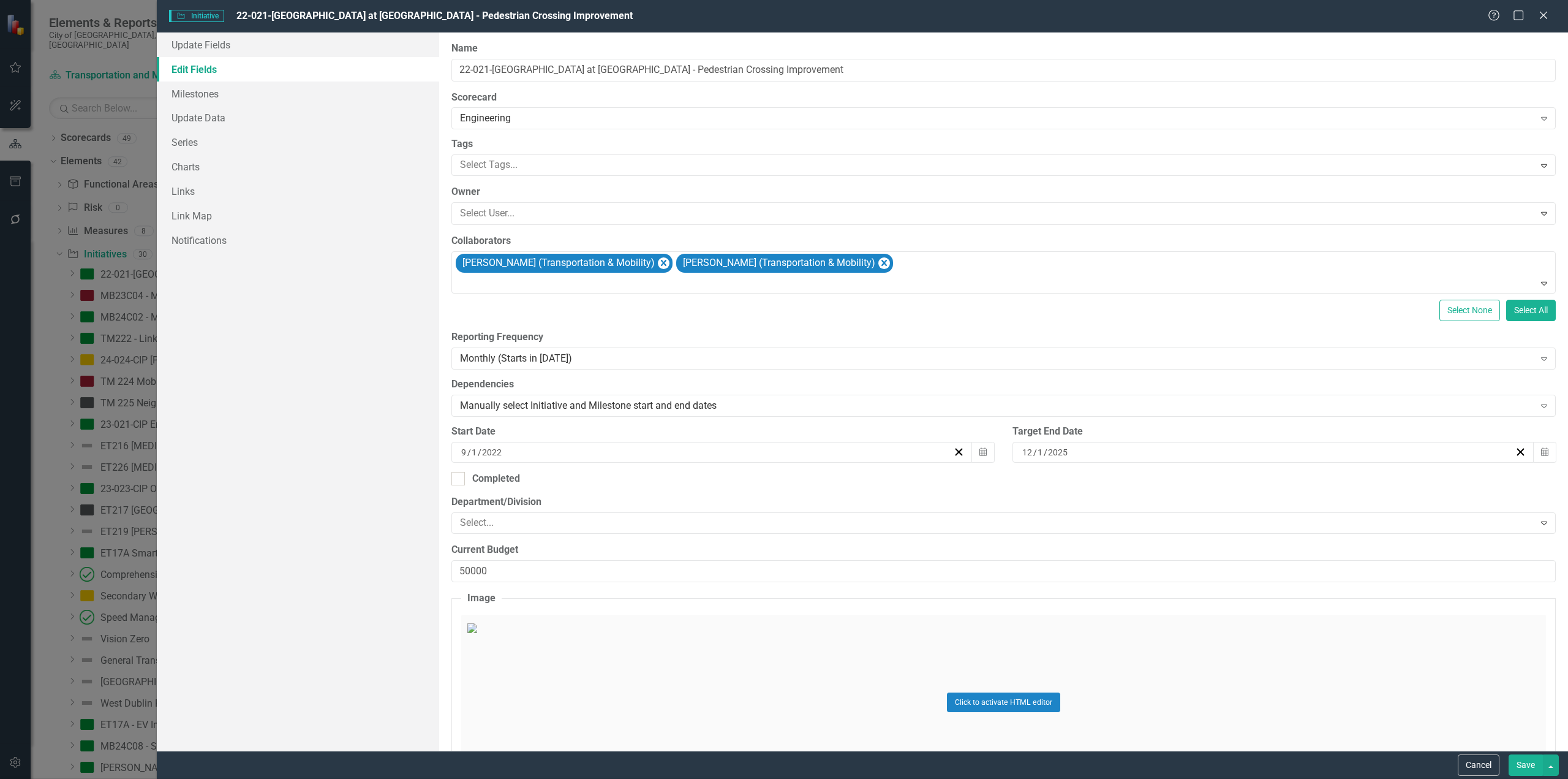
scroll to position [1625, 0]
type input "[PERSON_NAME]"
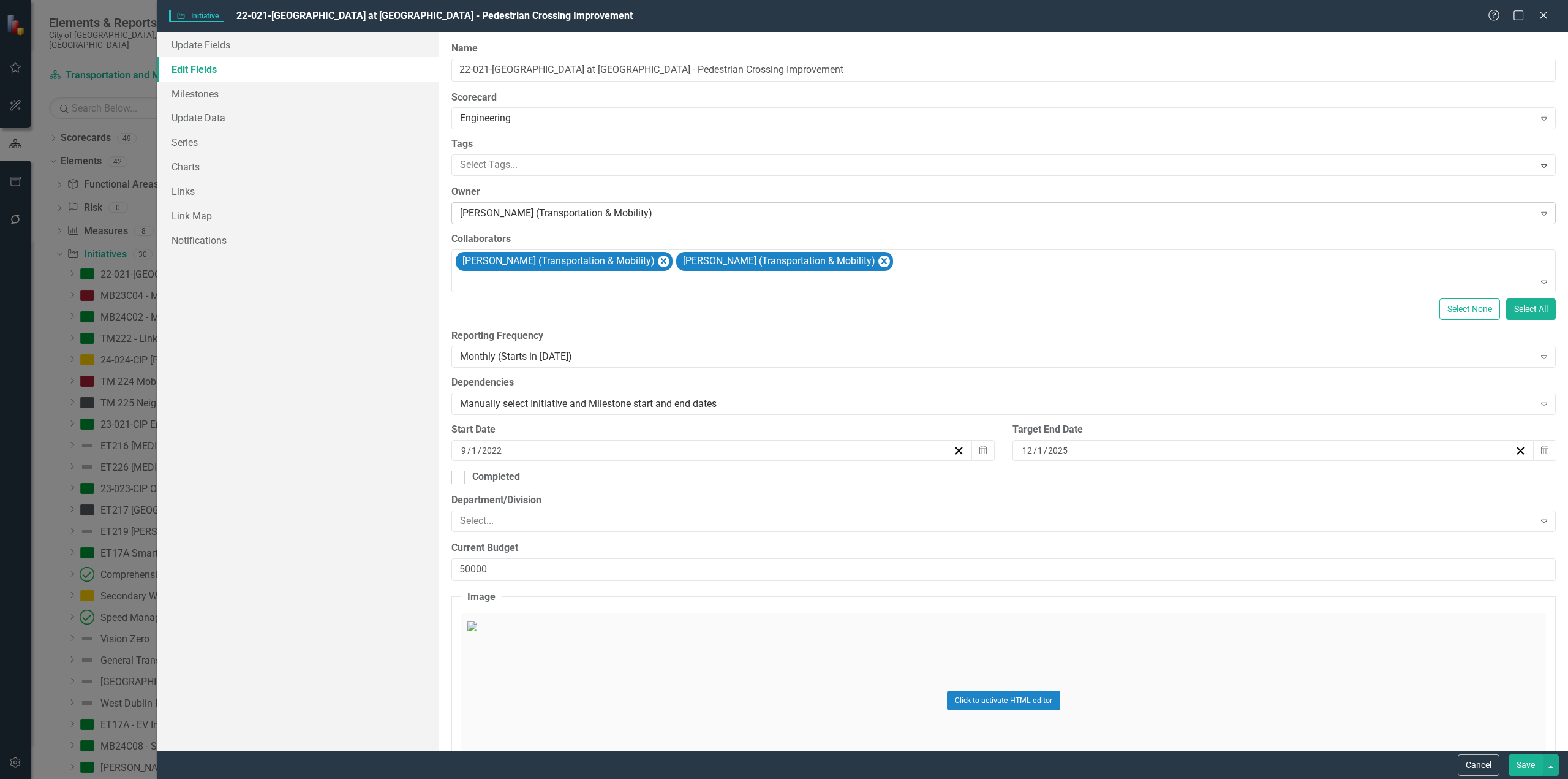
click at [543, 212] on div "[PERSON_NAME] (Transportation & Mobility)" at bounding box center [997, 213] width 1074 height 14
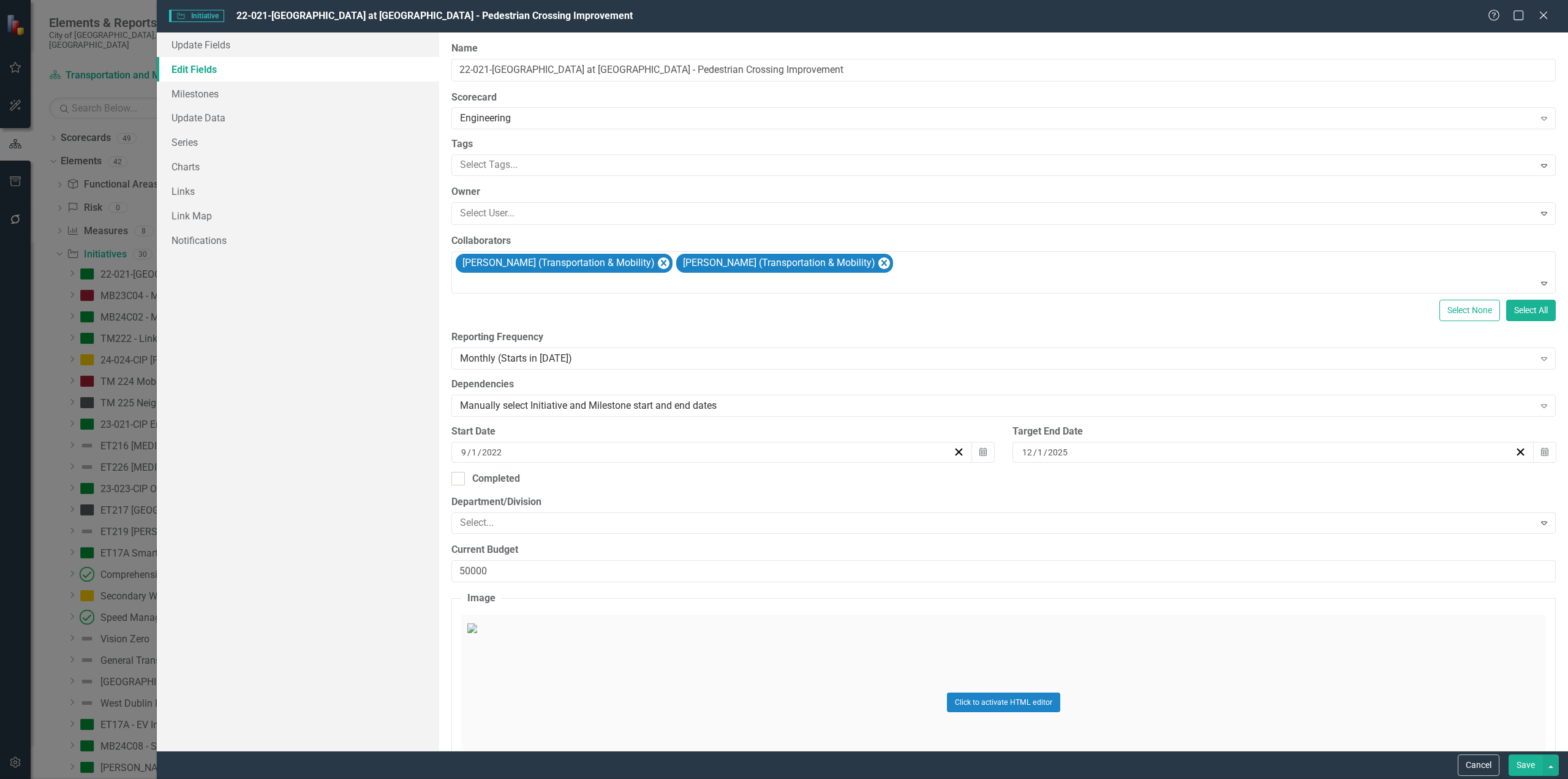
scroll to position [785, 0]
click at [490, 778] on div "[PERSON_NAME]" at bounding box center [784, 786] width 1568 height 14
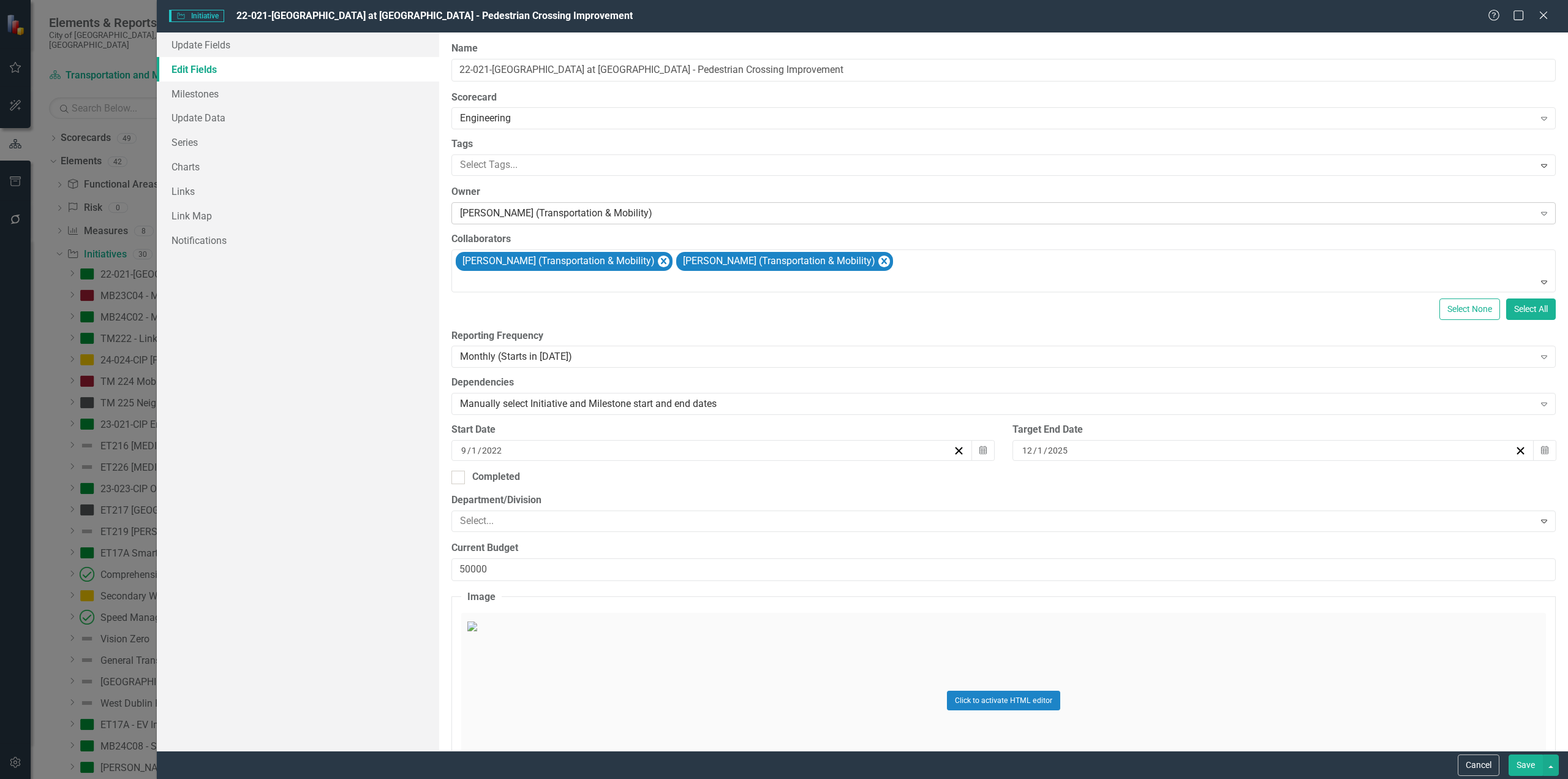
click at [688, 203] on div "[PERSON_NAME] (Transportation & Mobility) Expand" at bounding box center [1003, 213] width 1104 height 22
click at [881, 262] on icon "Remove Jeannie Willis (Transportation & Mobility)" at bounding box center [884, 261] width 5 height 6
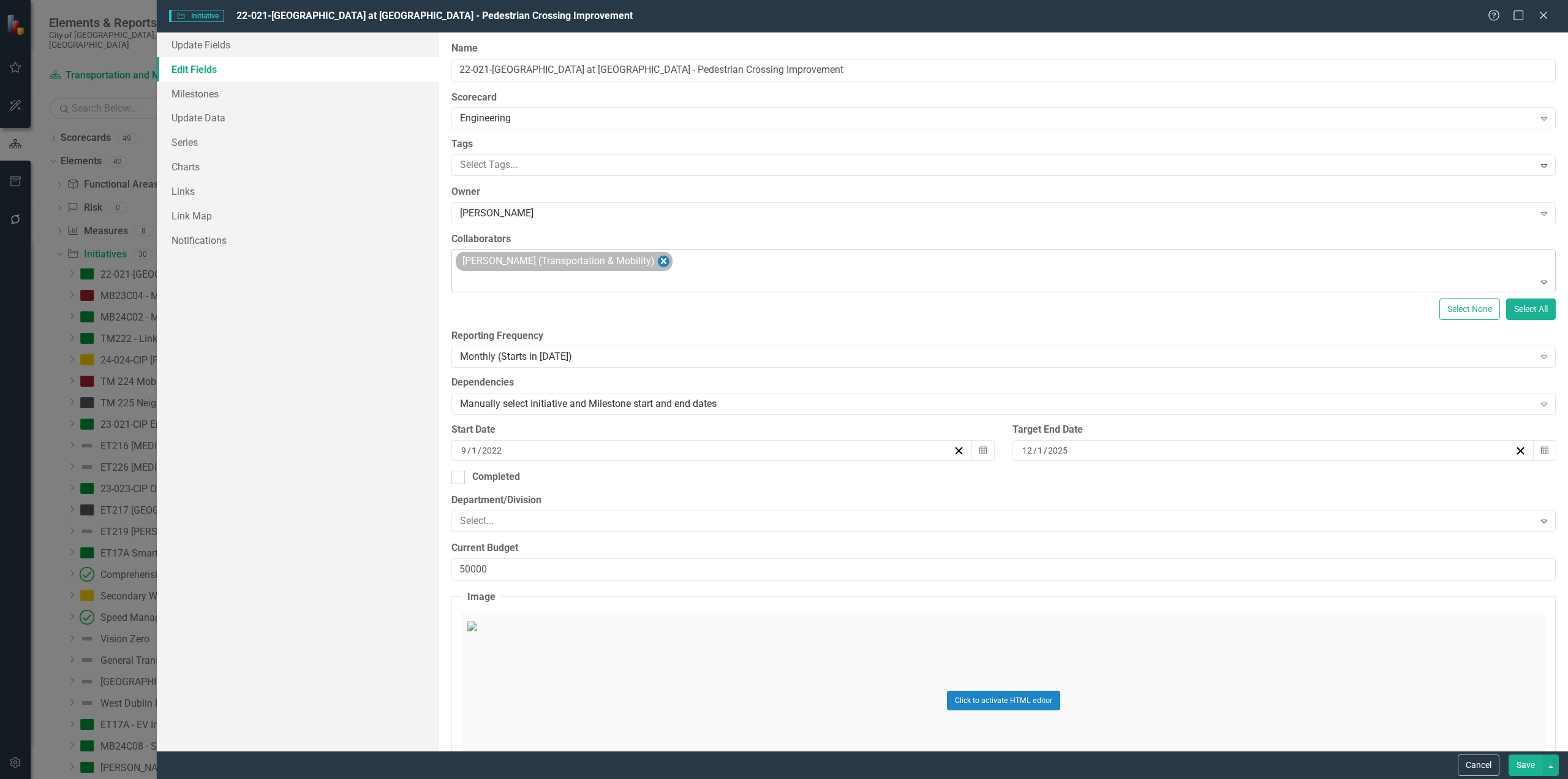
click at [670, 266] on icon "Remove Tina Wawszkiewicz (Transportation & Mobility)" at bounding box center [663, 261] width 11 height 15
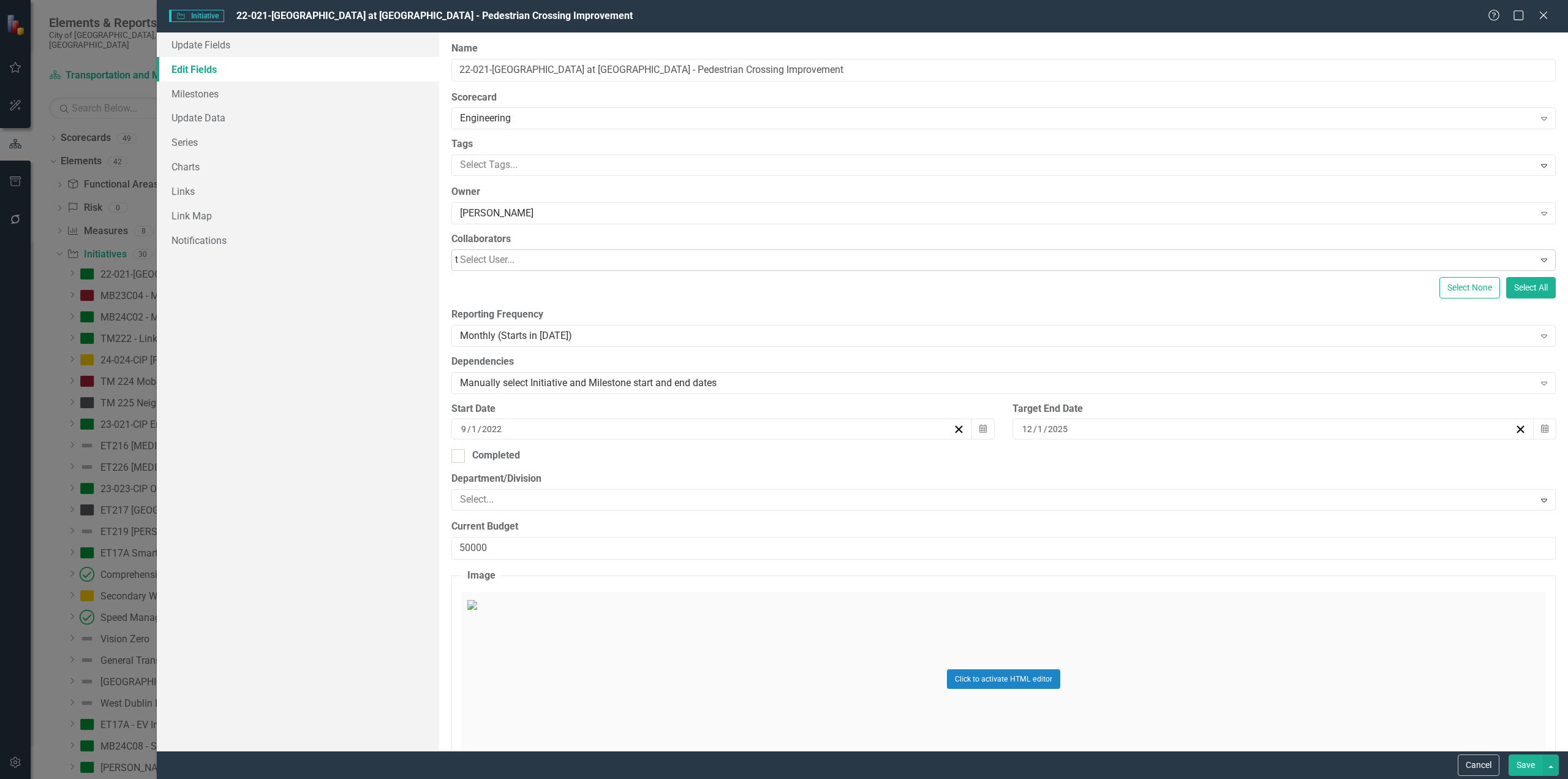
type input "[PERSON_NAME]"
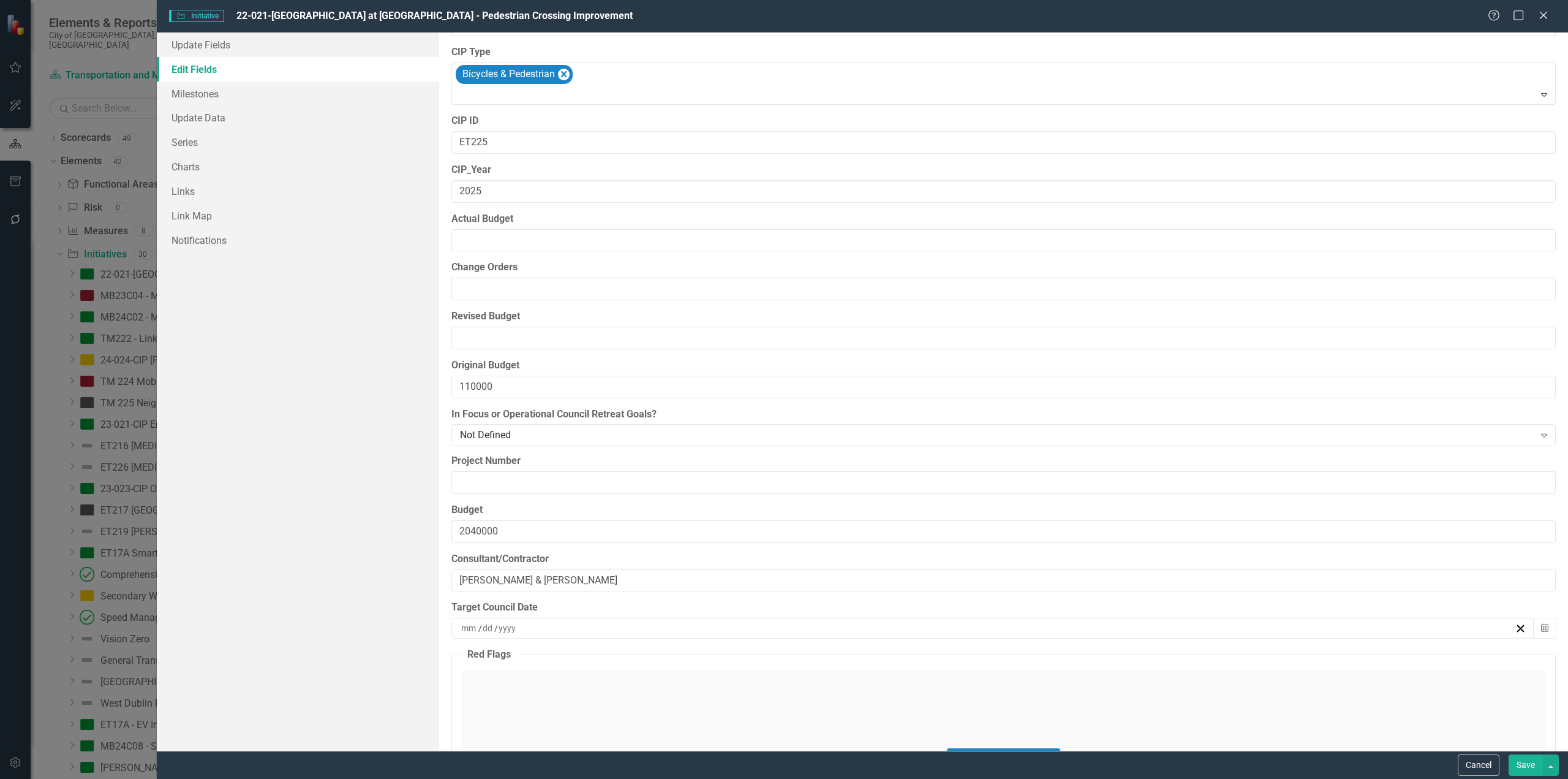
scroll to position [2041, 0]
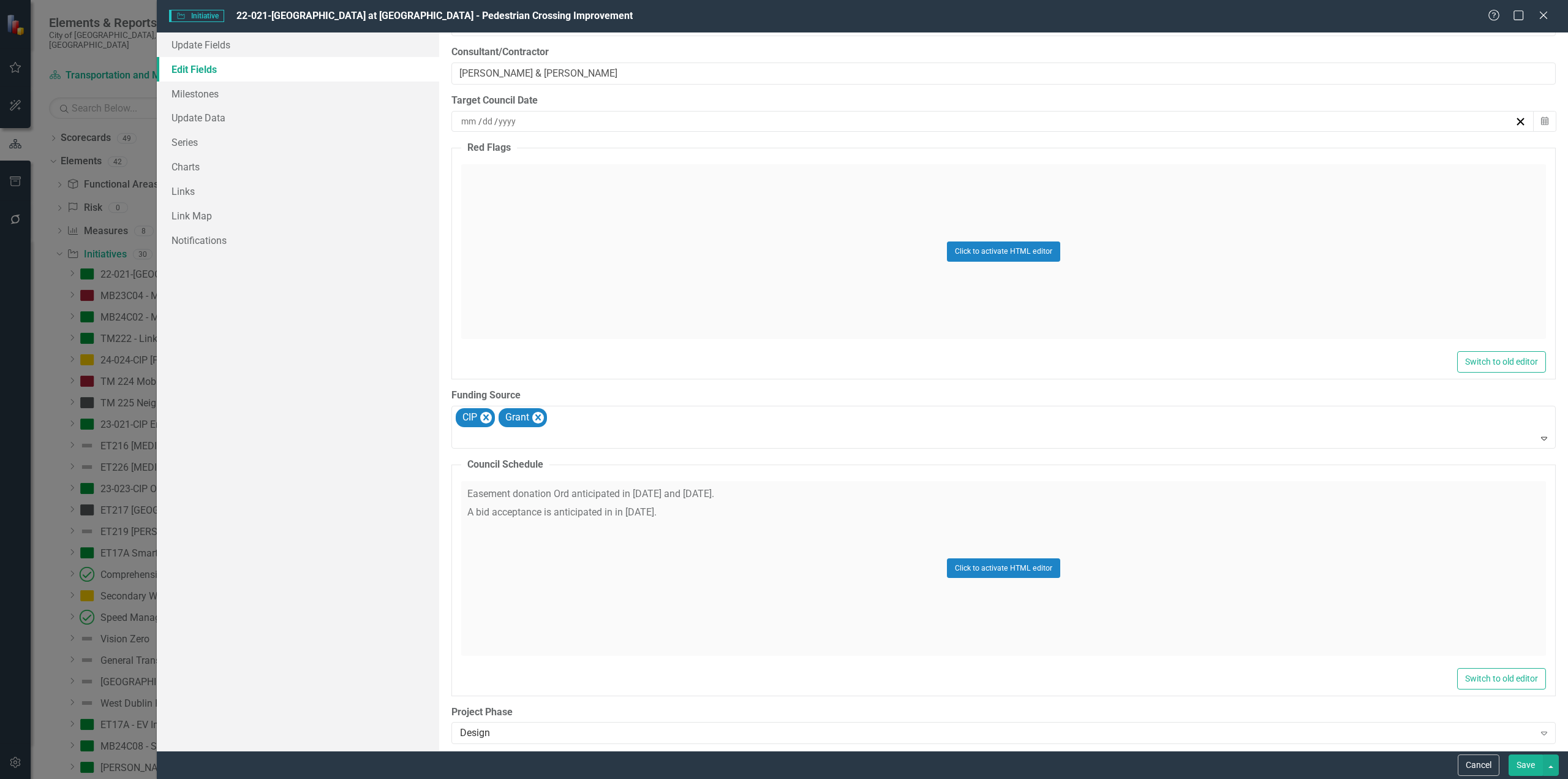
click at [1521, 769] on button "Save" at bounding box center [1526, 765] width 34 height 21
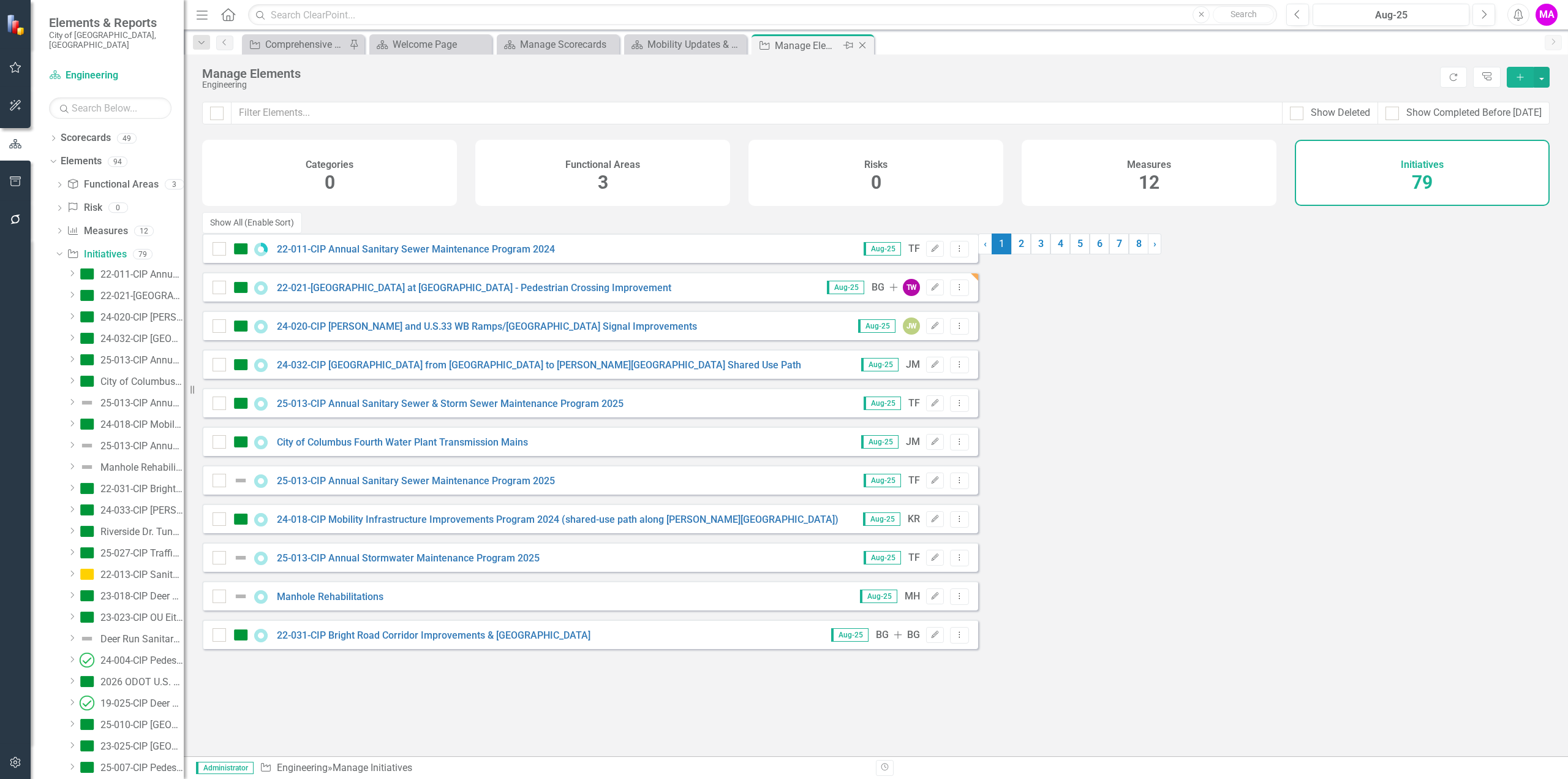
click at [862, 44] on icon at bounding box center [862, 45] width 7 height 7
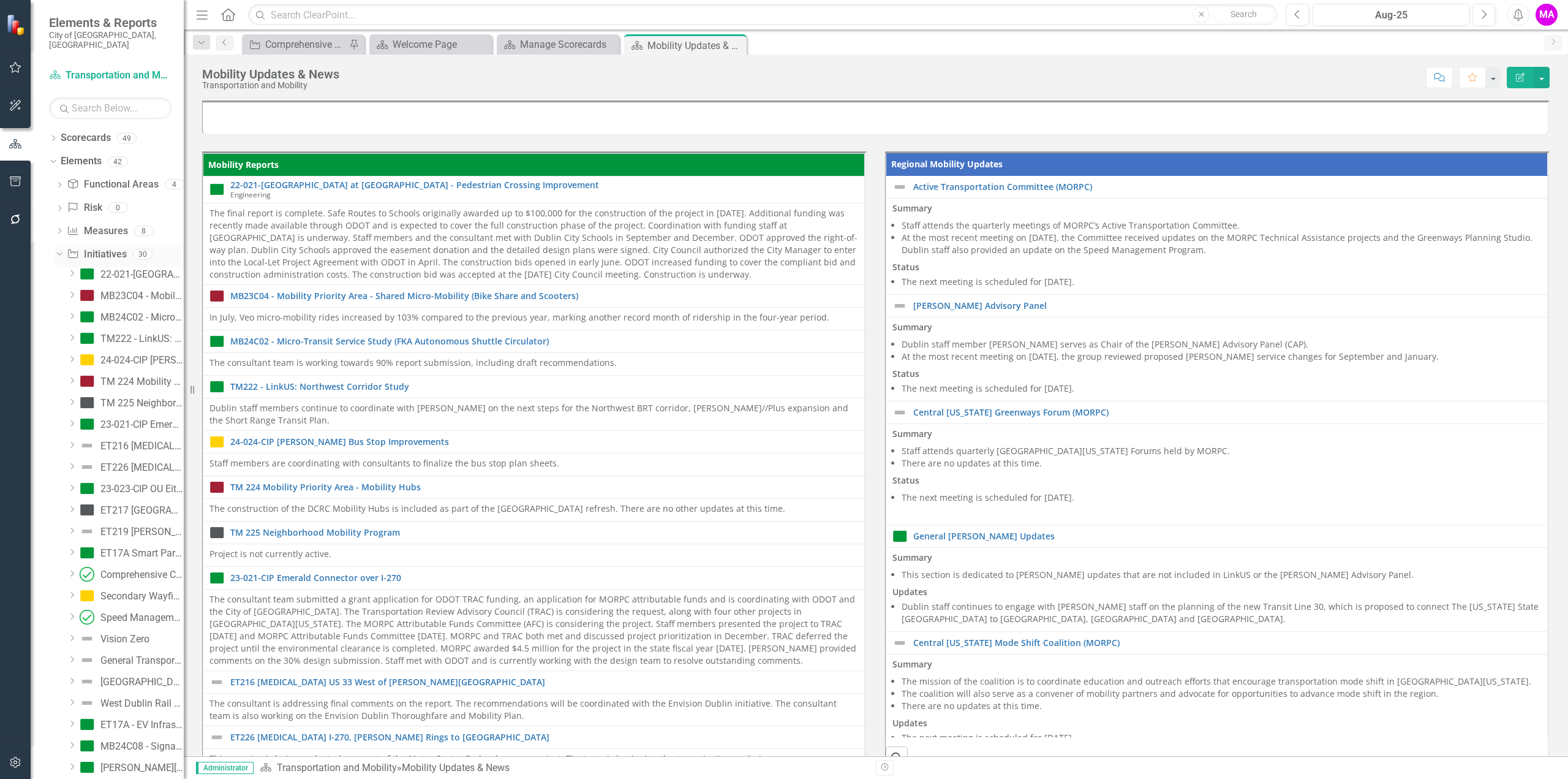
click at [88, 248] on link "Initiative Initiatives" at bounding box center [97, 255] width 60 height 14
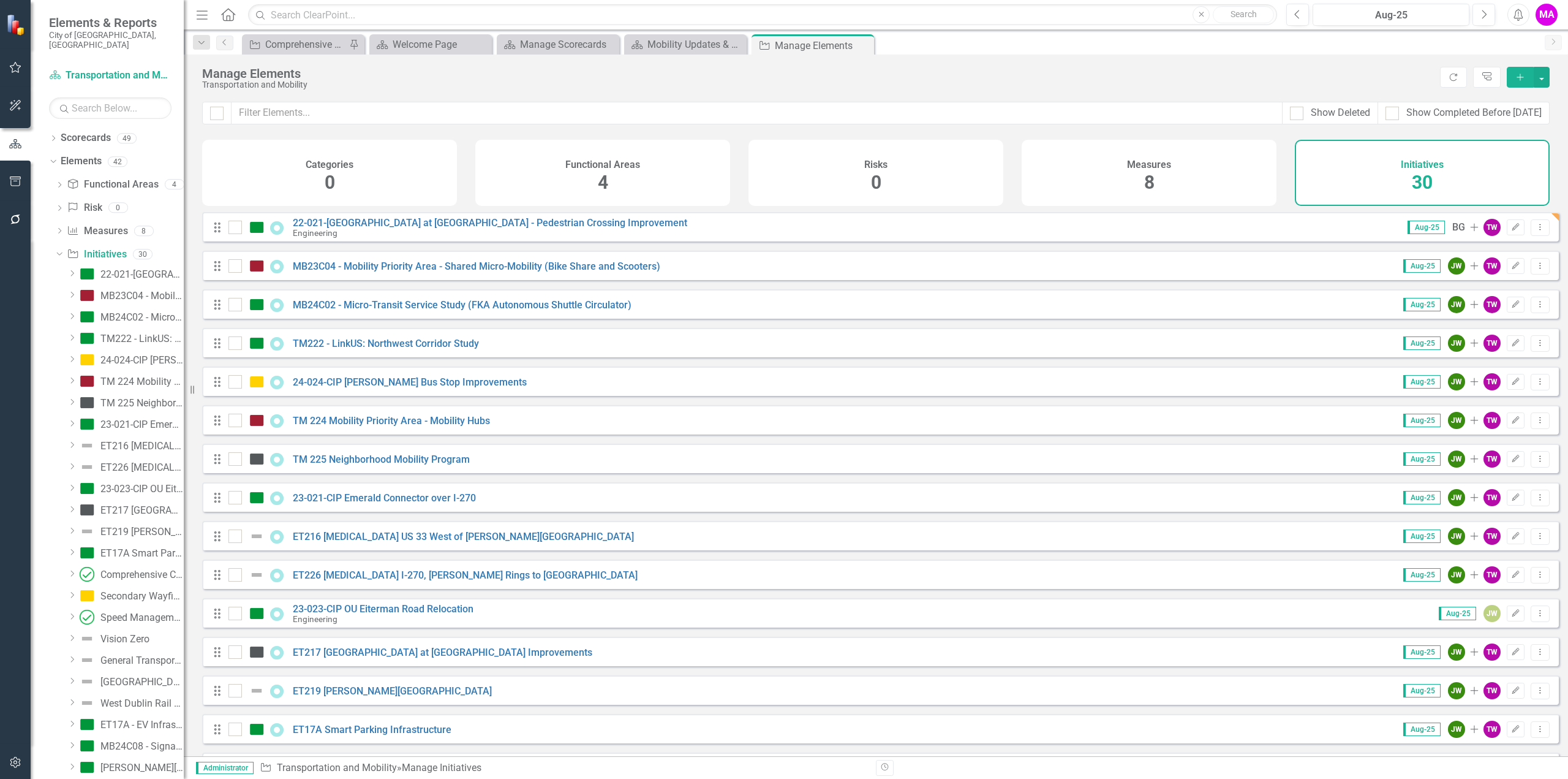
click at [1522, 79] on icon "Add" at bounding box center [1520, 77] width 11 height 8
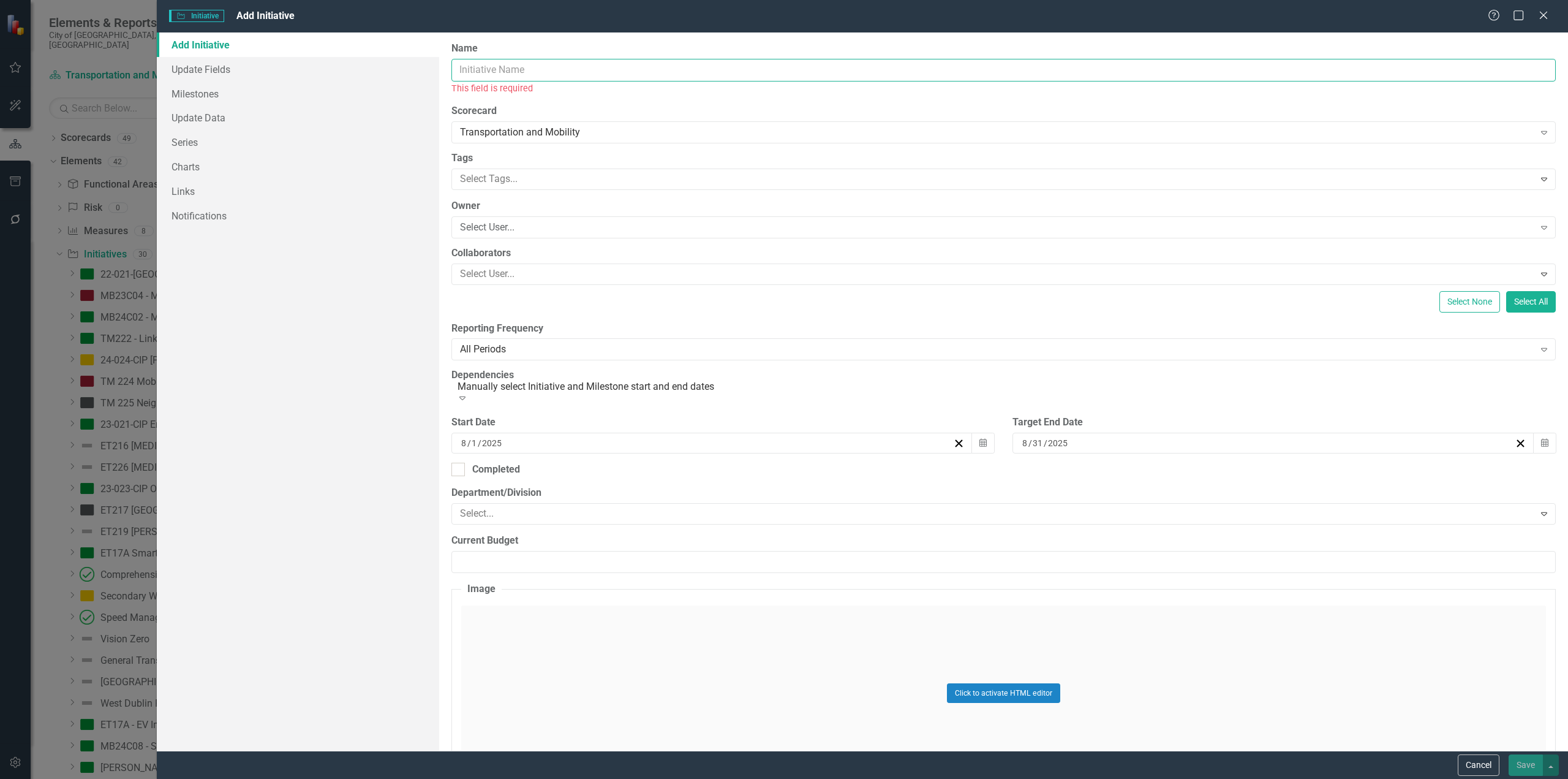
click at [563, 71] on input "Name" at bounding box center [1003, 71] width 1104 height 23
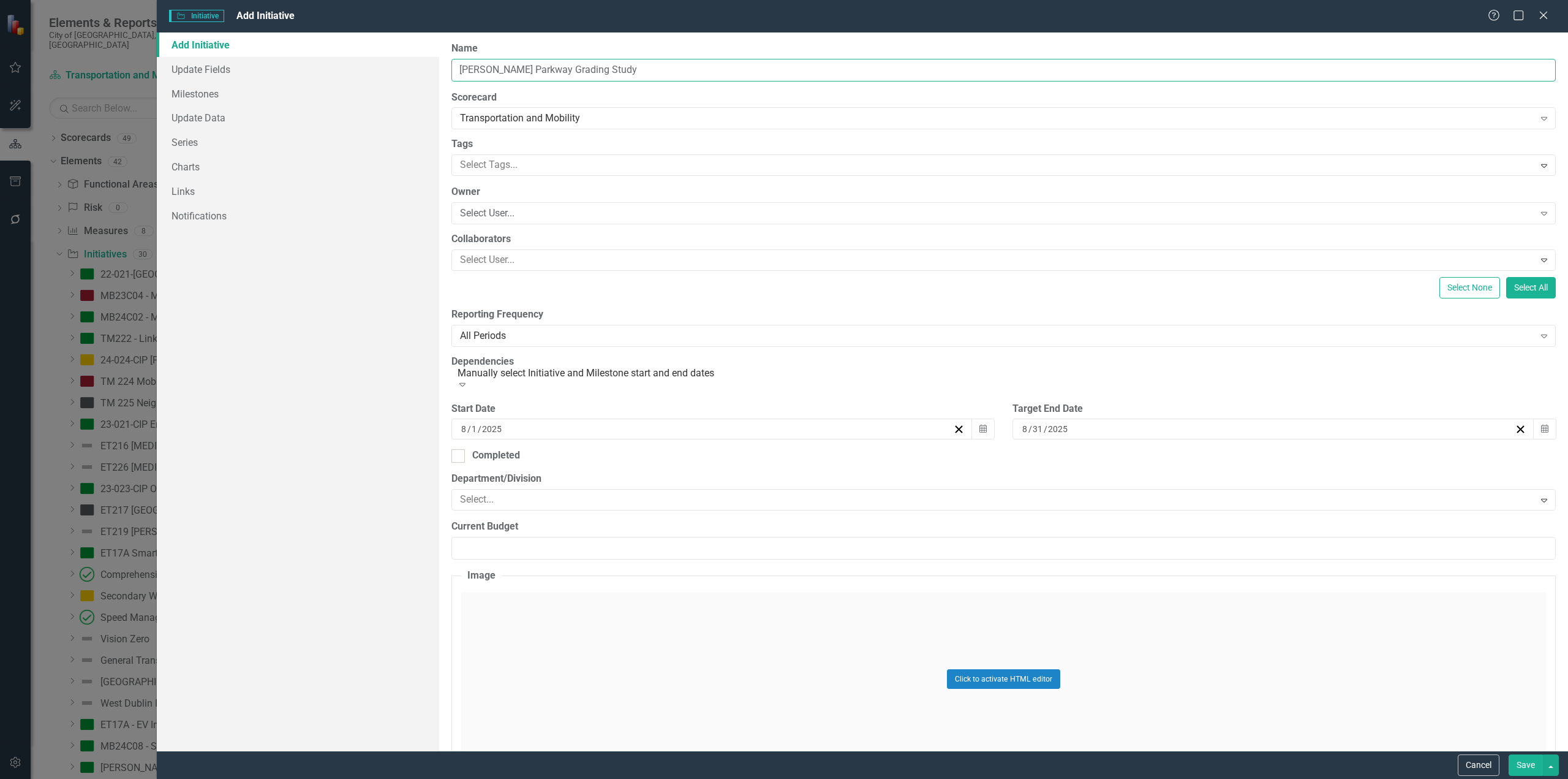
drag, startPoint x: 554, startPoint y: 71, endPoint x: 453, endPoint y: 73, distance: 101.0
click at [453, 73] on input "[PERSON_NAME] Parkway Grading Study" at bounding box center [1003, 71] width 1104 height 23
click at [577, 65] on input "JSP Grading Study" at bounding box center [1003, 71] width 1104 height 23
type input "JSP Grading Study - W. of Dublin Rd."
click at [534, 210] on div "Select User..." at bounding box center [997, 213] width 1074 height 14
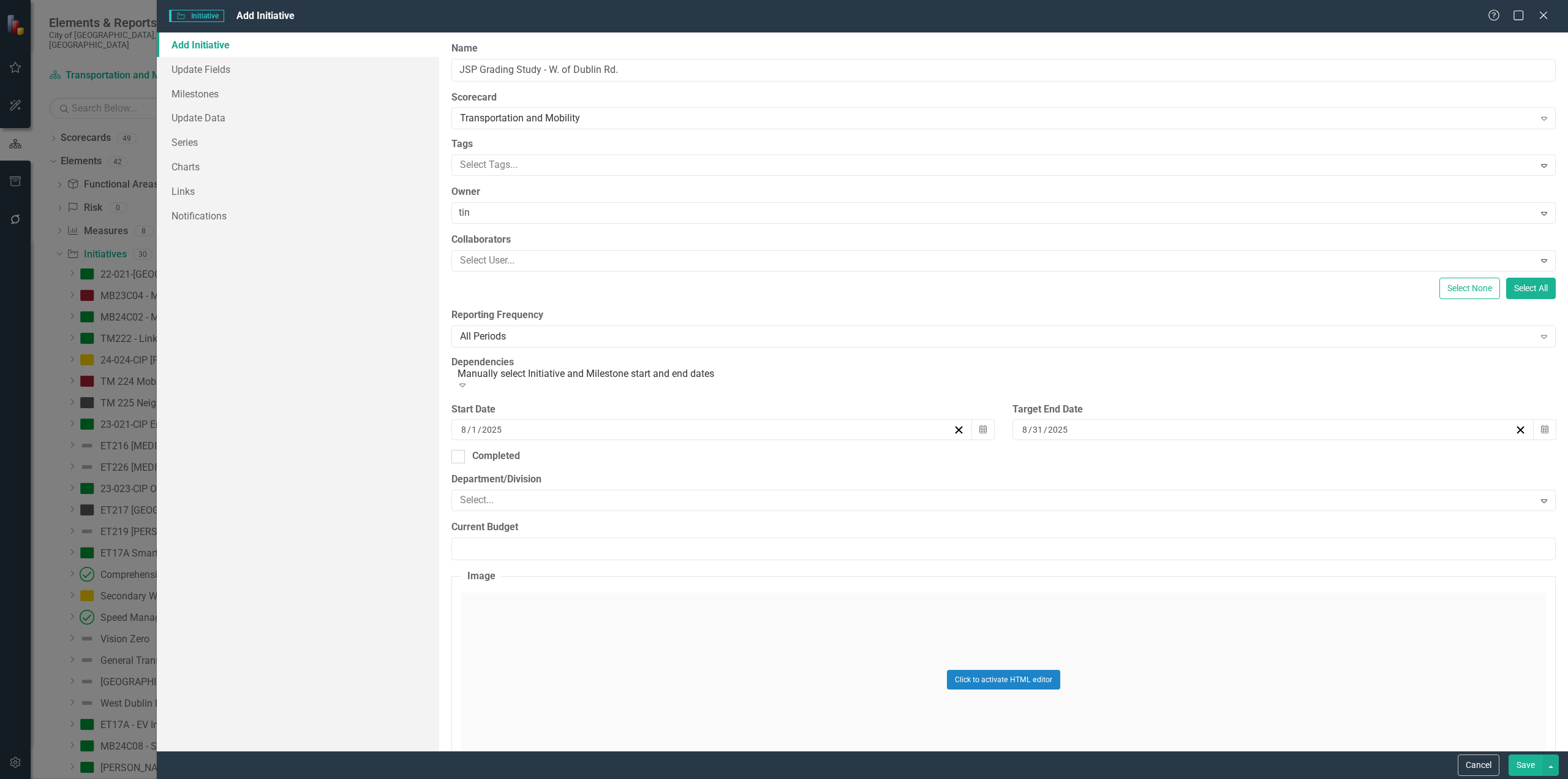
type input "[PERSON_NAME]"
click at [534, 253] on div at bounding box center [995, 260] width 1079 height 17
type input "camer"
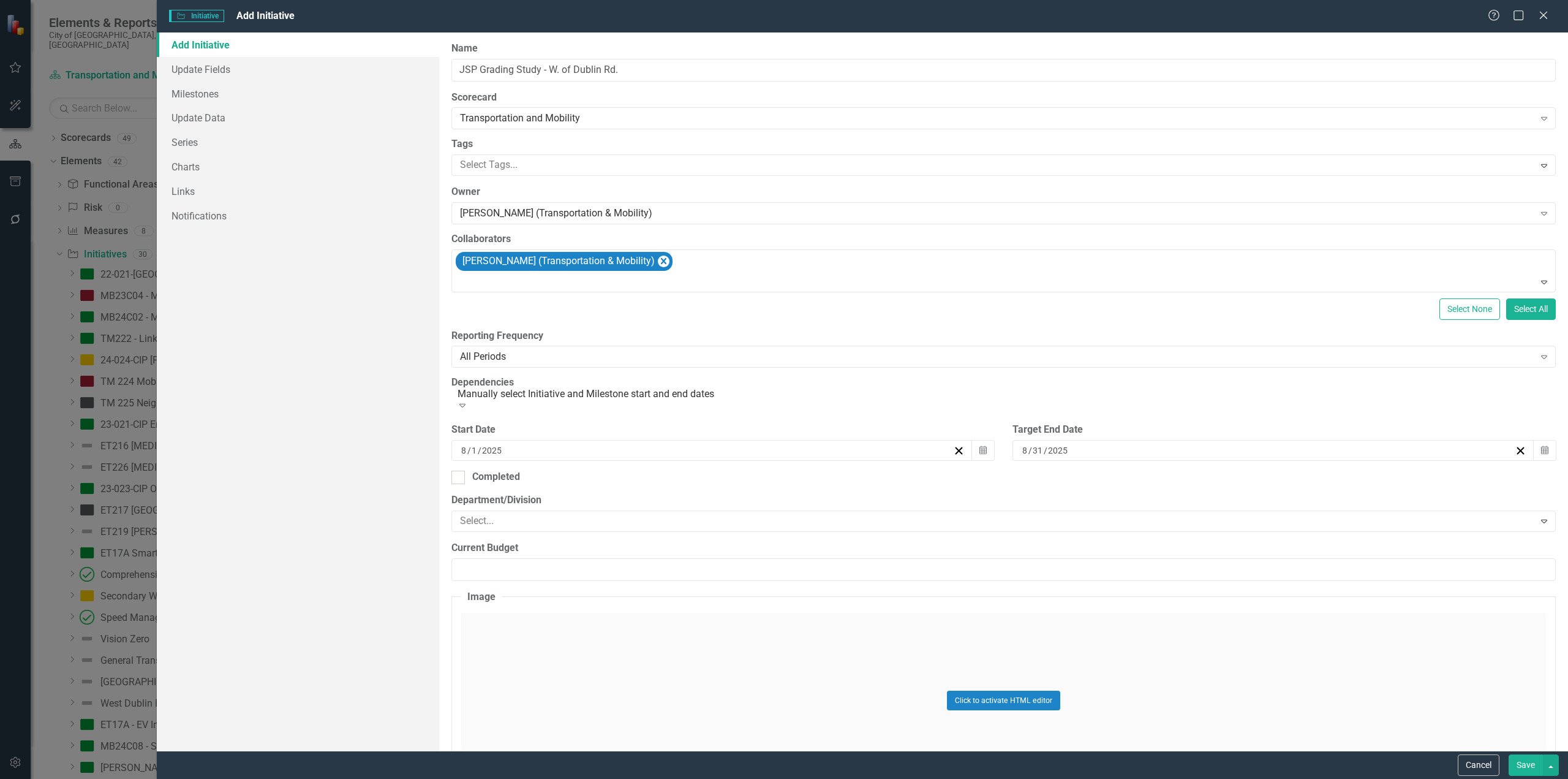
click at [736, 305] on div "Select None Select All" at bounding box center [1003, 309] width 1104 height 21
click at [1541, 452] on icon "Calendar" at bounding box center [1545, 450] width 8 height 8
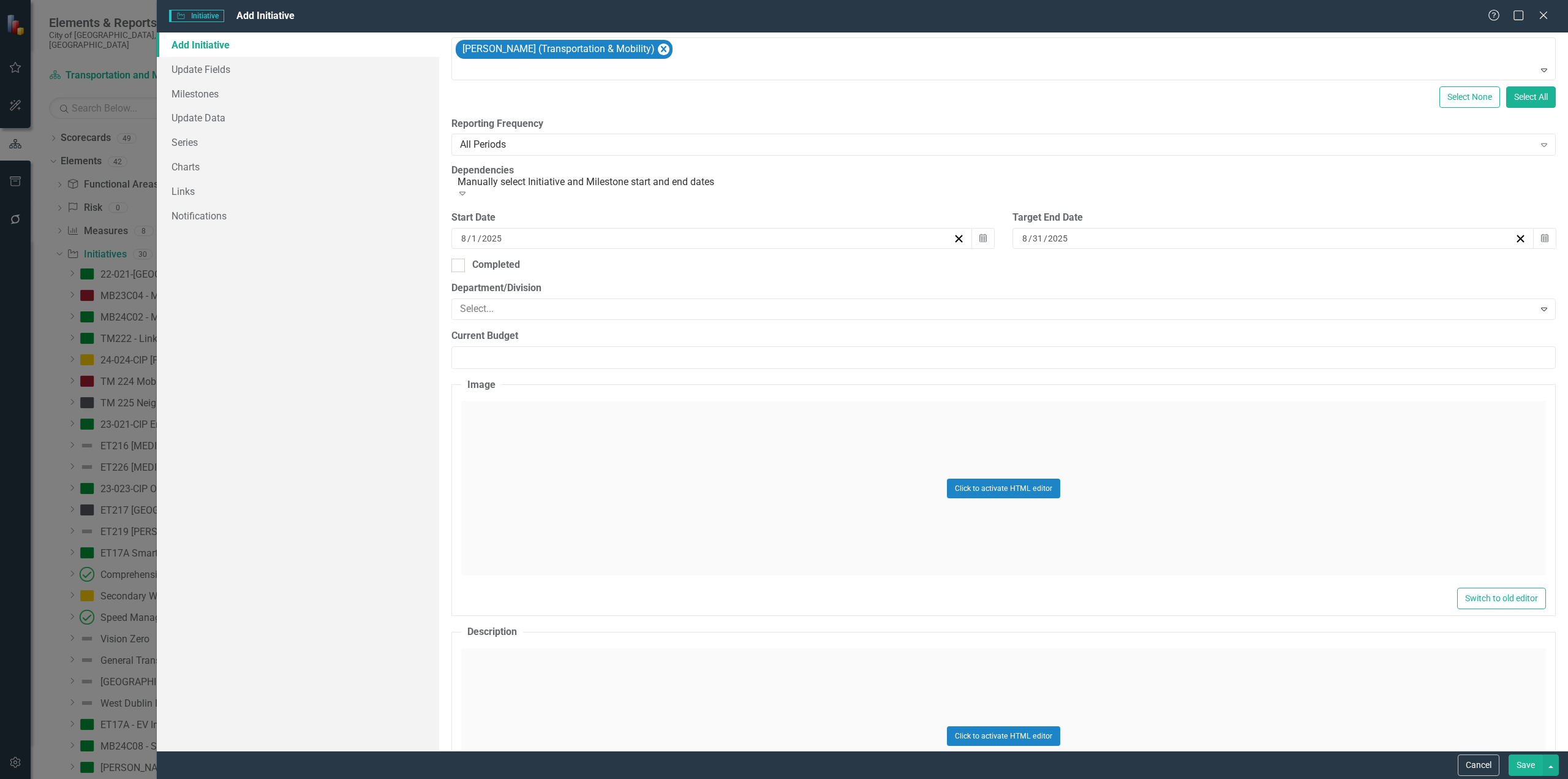
scroll to position [213, 0]
click at [554, 303] on div at bounding box center [995, 308] width 1079 height 17
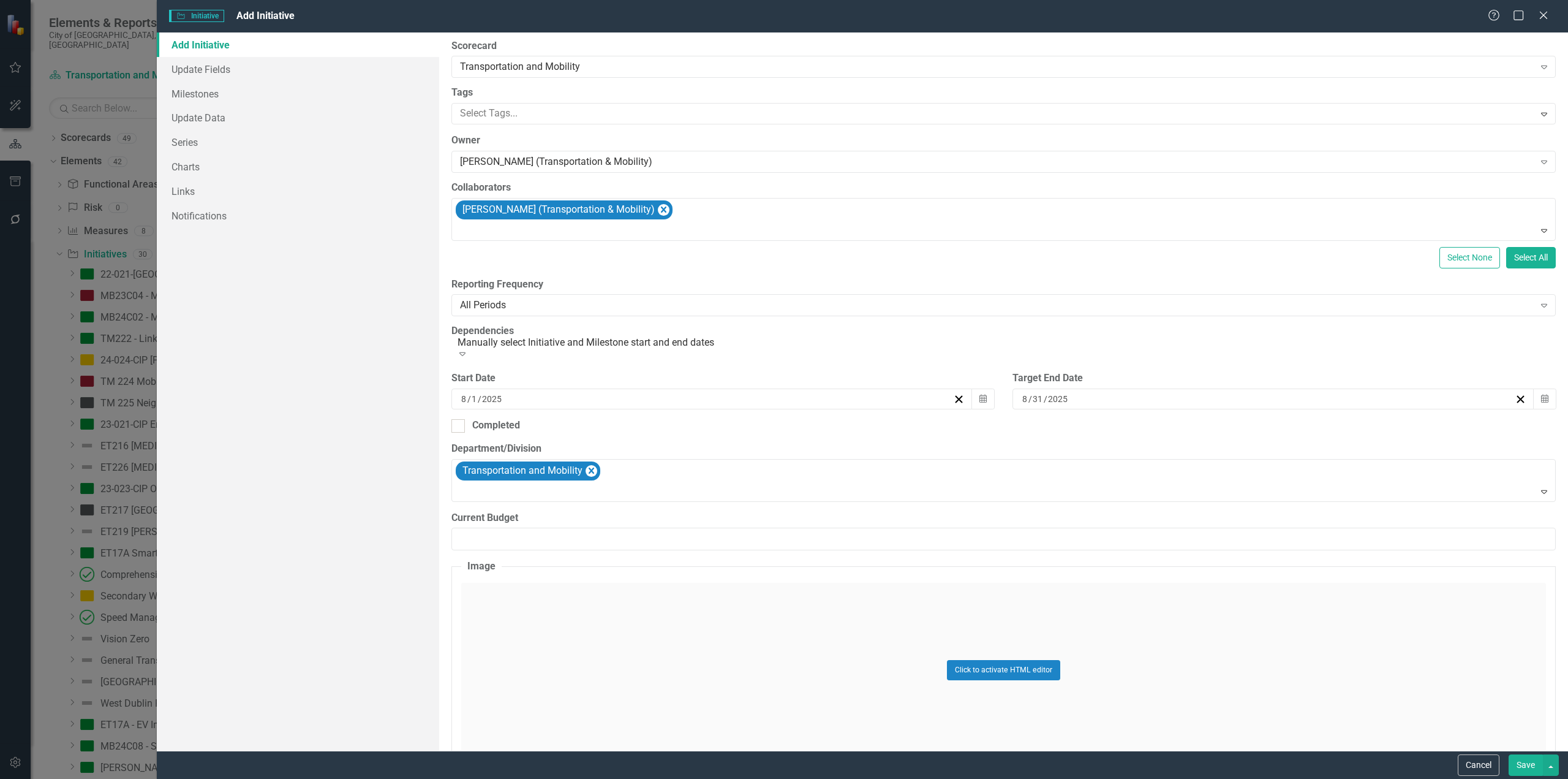
scroll to position [0, 0]
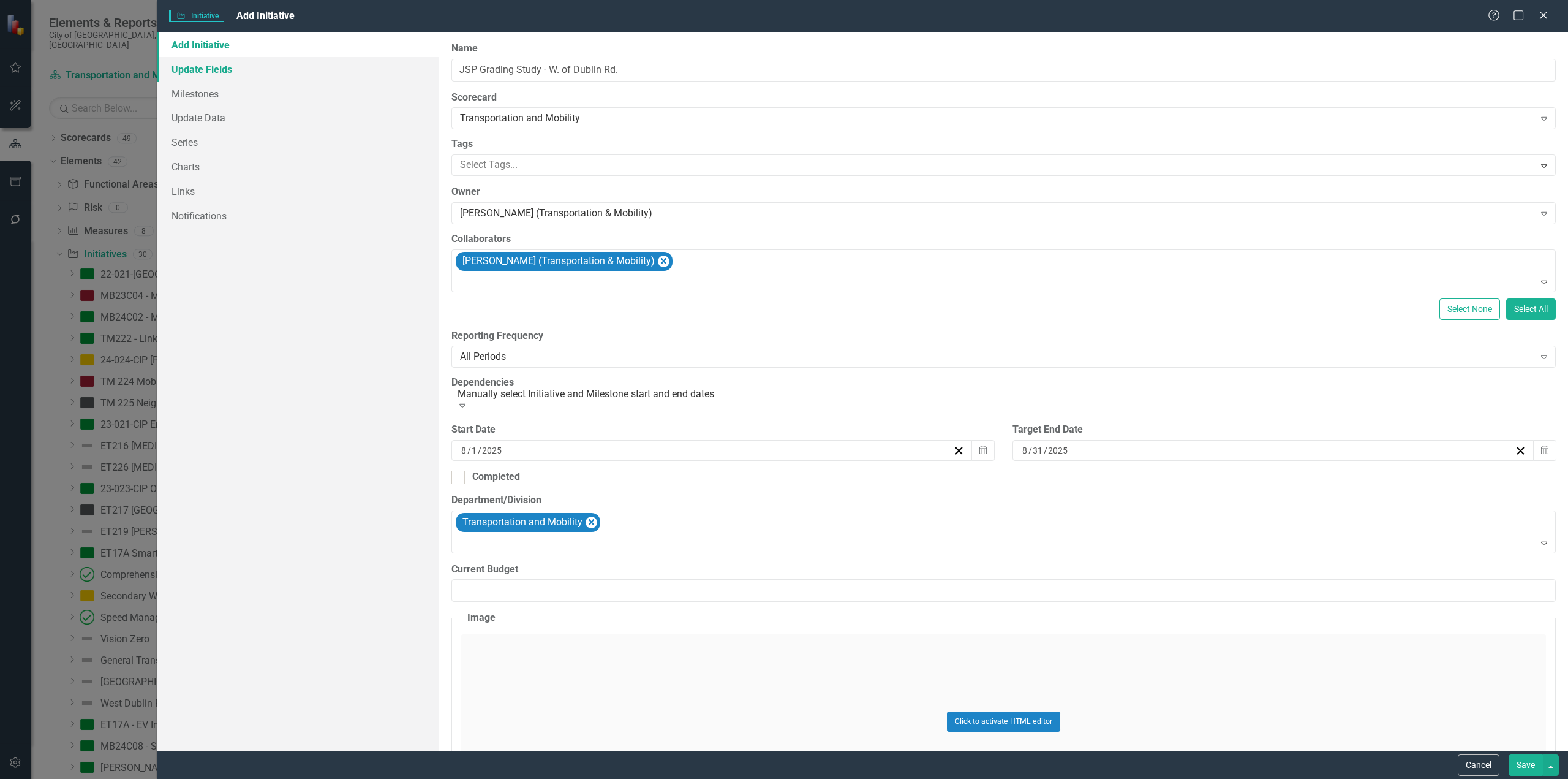
click at [201, 69] on link "Update Fields" at bounding box center [298, 69] width 282 height 25
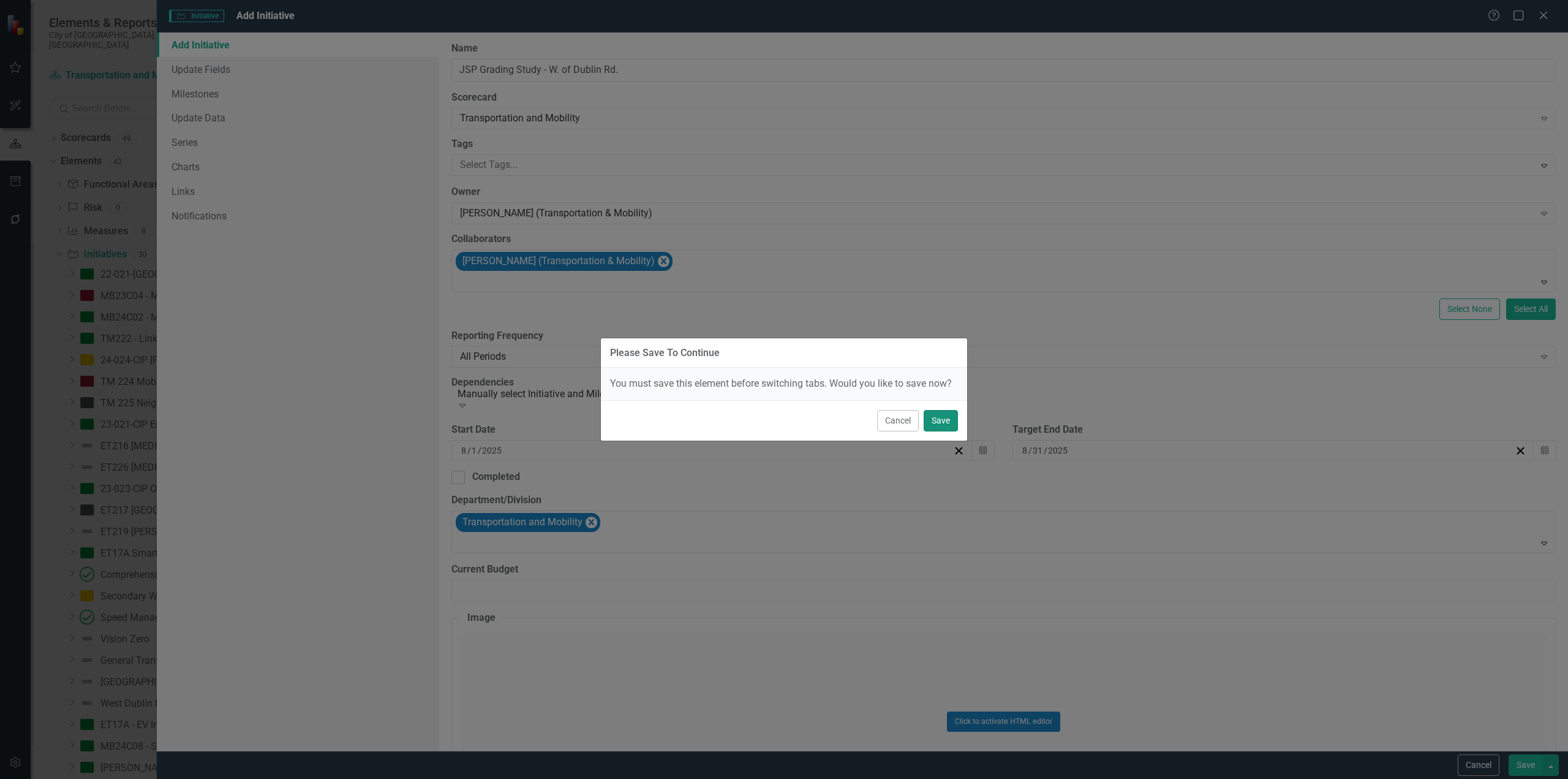
click at [933, 415] on button "Save" at bounding box center [940, 421] width 34 height 21
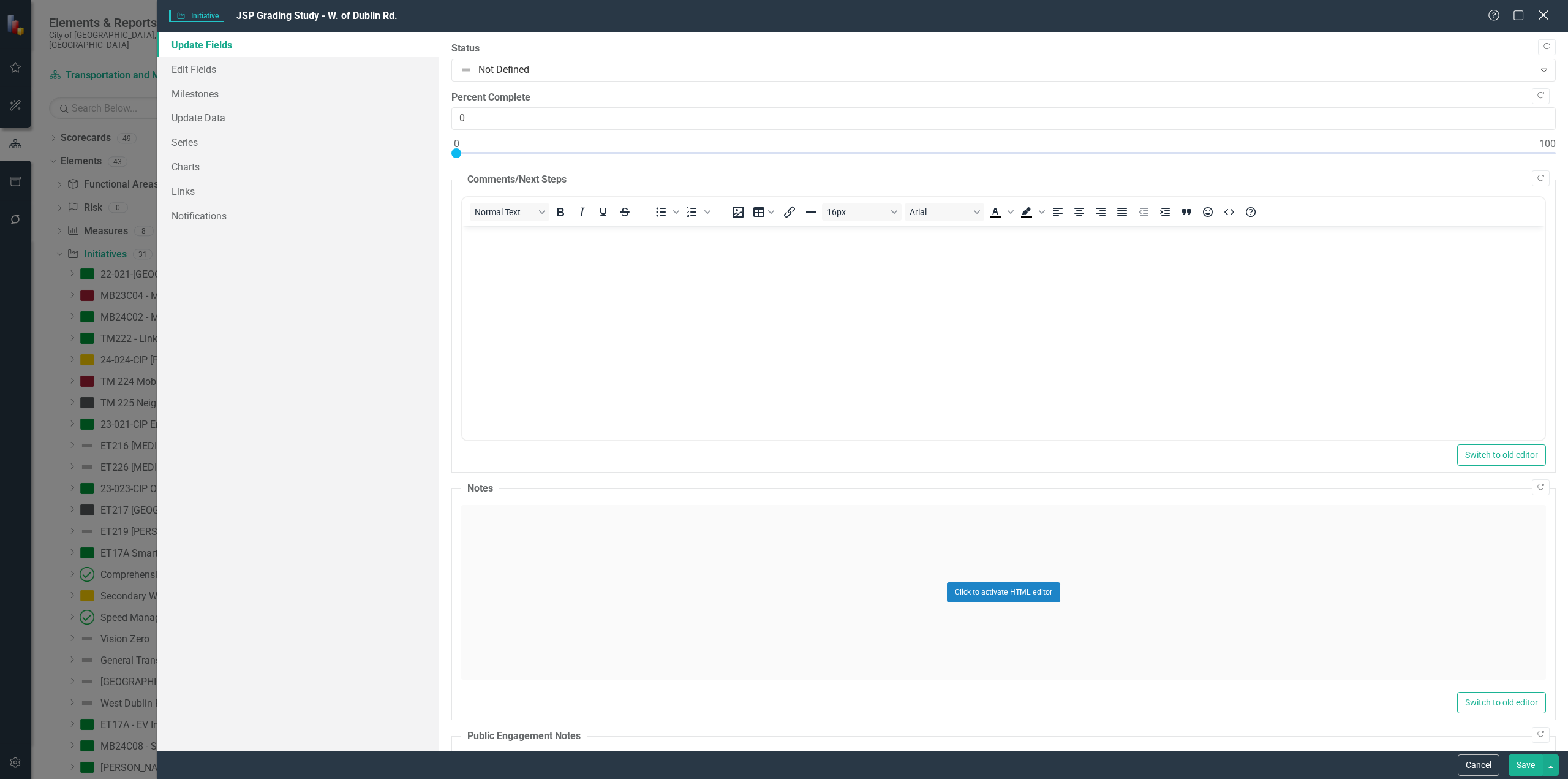
click at [1546, 15] on icon "Close" at bounding box center [1543, 15] width 15 height 12
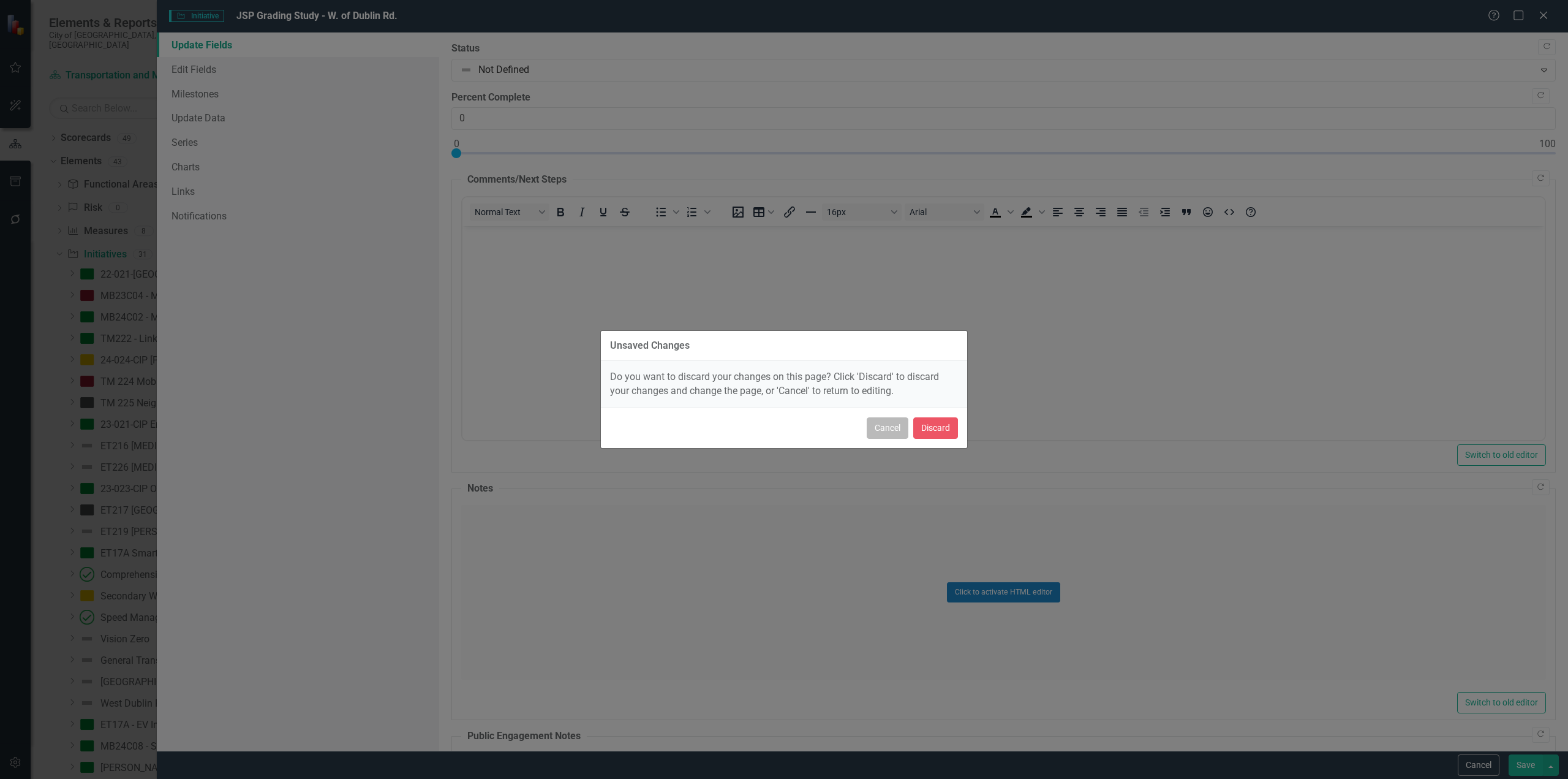
drag, startPoint x: 888, startPoint y: 431, endPoint x: 428, endPoint y: 206, distance: 512.1
click at [888, 431] on button "Cancel" at bounding box center [887, 428] width 41 height 21
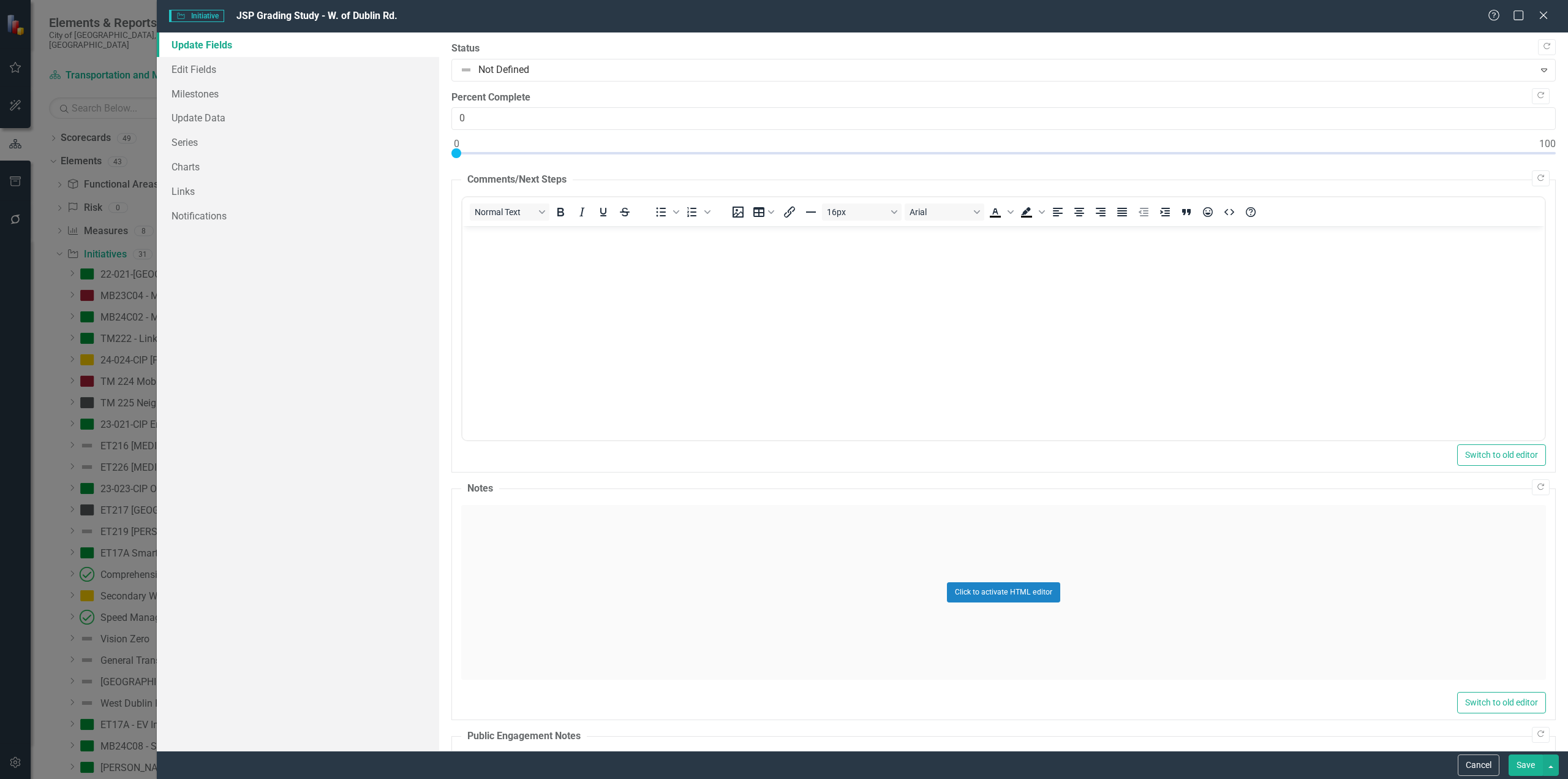
click at [1524, 761] on button "Save" at bounding box center [1526, 765] width 34 height 21
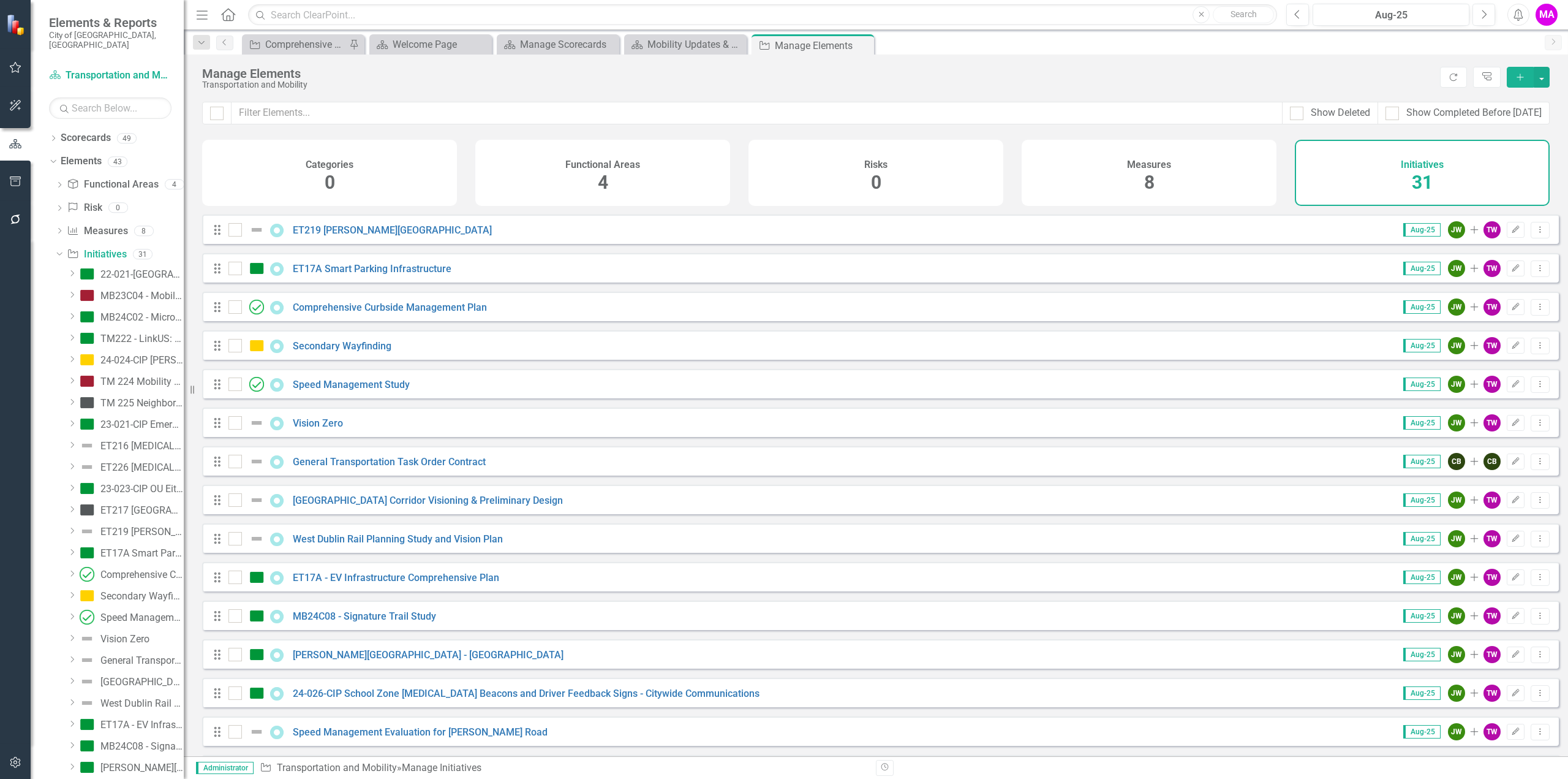
drag, startPoint x: 1289, startPoint y: 271, endPoint x: 1162, endPoint y: 351, distance: 150.1
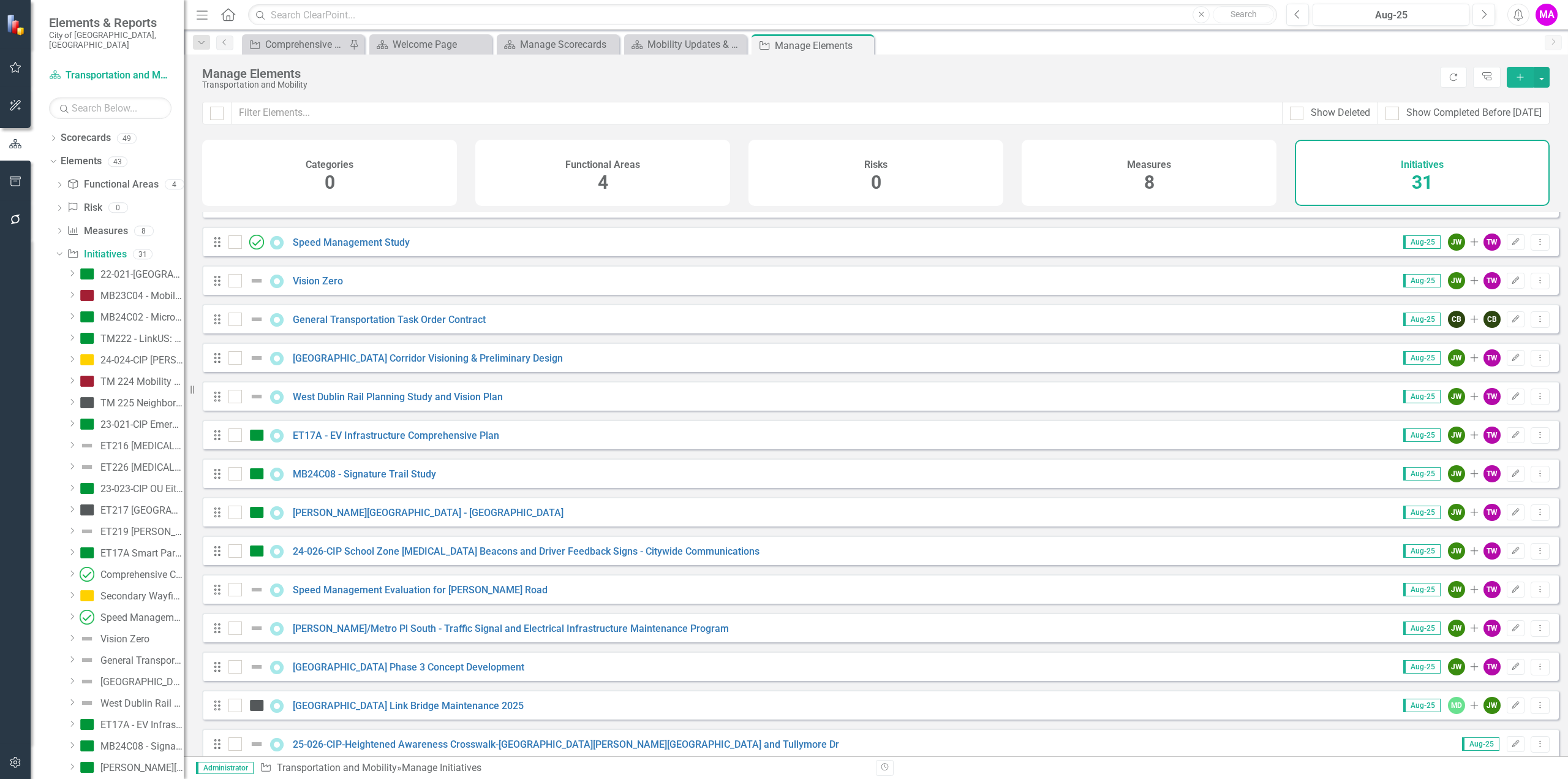
drag, startPoint x: 605, startPoint y: 383, endPoint x: 601, endPoint y: 450, distance: 67.1
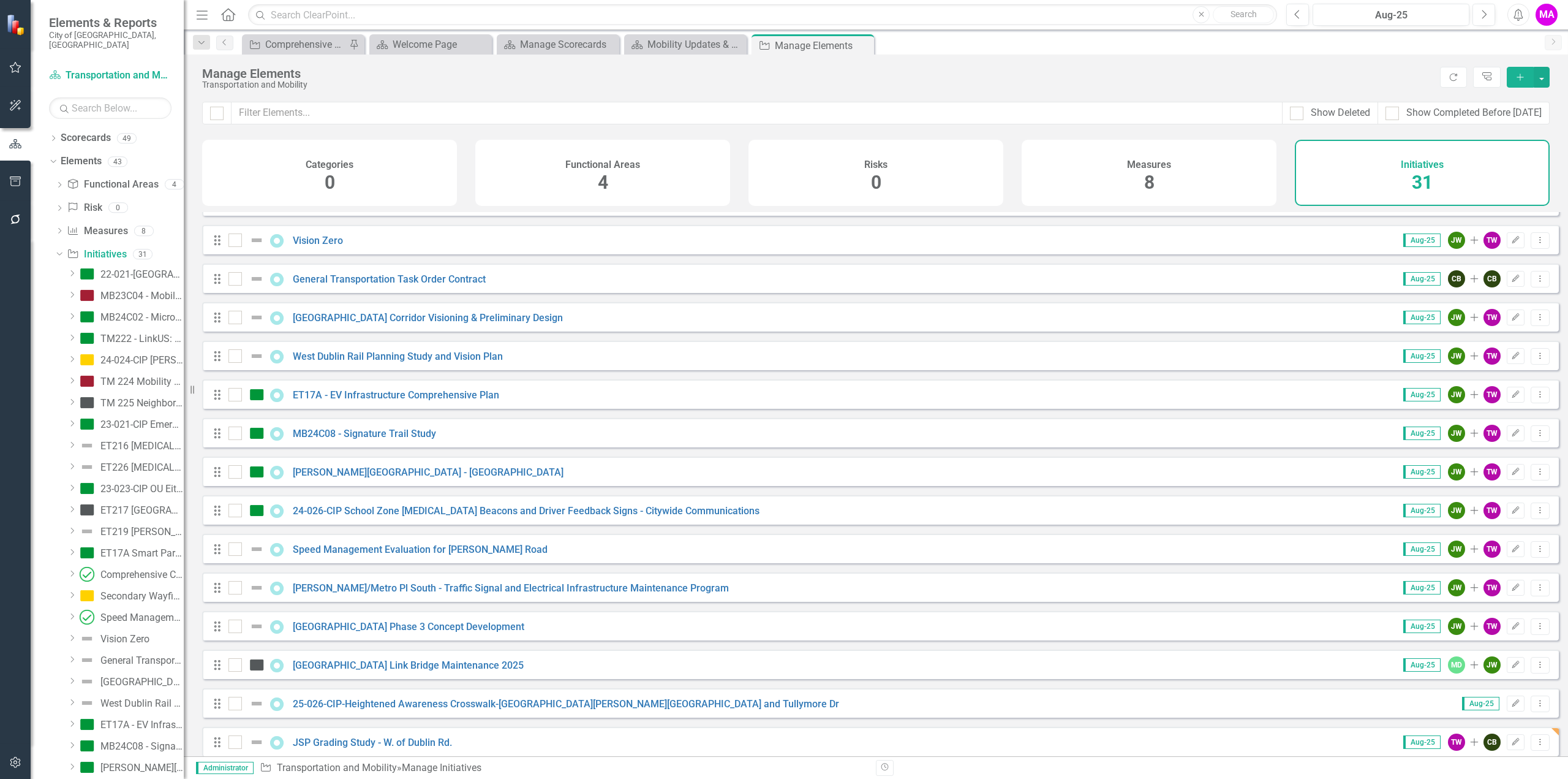
scroll to position [661, 0]
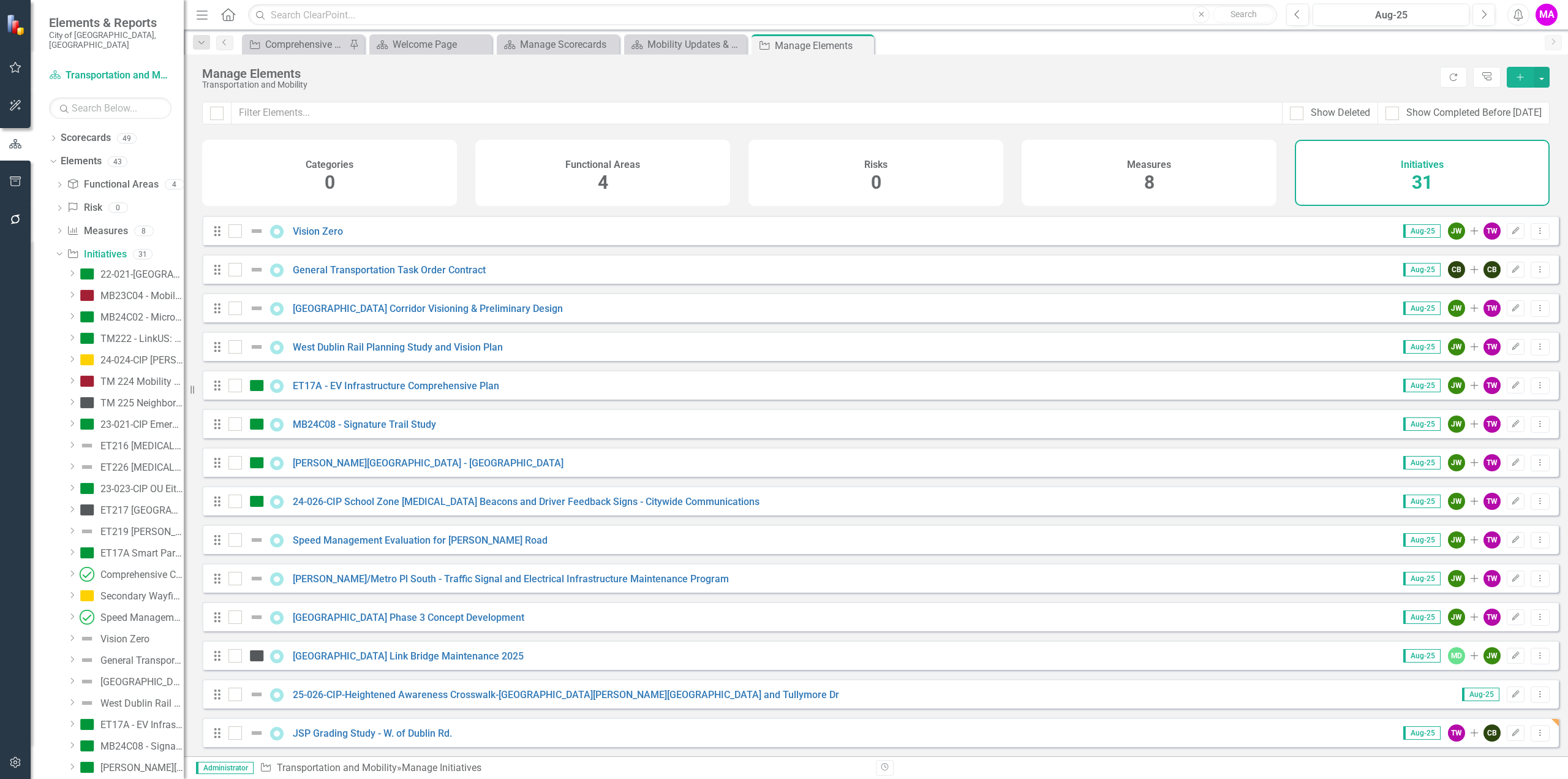
drag, startPoint x: 602, startPoint y: 404, endPoint x: 589, endPoint y: 495, distance: 91.9
click at [1511, 731] on icon "Edit" at bounding box center [1516, 733] width 9 height 8
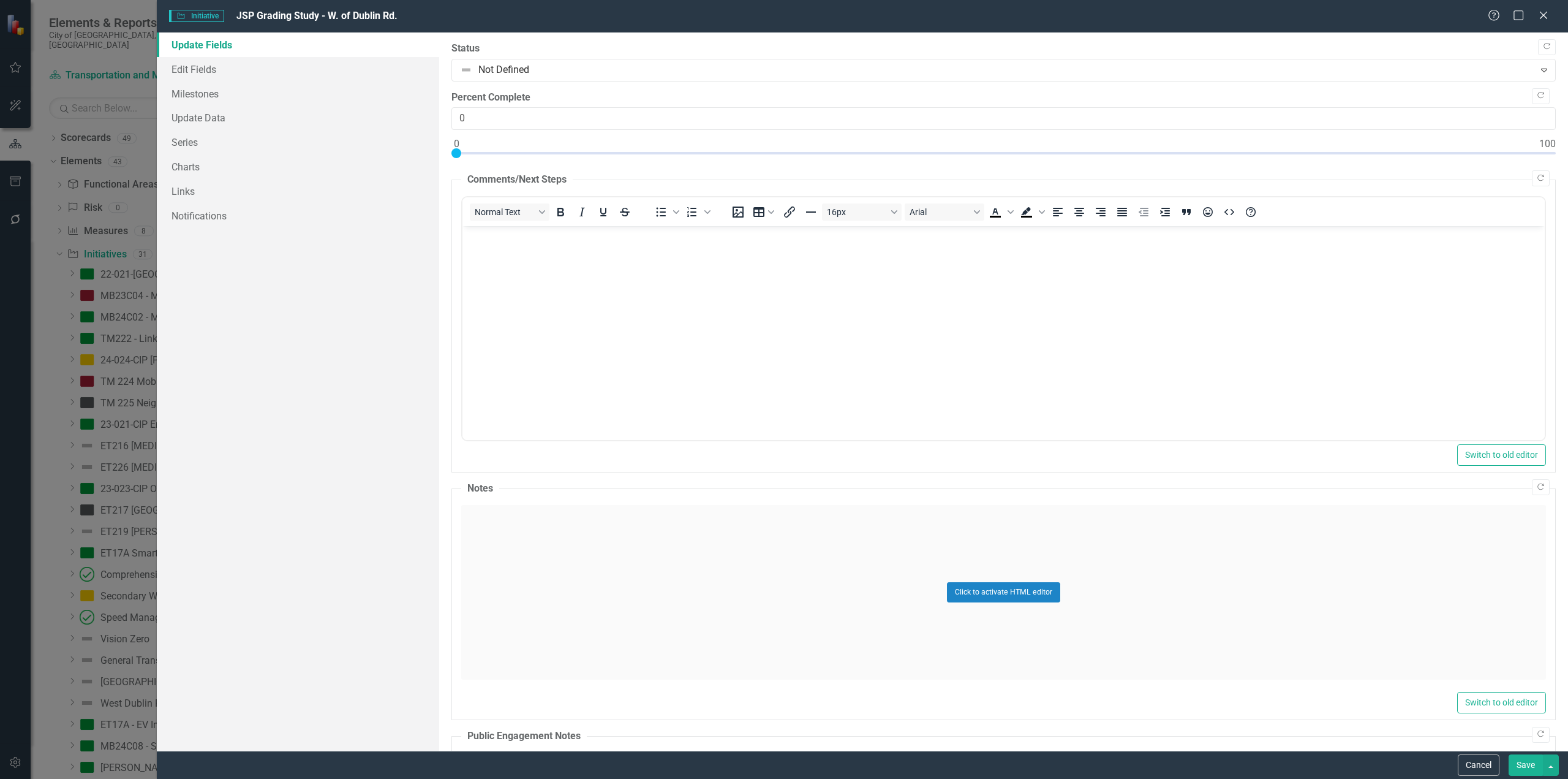
scroll to position [0, 0]
click at [1540, 19] on icon at bounding box center [1543, 15] width 9 height 9
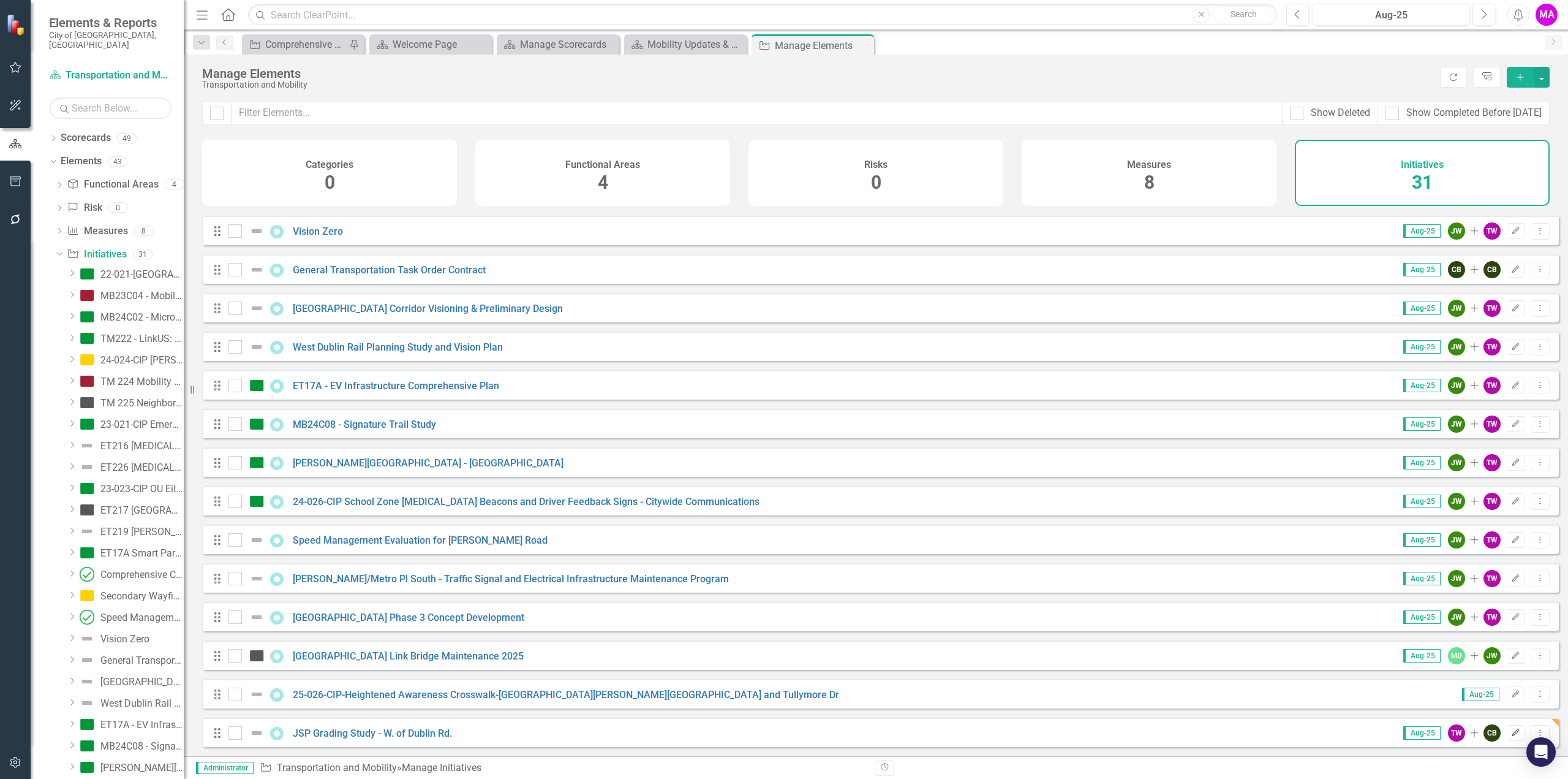
click at [1511, 737] on button "Edit" at bounding box center [1515, 733] width 18 height 16
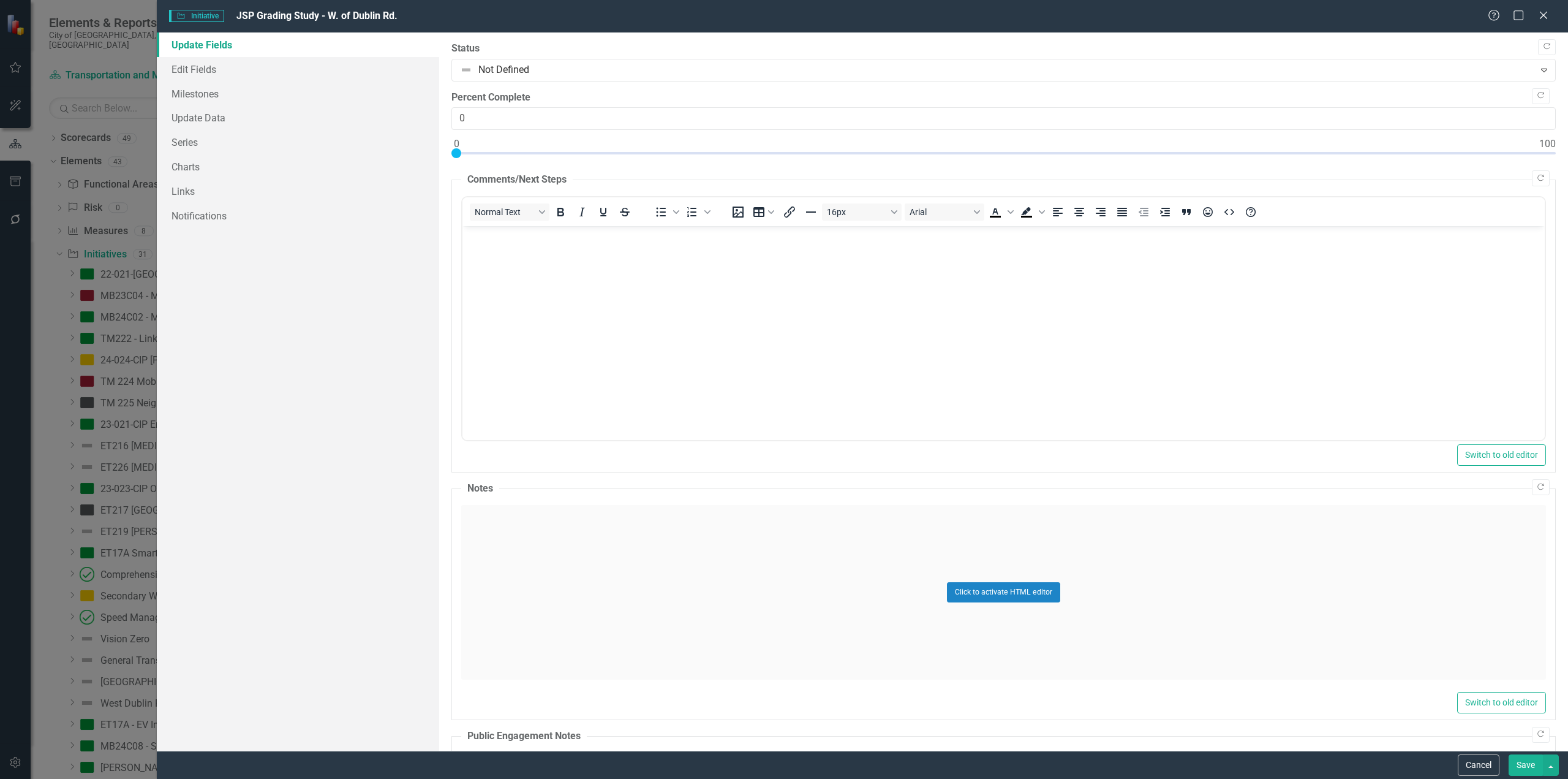
click at [315, 14] on span "JSP Grading Study - W. of Dublin Rd." at bounding box center [317, 15] width 161 height 12
click at [1547, 19] on icon "Close" at bounding box center [1543, 15] width 15 height 12
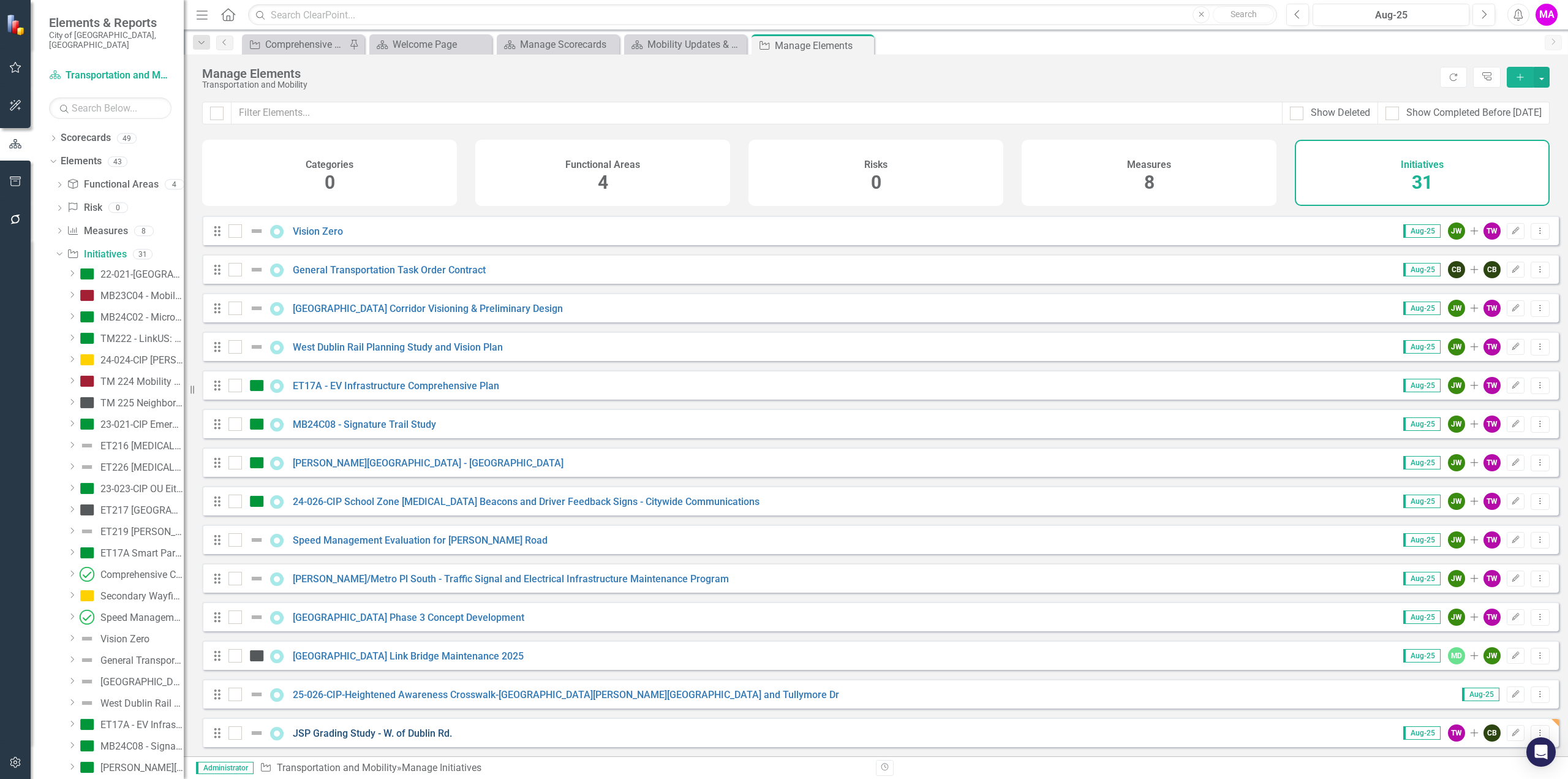
click at [352, 734] on link "JSP Grading Study - W. of Dublin Rd." at bounding box center [372, 733] width 159 height 12
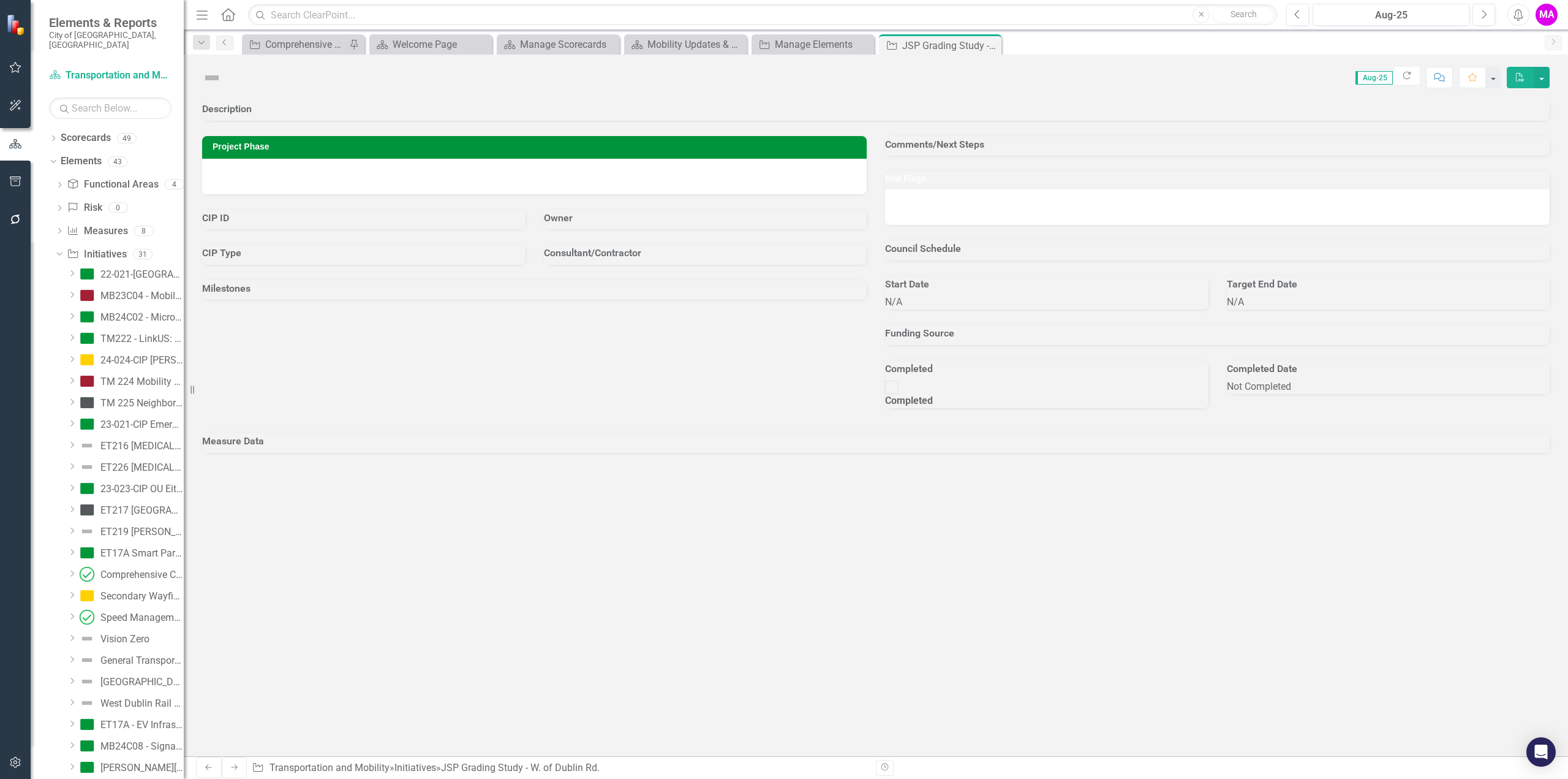
scroll to position [138, 0]
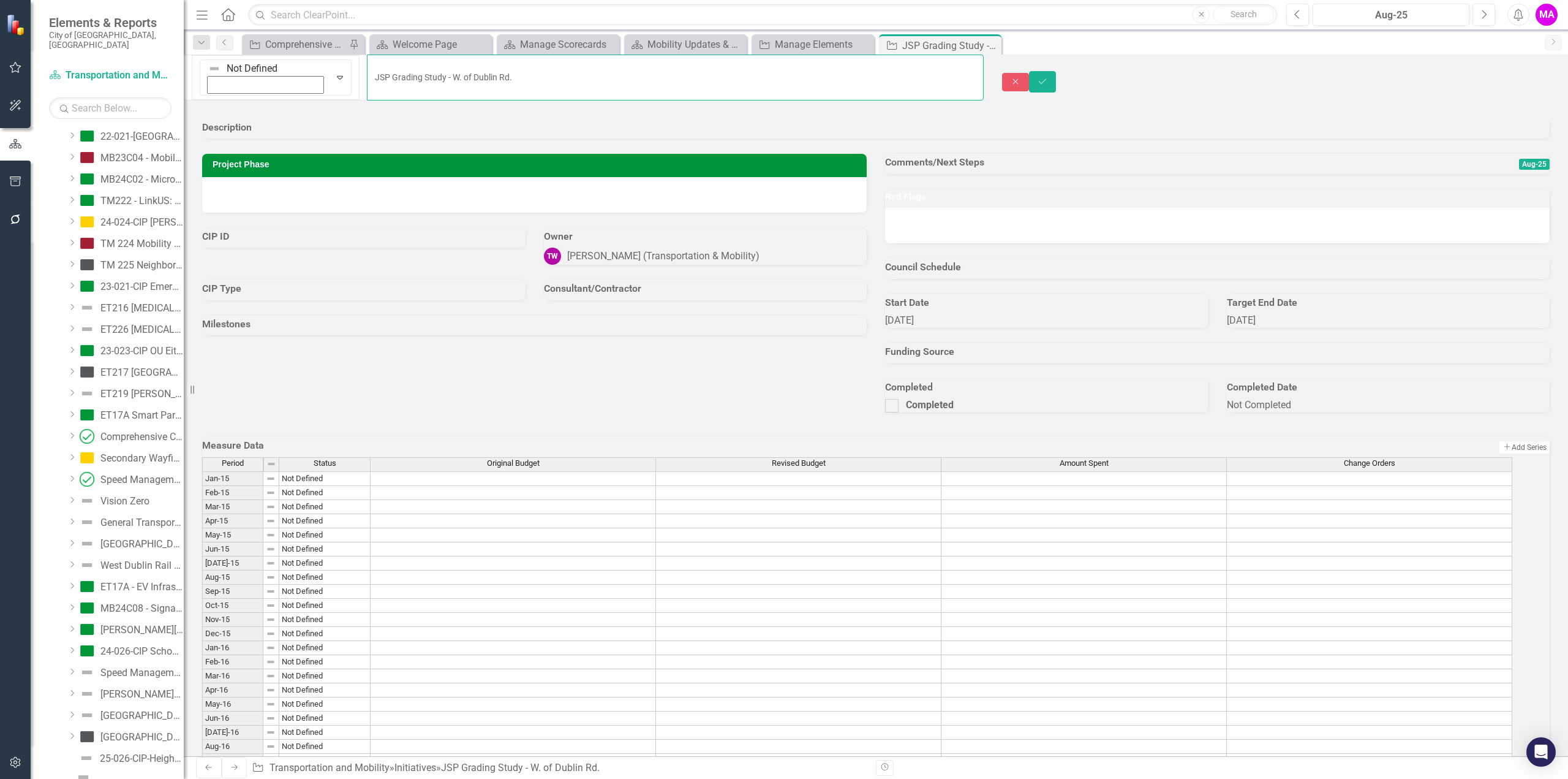
drag, startPoint x: 251, startPoint y: 73, endPoint x: 283, endPoint y: 75, distance: 32.1
click at [367, 73] on input "JSP Grading Study - W. of Dublin Rd." at bounding box center [675, 77] width 616 height 46
type input "[PERSON_NAME] Grading Study - W. of Dublin Rd."
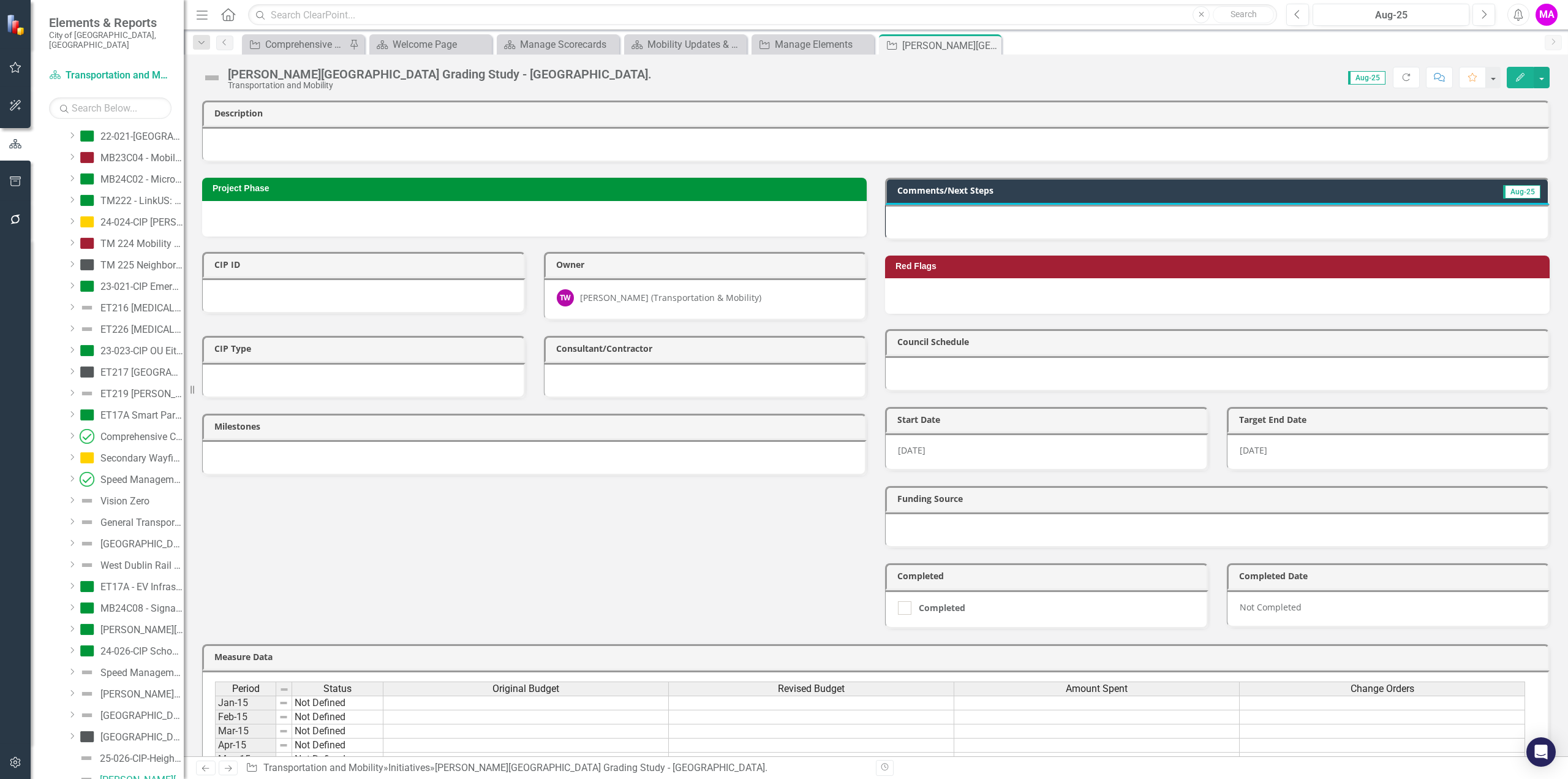
drag, startPoint x: 989, startPoint y: 47, endPoint x: 900, endPoint y: 47, distance: 89.0
click at [0, 0] on icon "Close" at bounding box center [0, 0] width 0 height 0
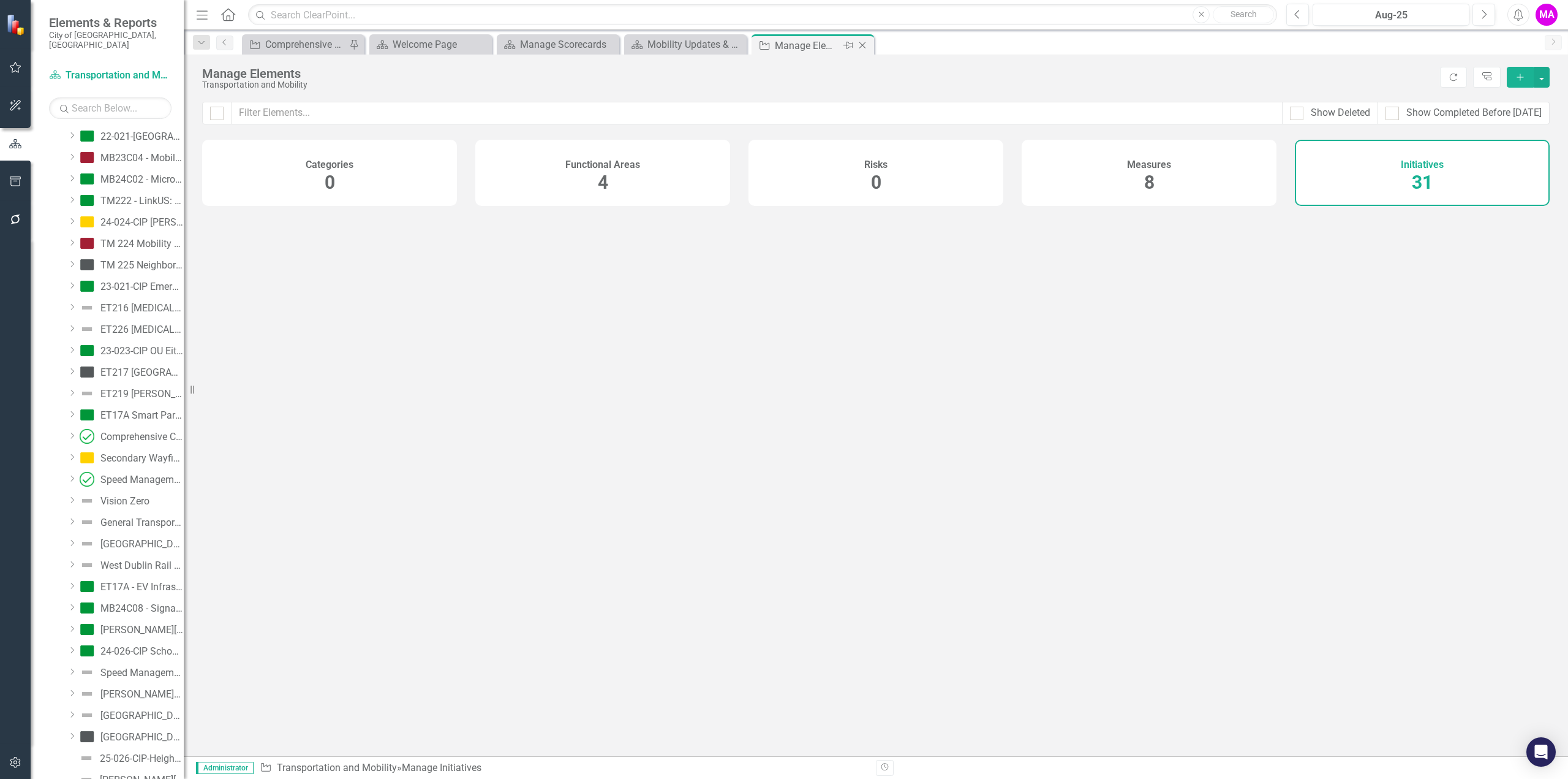
click at [862, 44] on icon "Close" at bounding box center [862, 45] width 12 height 10
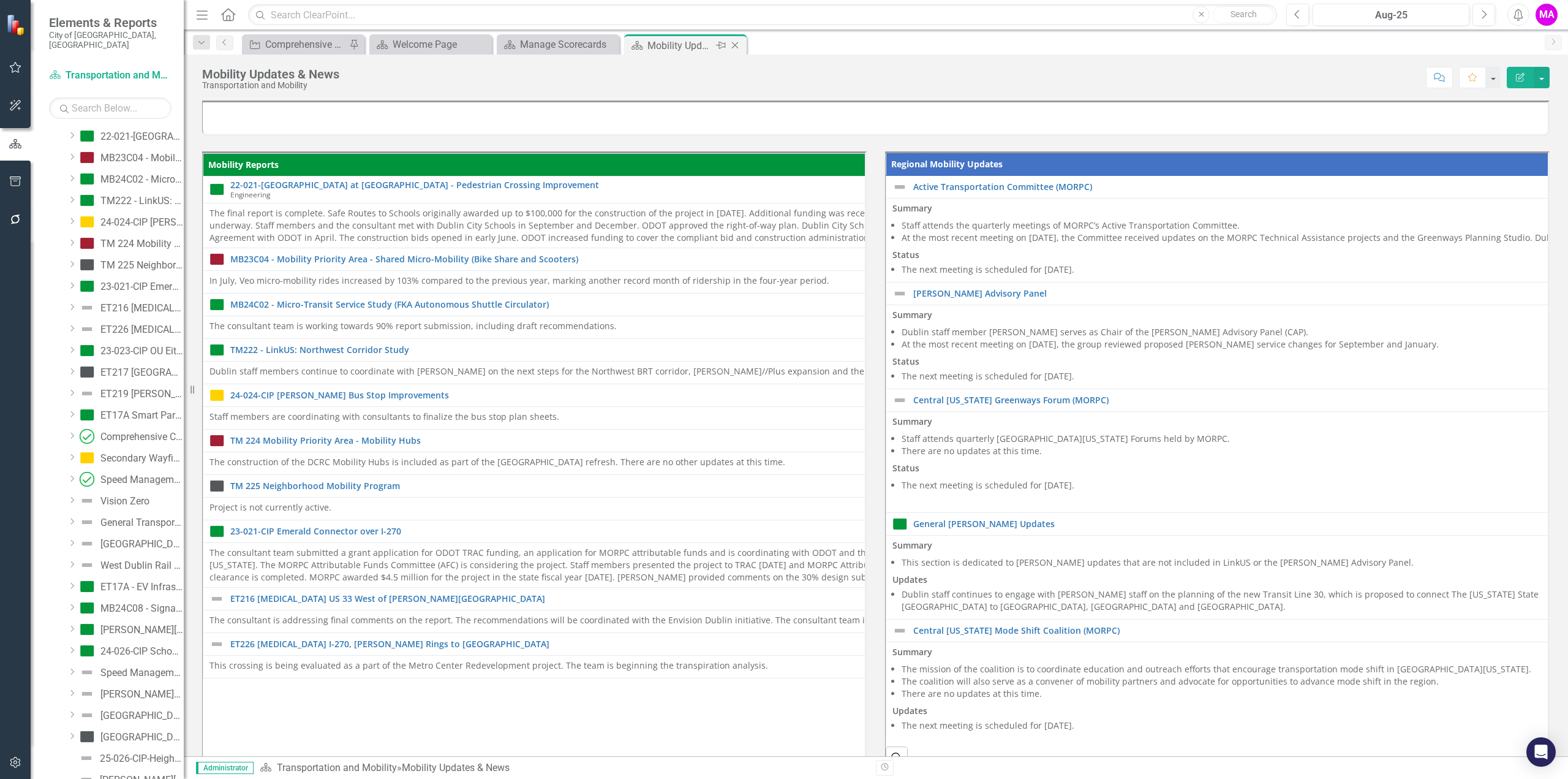
click at [734, 44] on icon at bounding box center [735, 45] width 7 height 7
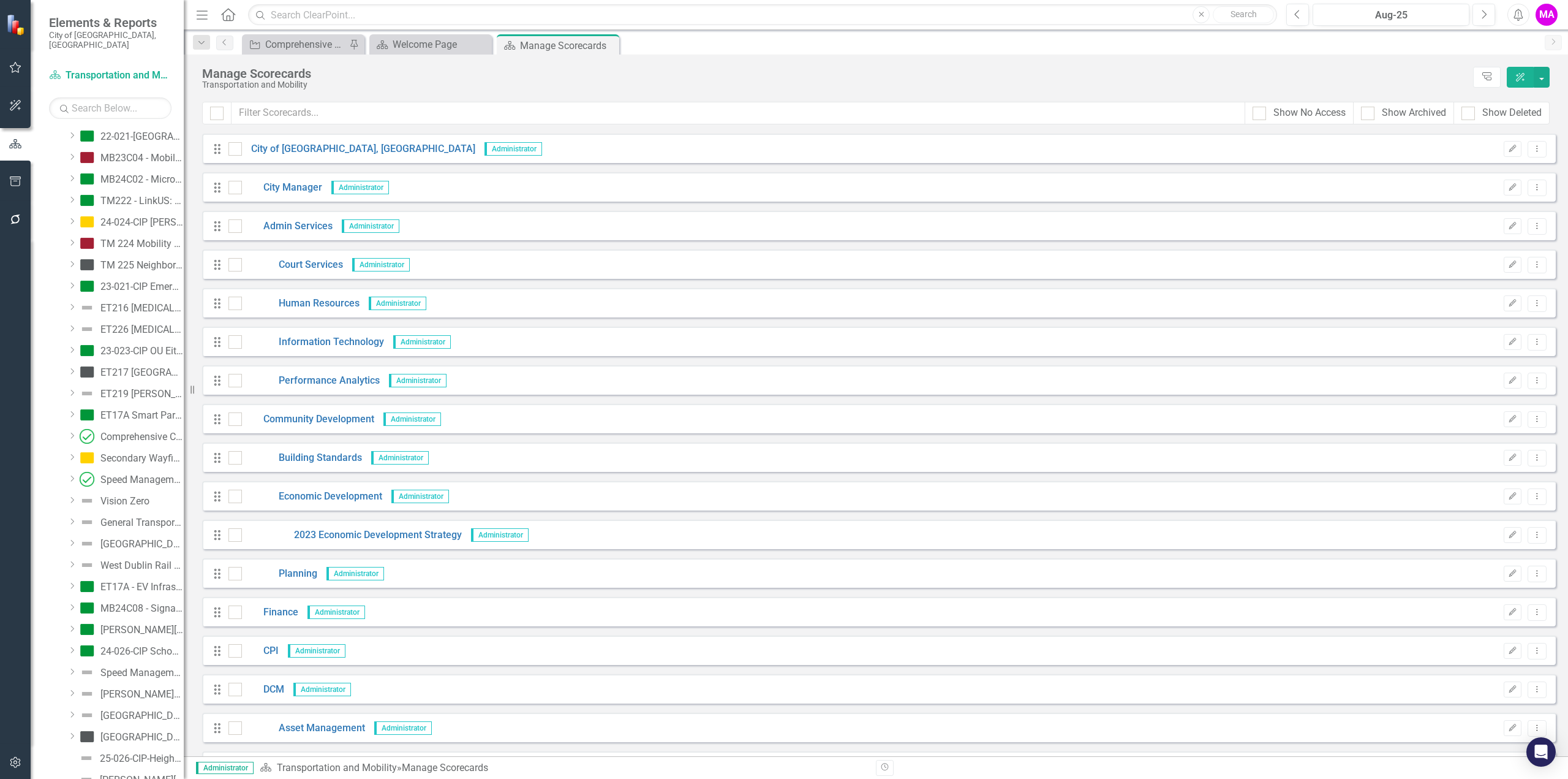
click at [0, 0] on icon at bounding box center [0, 0] width 0 height 0
